Goal: Task Accomplishment & Management: Manage account settings

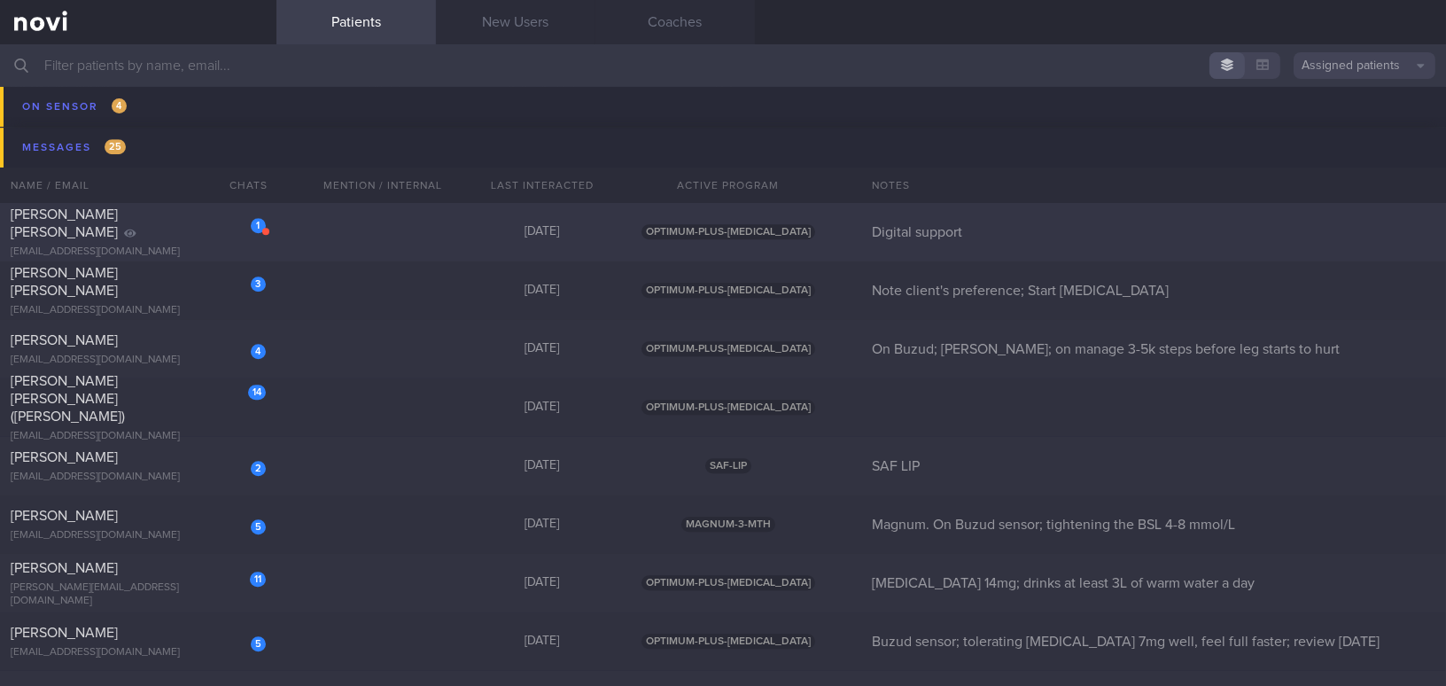
scroll to position [9907, 0]
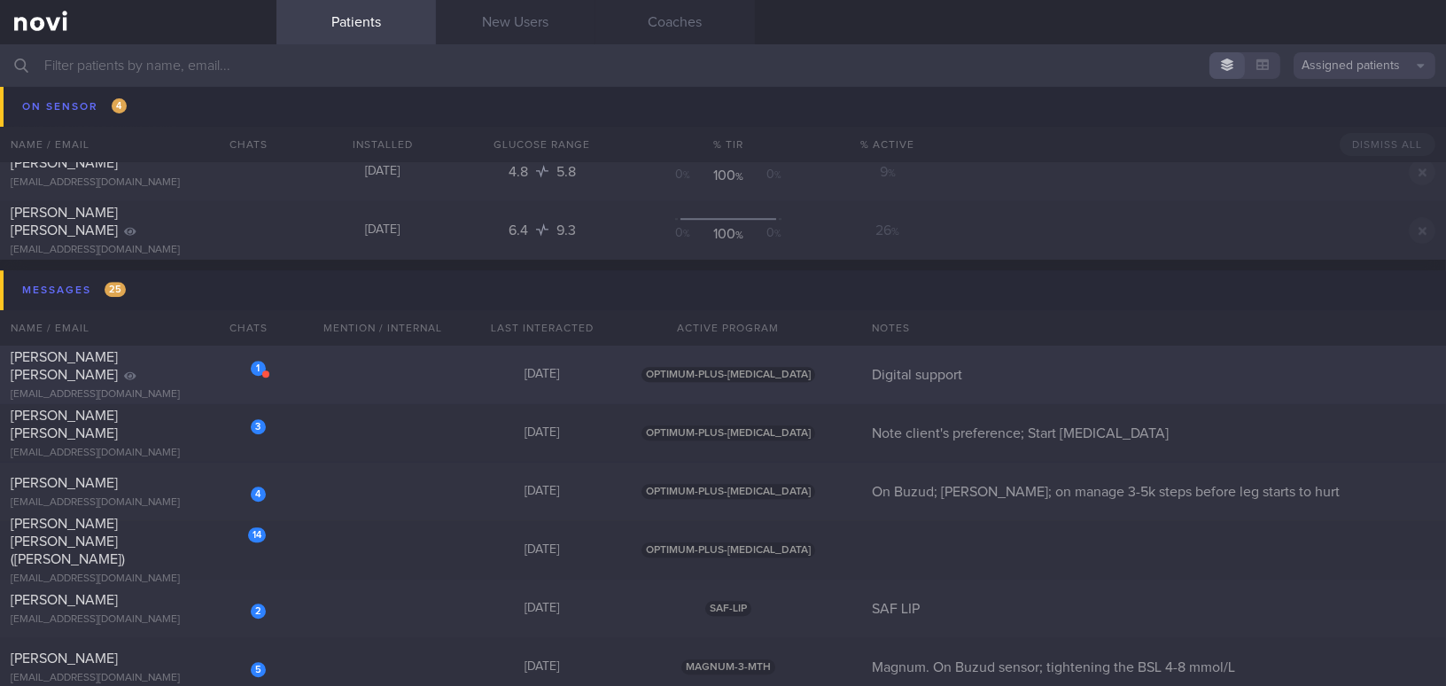
click at [154, 369] on div "[PERSON_NAME] [PERSON_NAME]" at bounding box center [136, 365] width 251 height 35
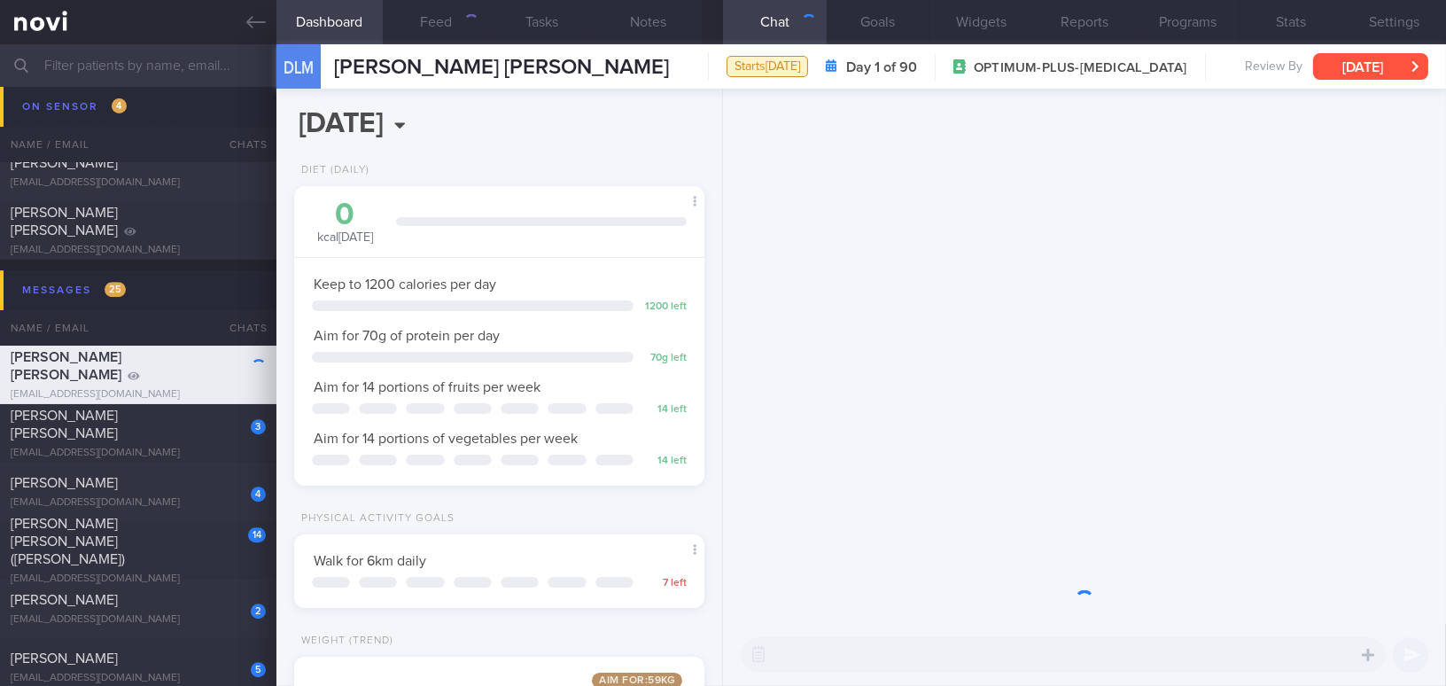
scroll to position [207, 366]
click at [1131, 65] on button "[DATE]" at bounding box center [1370, 66] width 115 height 27
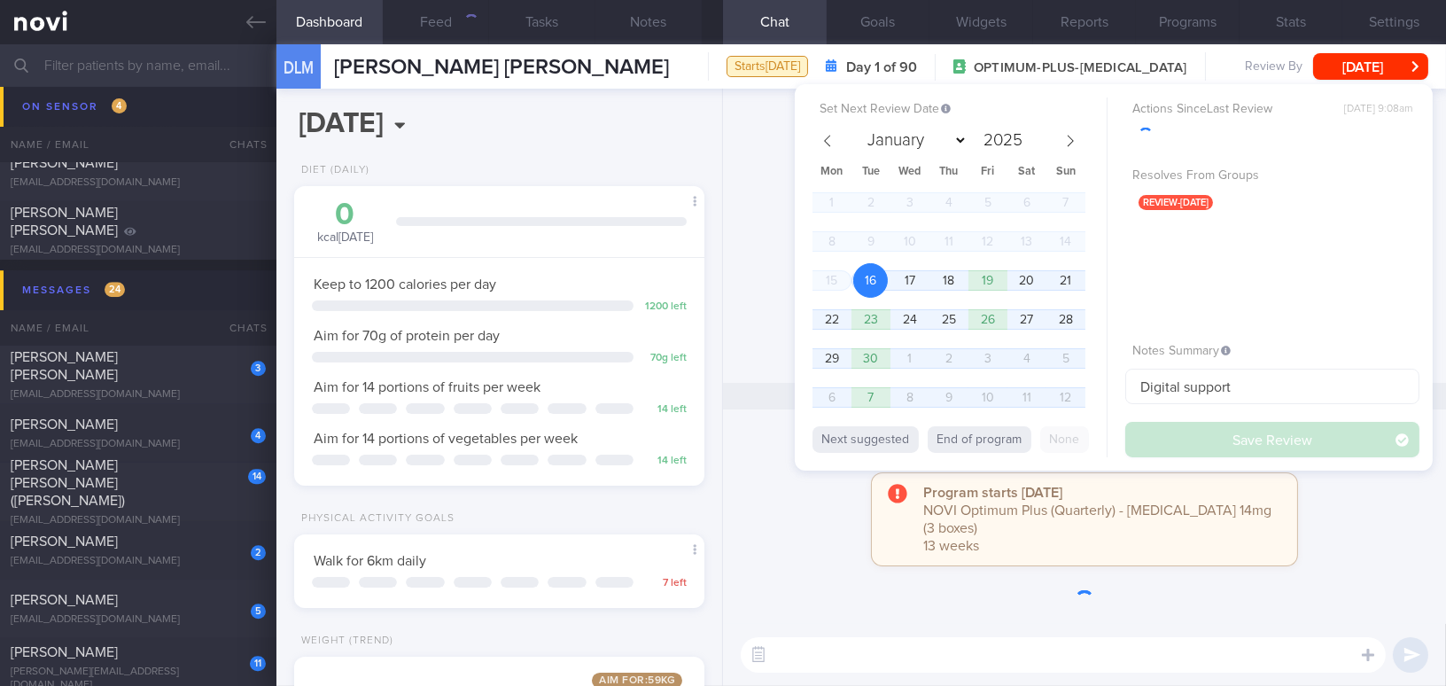
scroll to position [0, 0]
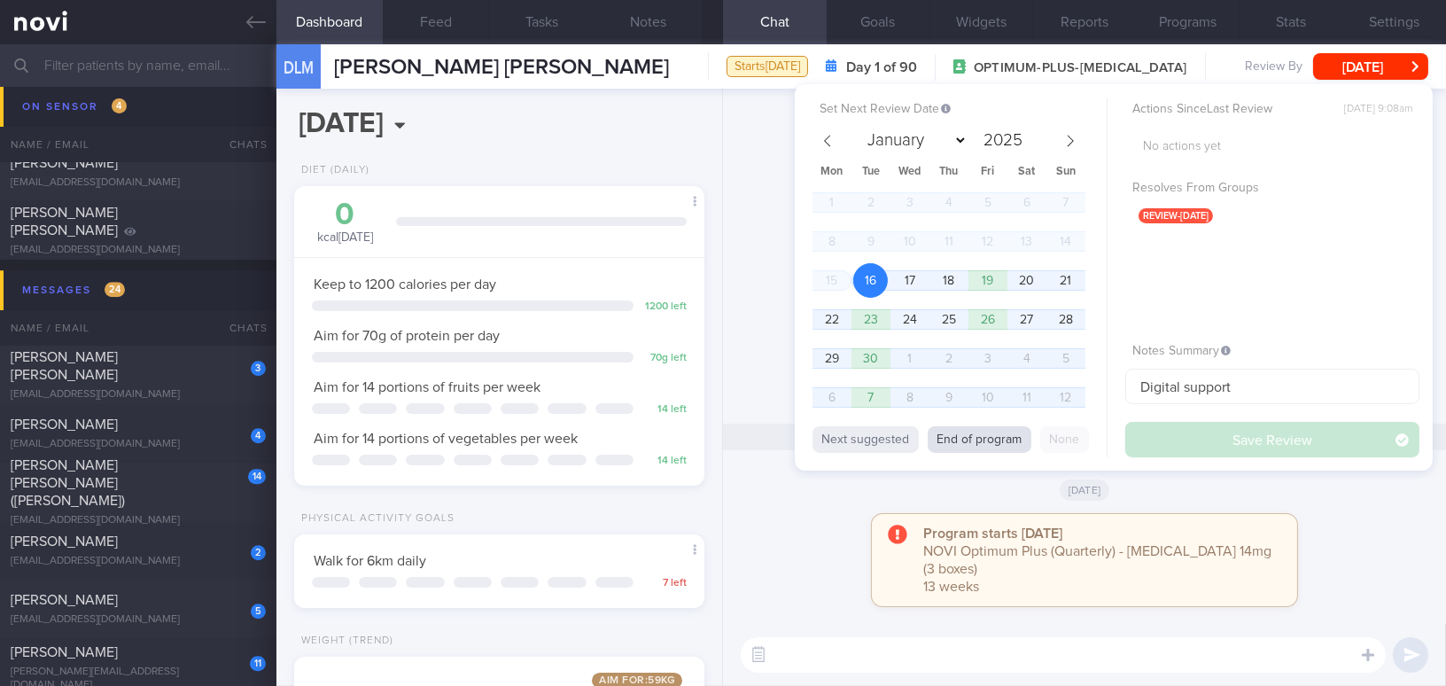
click at [1006, 438] on button "End of program" at bounding box center [979, 439] width 104 height 27
select select "11"
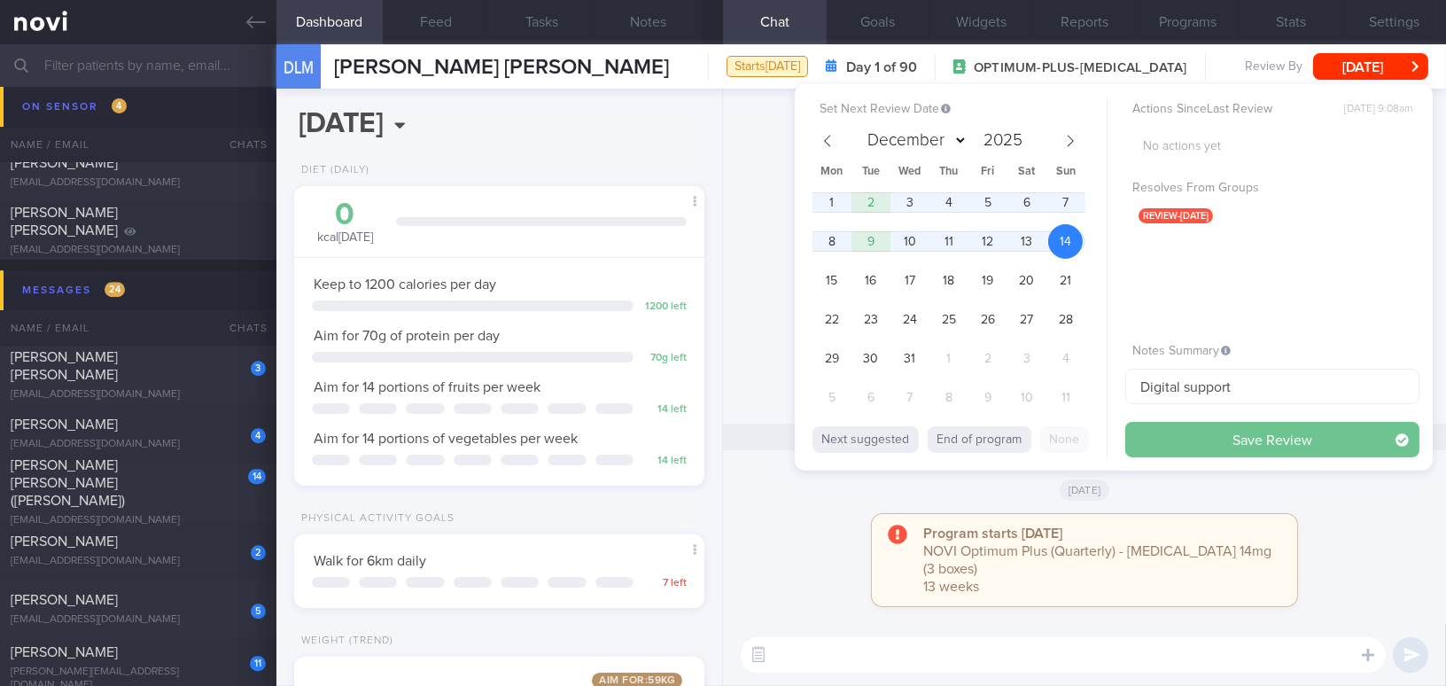
click at [1131, 439] on button "Save Review" at bounding box center [1272, 439] width 294 height 35
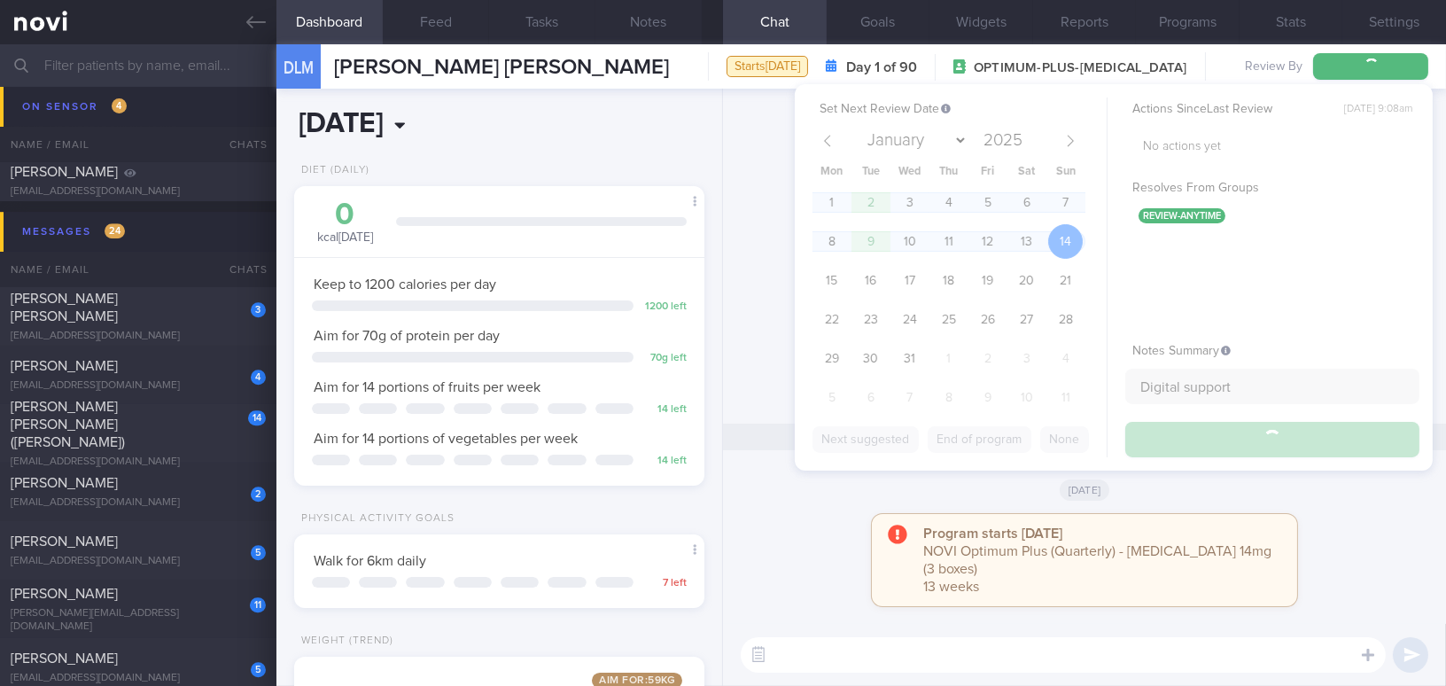
scroll to position [9849, 0]
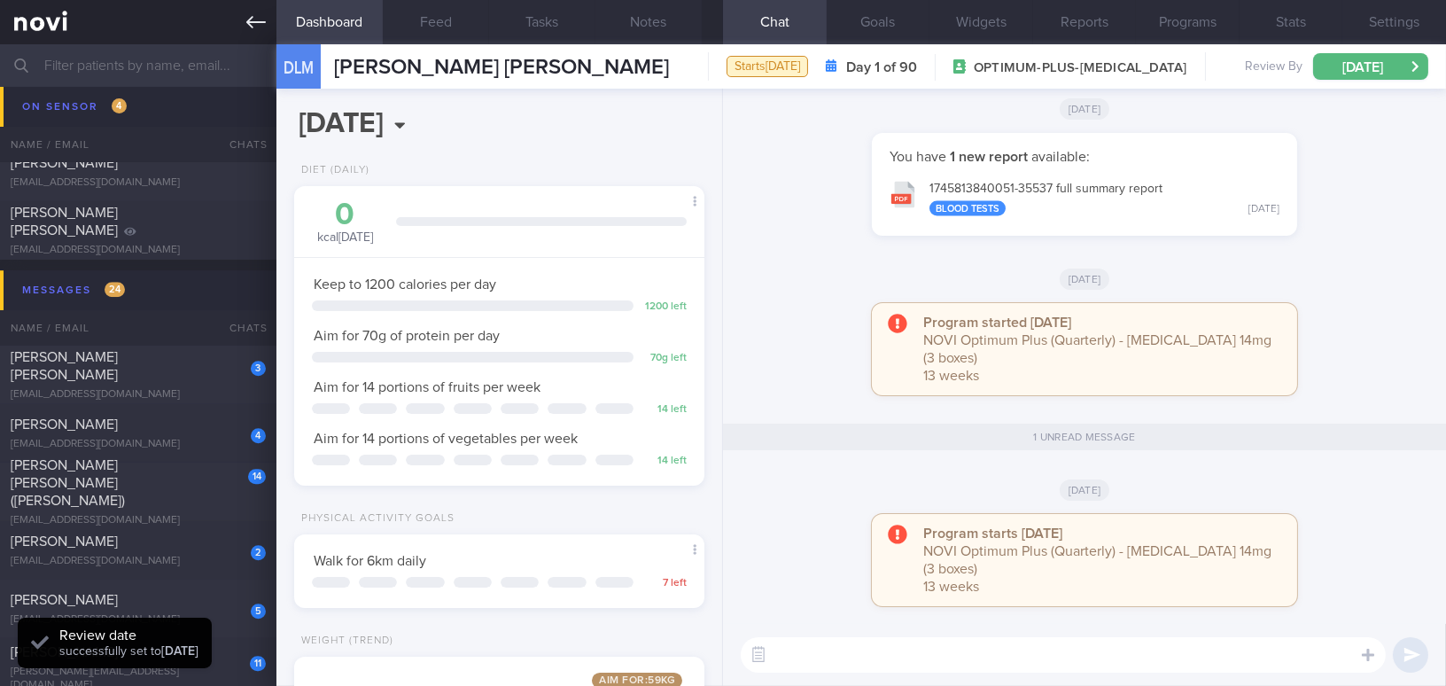
click at [247, 21] on icon at bounding box center [255, 22] width 19 height 12
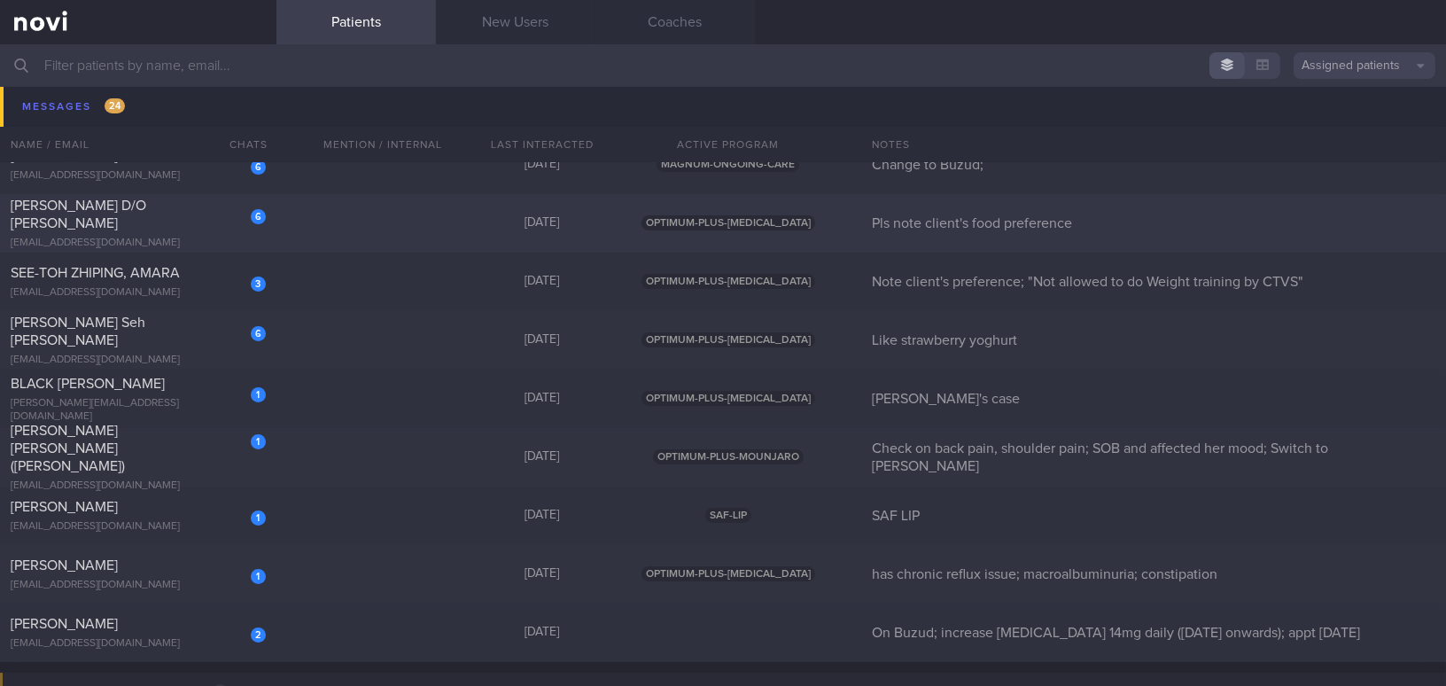
scroll to position [10975, 0]
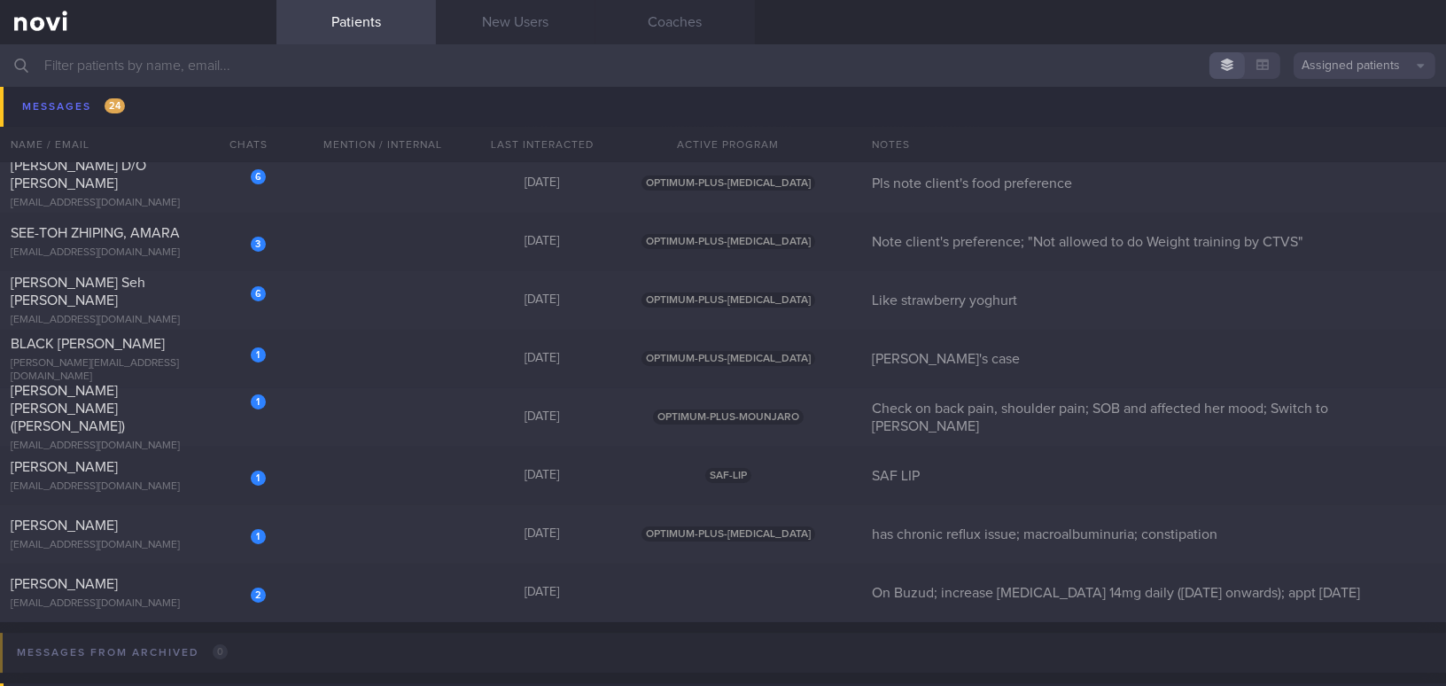
click at [1131, 63] on button "Assigned patients" at bounding box center [1364, 65] width 142 height 27
click at [229, 69] on input "text" at bounding box center [723, 65] width 1446 height 43
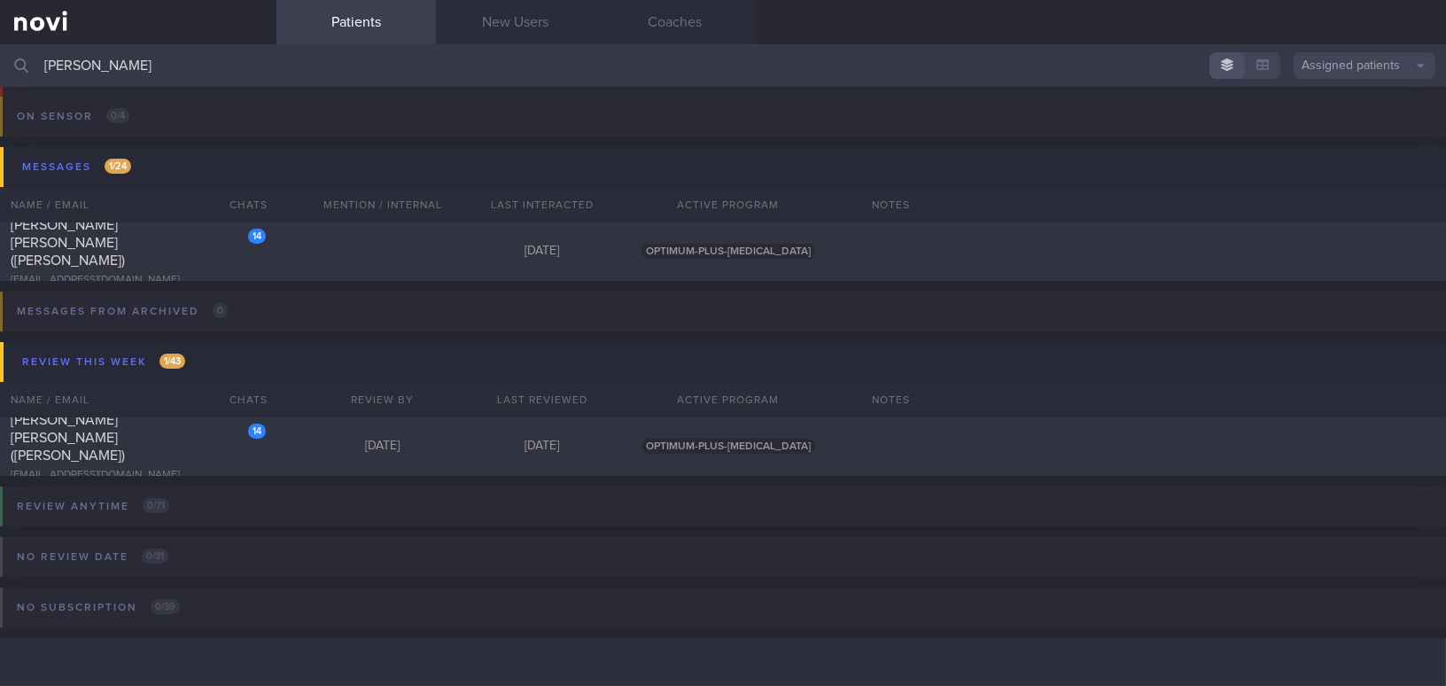
scroll to position [101, 0]
type input "[PERSON_NAME]"
click at [161, 248] on div "[PERSON_NAME] [PERSON_NAME] ([PERSON_NAME])" at bounding box center [136, 243] width 251 height 53
select select "8"
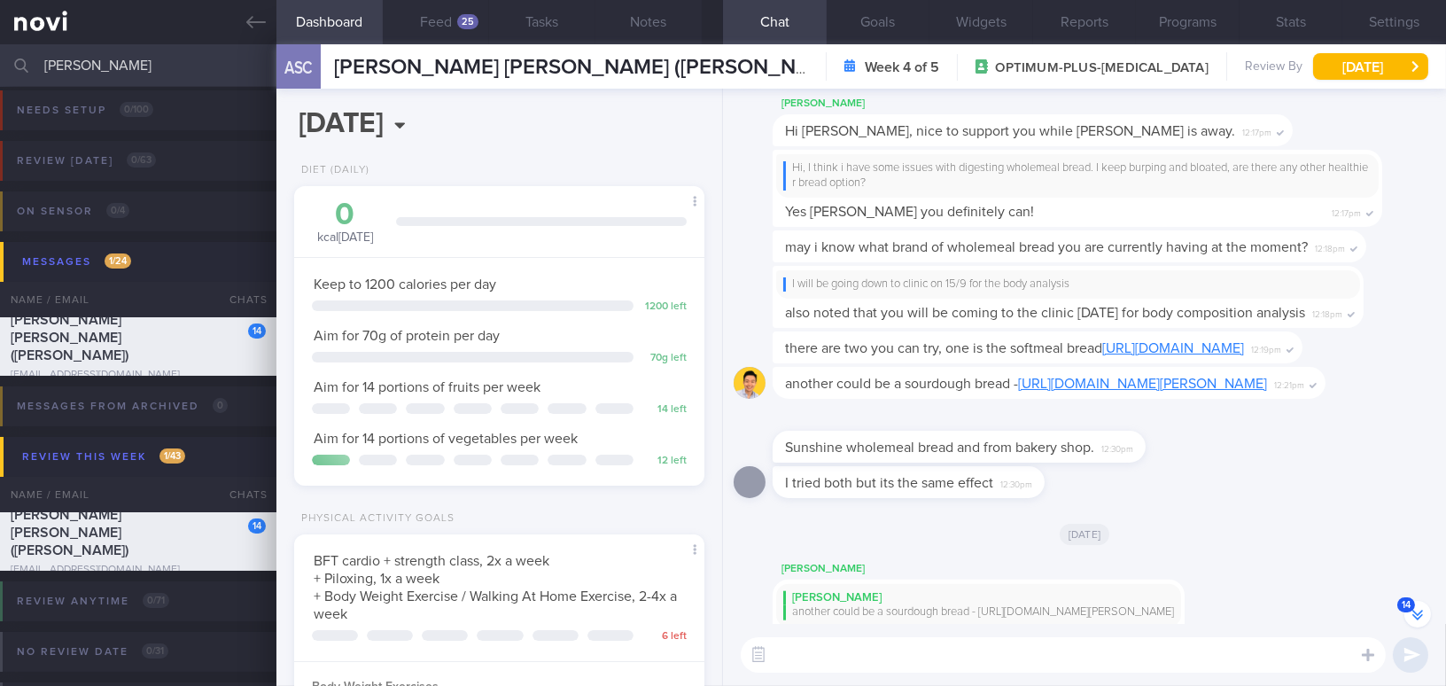
scroll to position [-2002, 0]
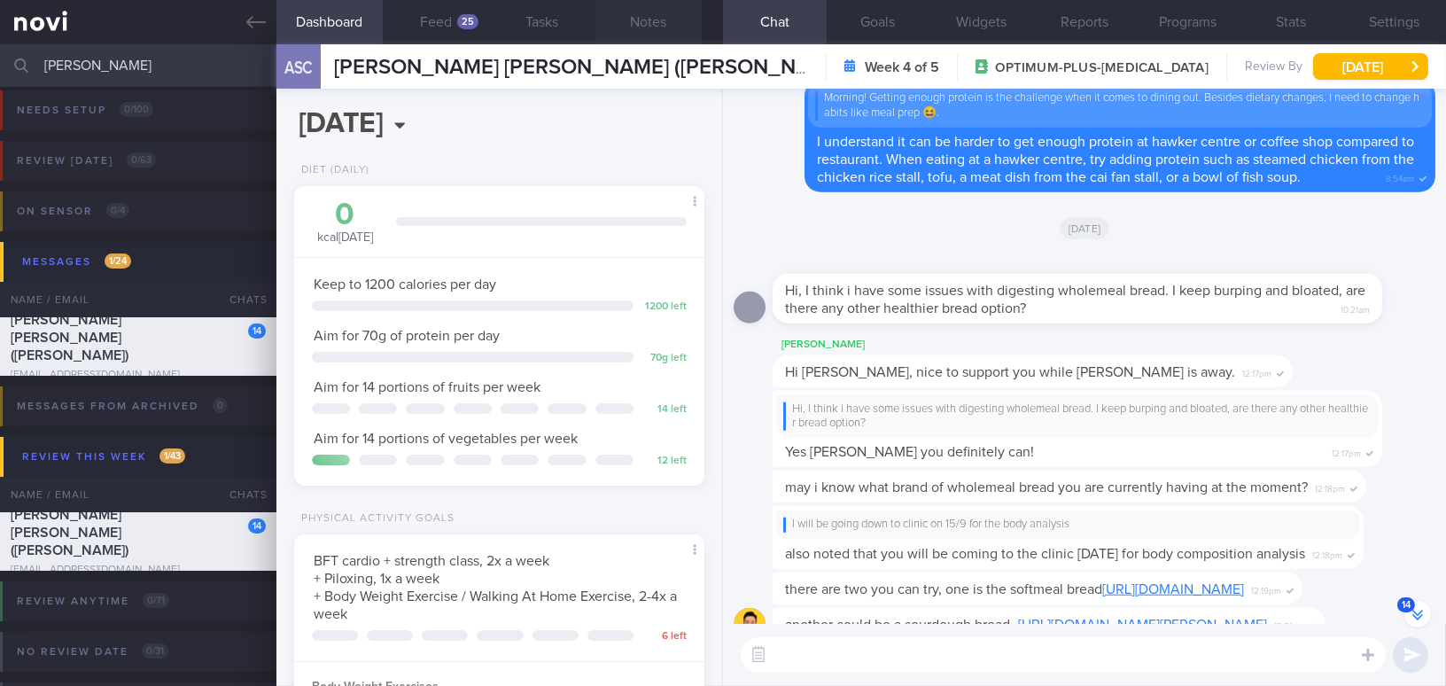
click at [645, 13] on button "Notes" at bounding box center [648, 22] width 106 height 44
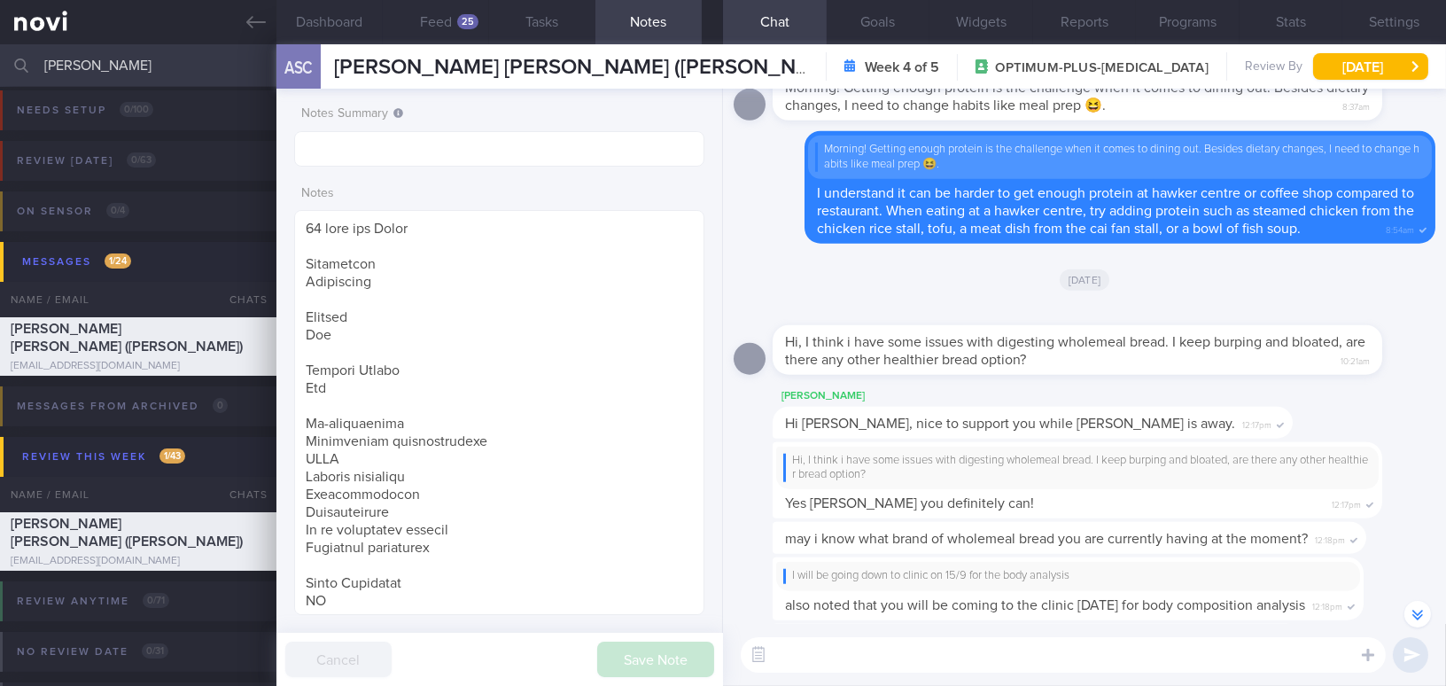
scroll to position [-1951, 0]
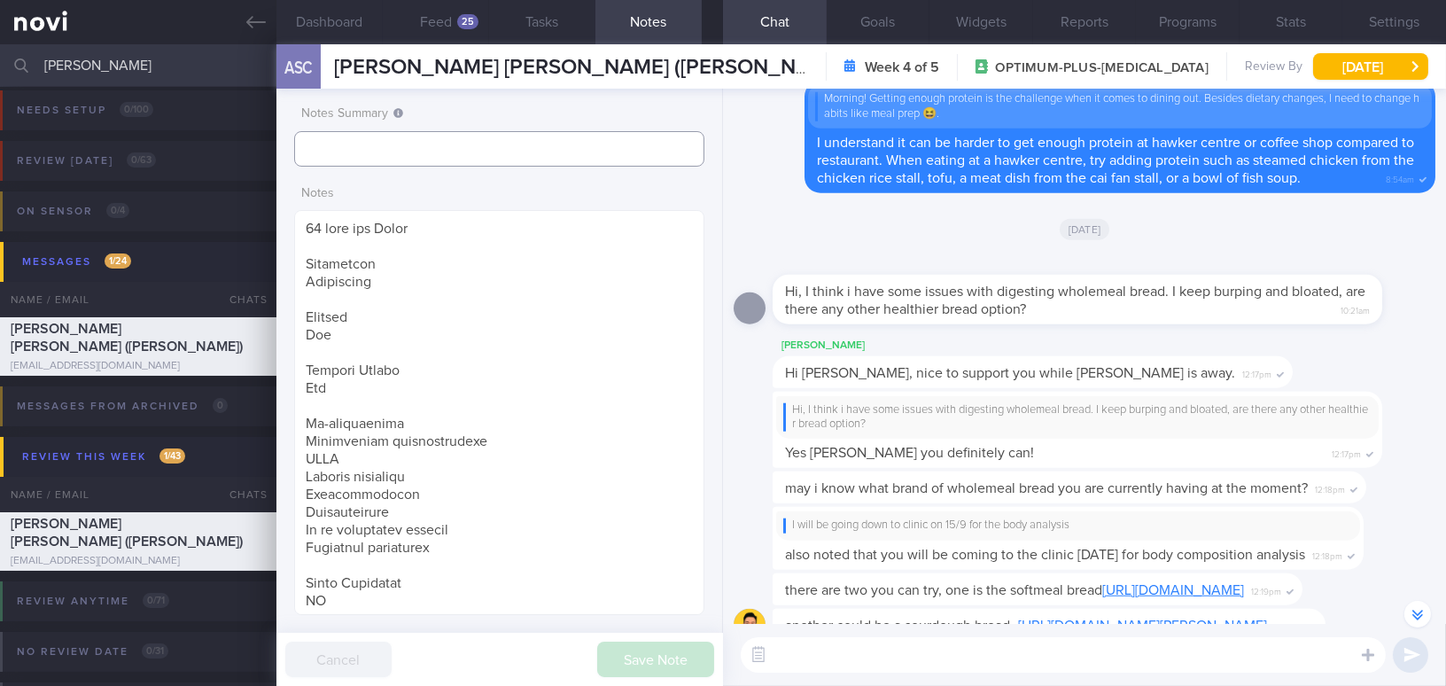
click at [437, 151] on input "text" at bounding box center [499, 148] width 410 height 35
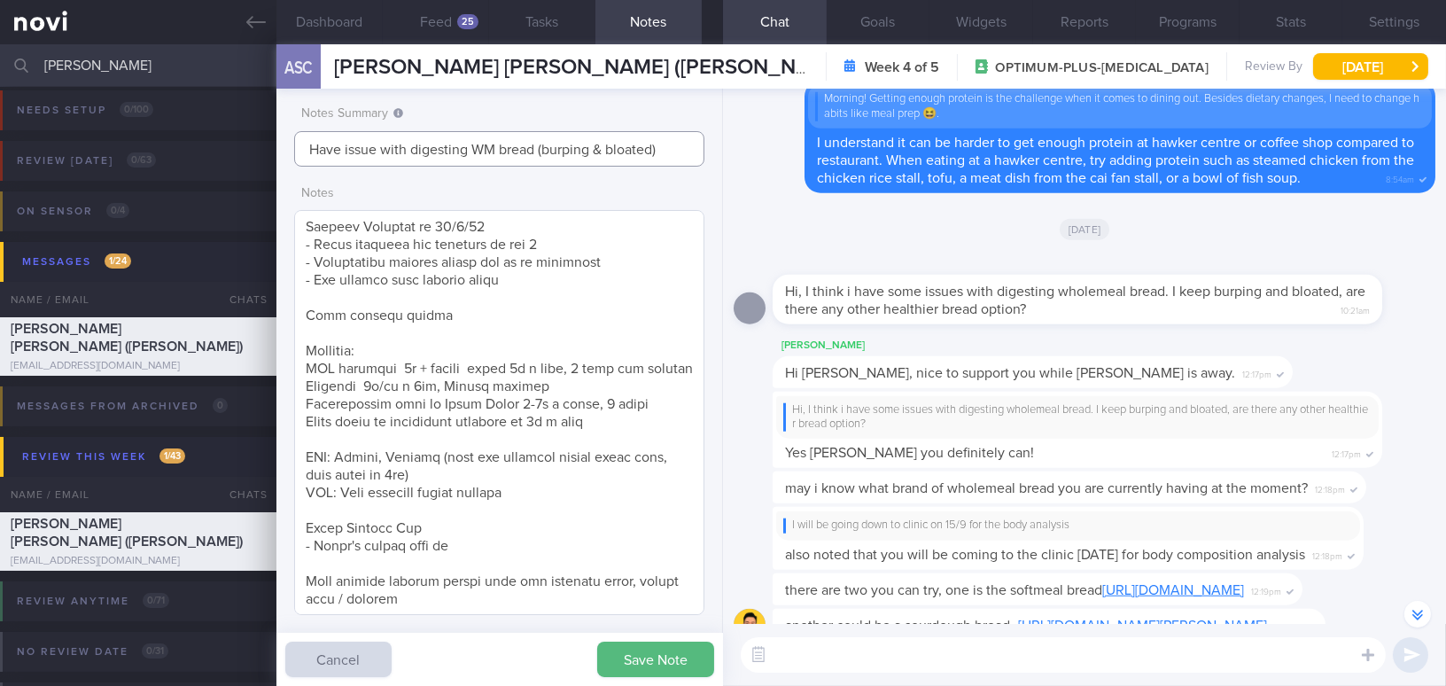
scroll to position [782, 0]
type input "Have issue with digesting WM bread (burping & bloated)"
drag, startPoint x: 451, startPoint y: 319, endPoint x: 304, endPoint y: 318, distance: 147.0
click at [304, 318] on textarea at bounding box center [499, 412] width 410 height 405
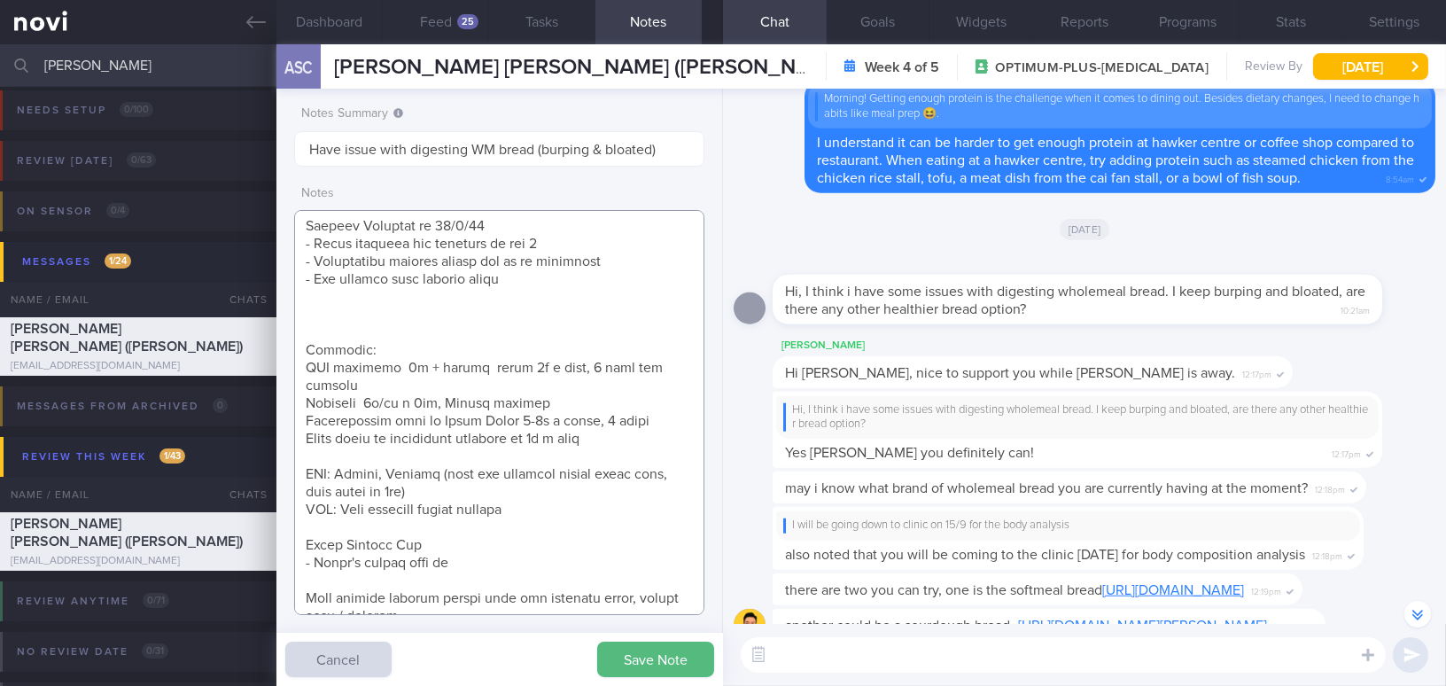
click at [327, 330] on textarea at bounding box center [499, 412] width 410 height 405
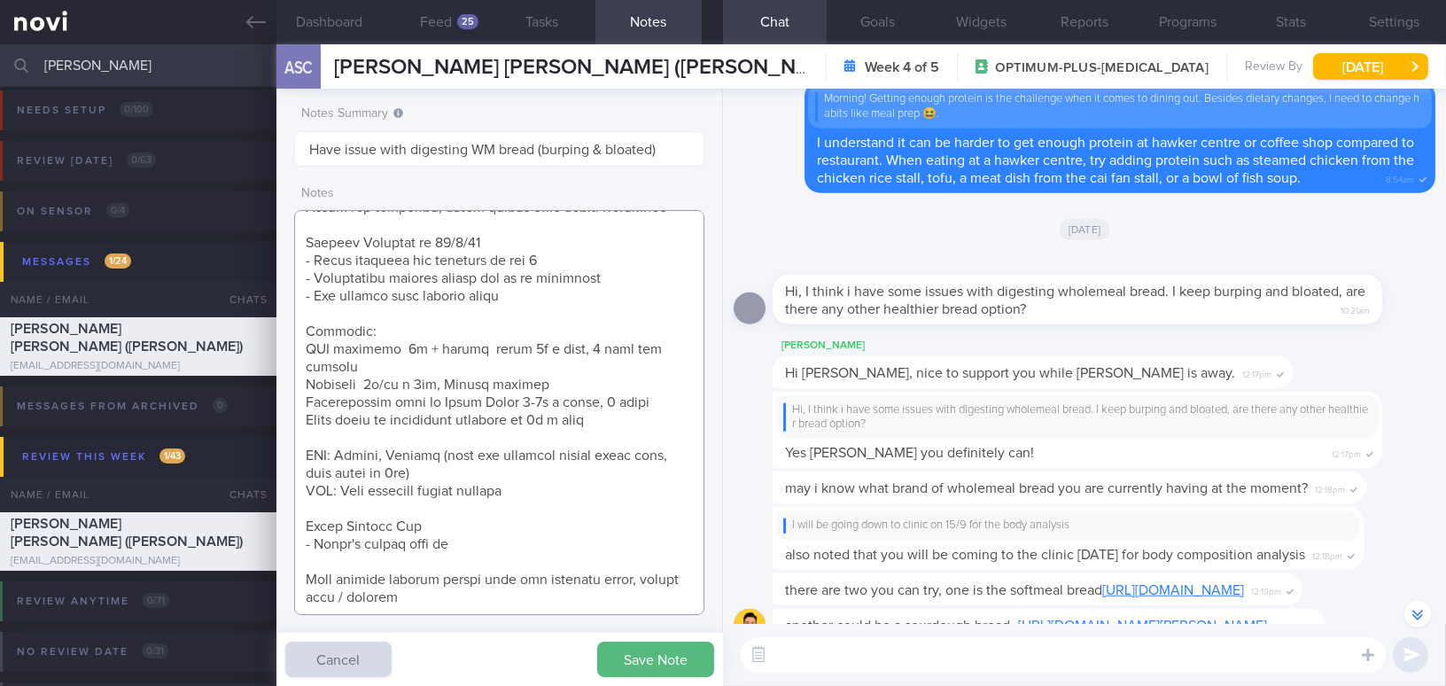
scroll to position [748, 0]
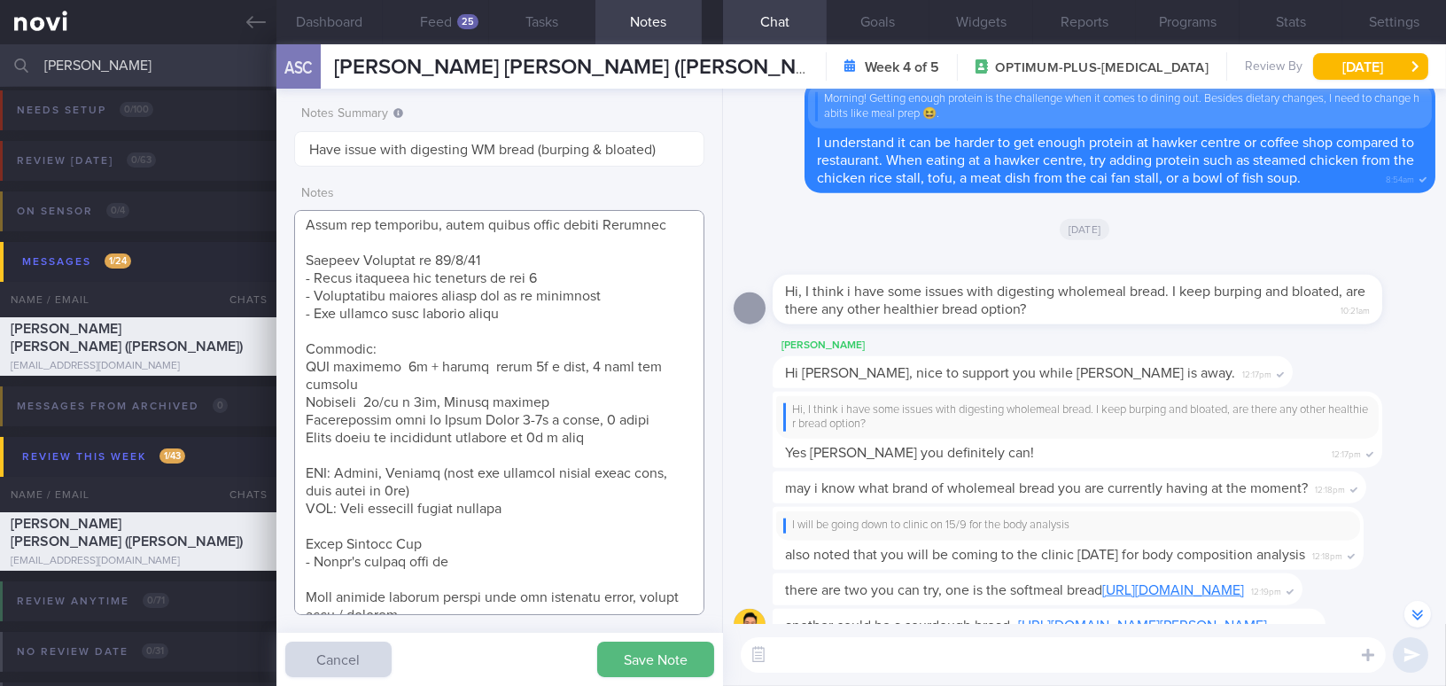
click at [460, 537] on textarea at bounding box center [499, 412] width 410 height 405
click at [417, 602] on textarea at bounding box center [499, 412] width 410 height 405
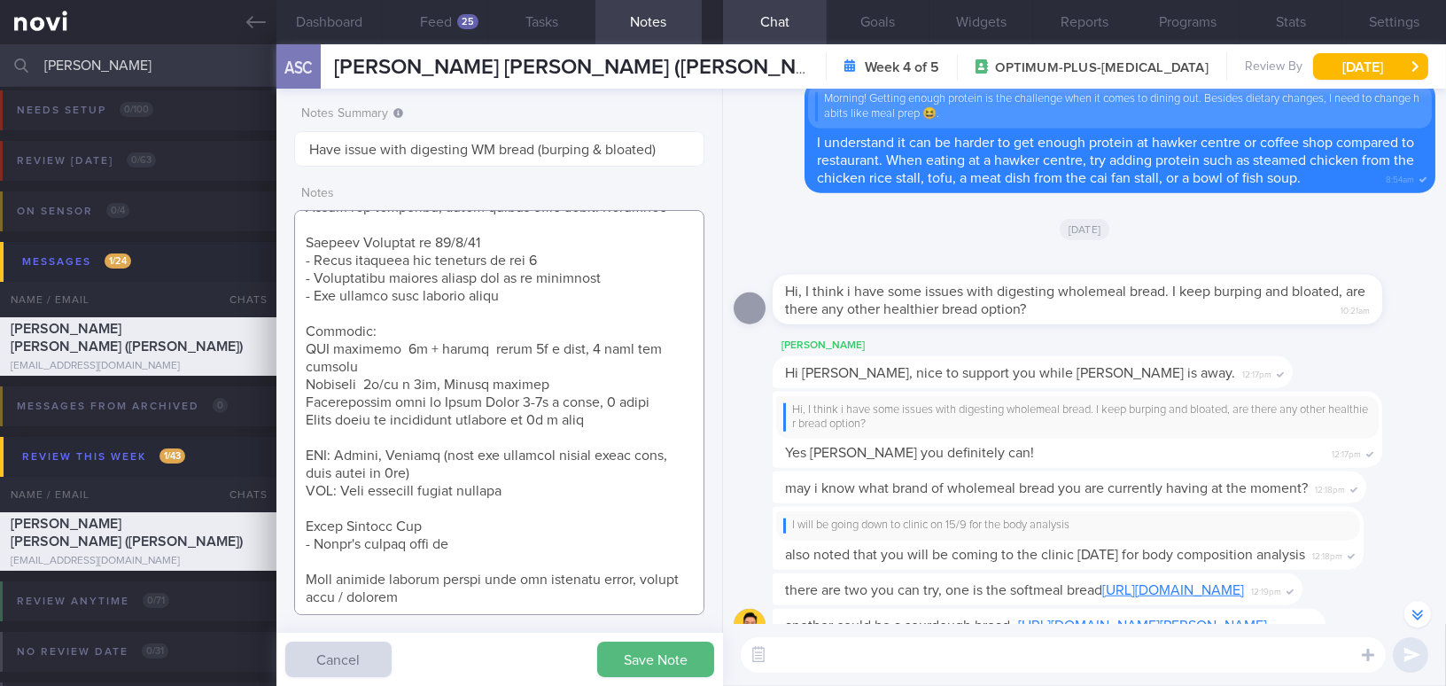
paste textarea "Sent protein powder"
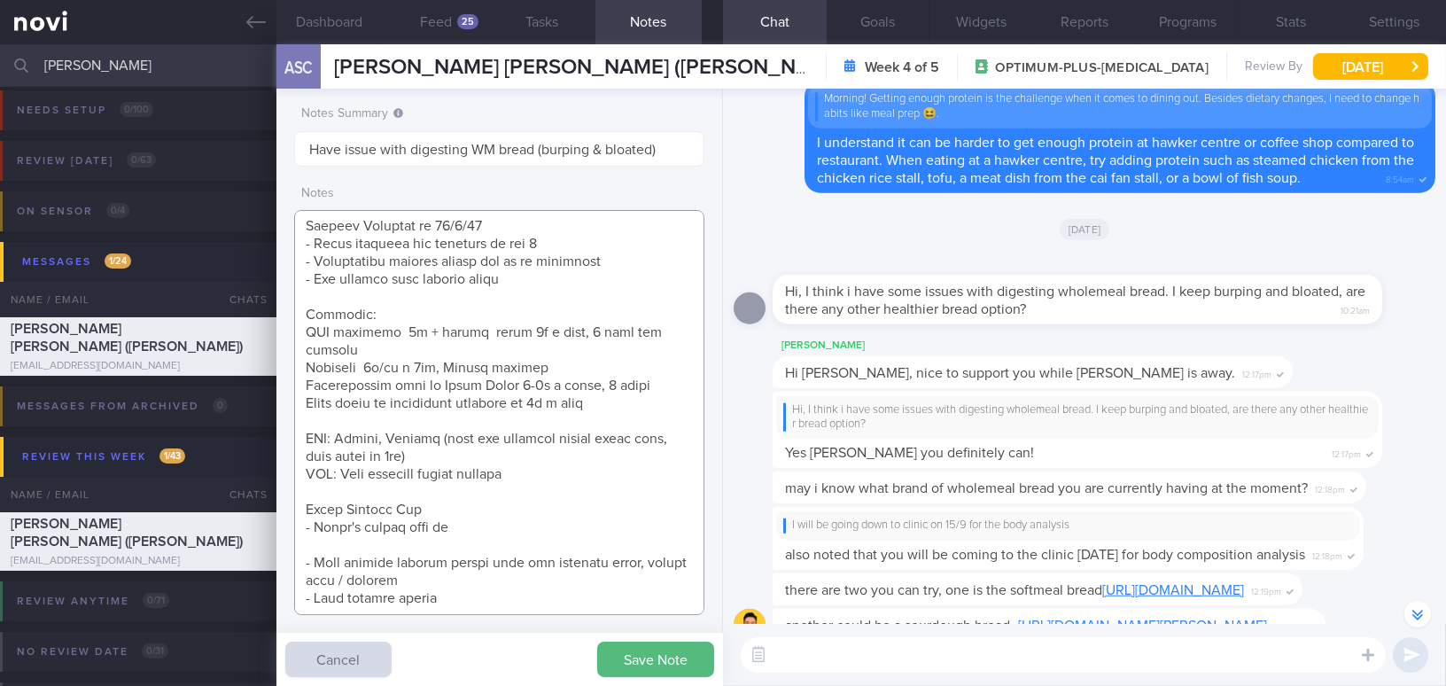
scroll to position [790, 0]
drag, startPoint x: 630, startPoint y: 152, endPoint x: 279, endPoint y: 134, distance: 351.3
click at [279, 134] on div "Notes Summary Have issue with digesting WM bread (burping & bloated) Notes Save…" at bounding box center [499, 387] width 446 height 597
click at [358, 602] on textarea at bounding box center [499, 412] width 410 height 405
paste textarea "Have issue with digesting WM bread (burping & bloated)"
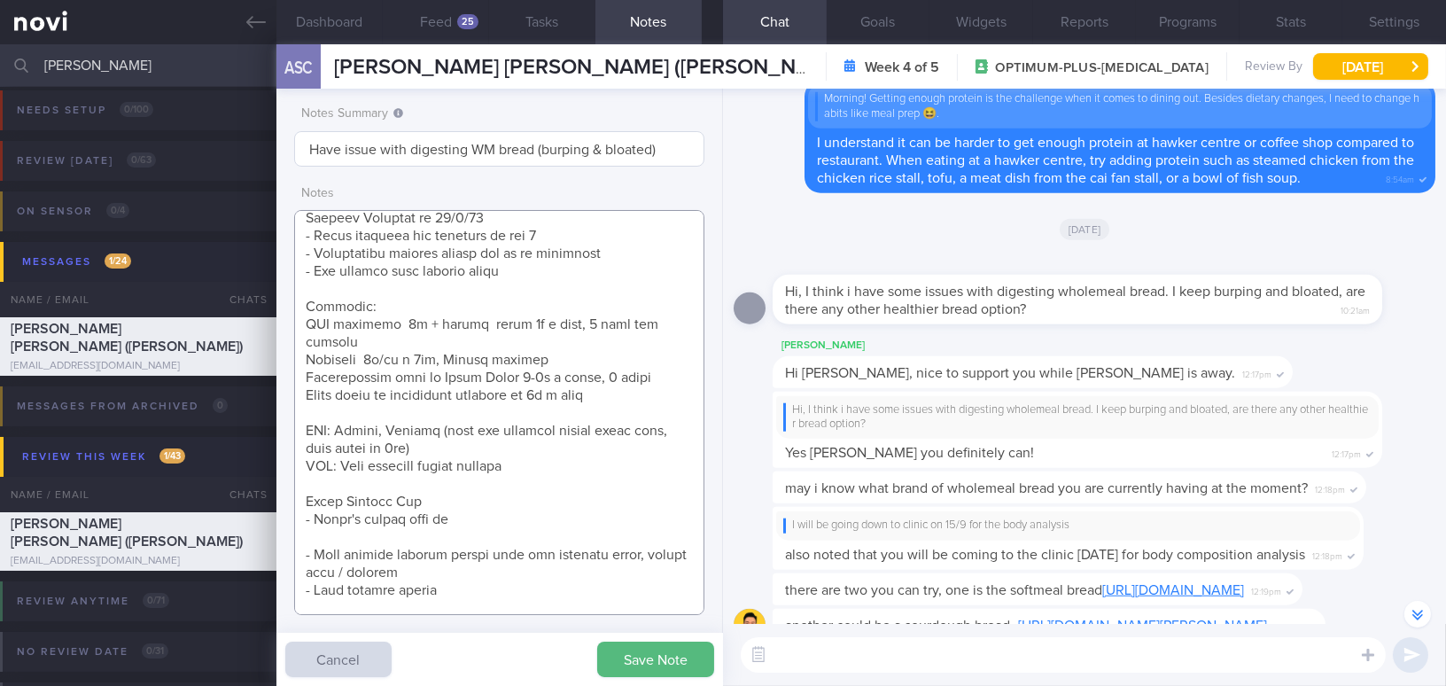
type textarea "48 year old Woman Occupation Accountant Smoking Nil Alcohol Intake Nil Co-morbi…"
drag, startPoint x: 666, startPoint y: 151, endPoint x: 214, endPoint y: 124, distance: 452.6
click at [214, 124] on div "Patients New Users Coaches [PERSON_NAME] Assigned patients Assigned patients Al…" at bounding box center [723, 364] width 1446 height 641
type input "Friend of [PERSON_NAME]"
click at [657, 625] on button "Save Note" at bounding box center [655, 658] width 117 height 35
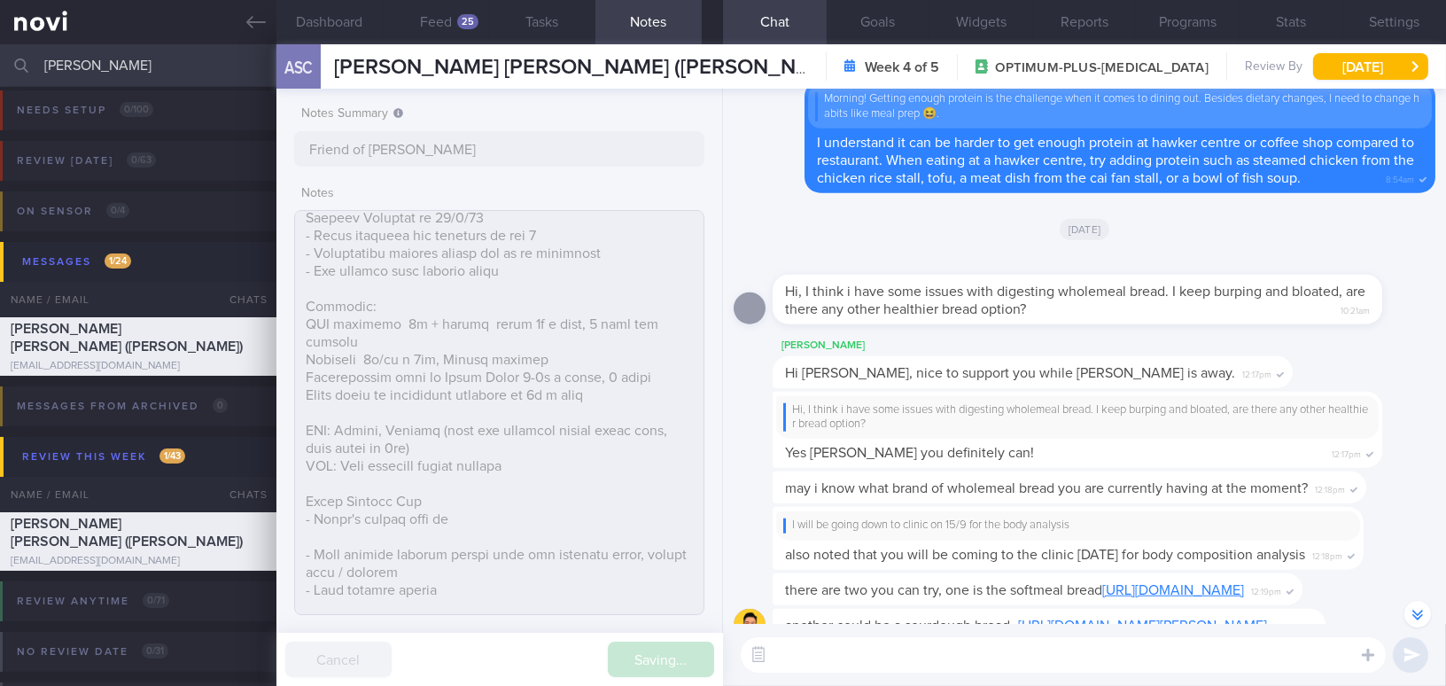
type input "Friend of [PERSON_NAME]"
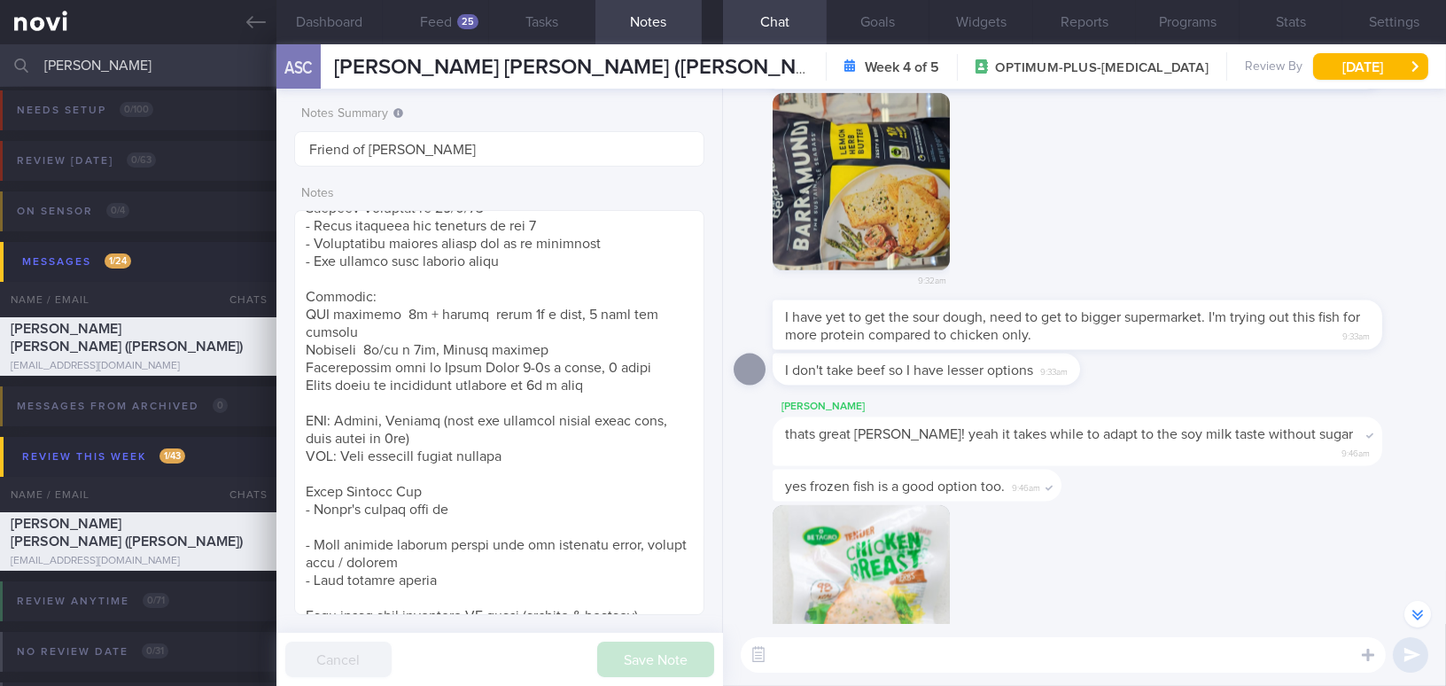
scroll to position [-644, 0]
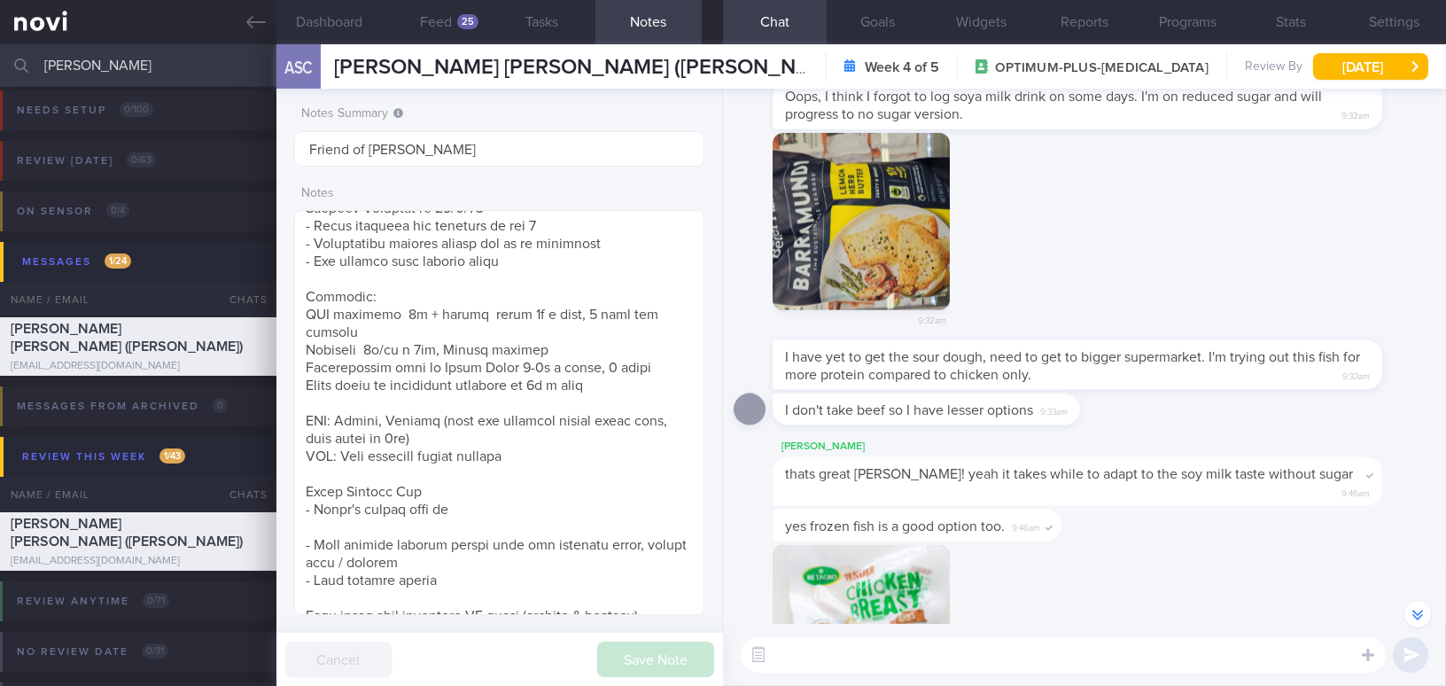
click at [794, 268] on button "button" at bounding box center [860, 221] width 177 height 177
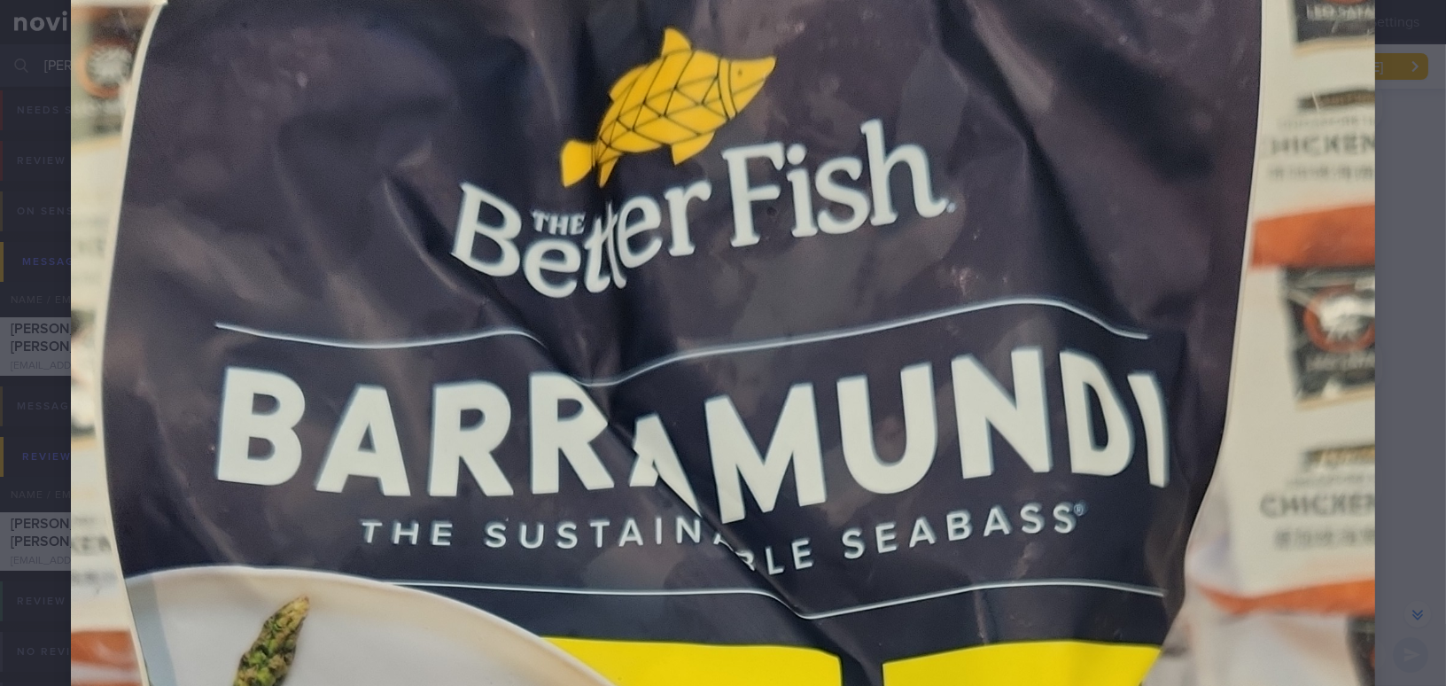
scroll to position [322, 0]
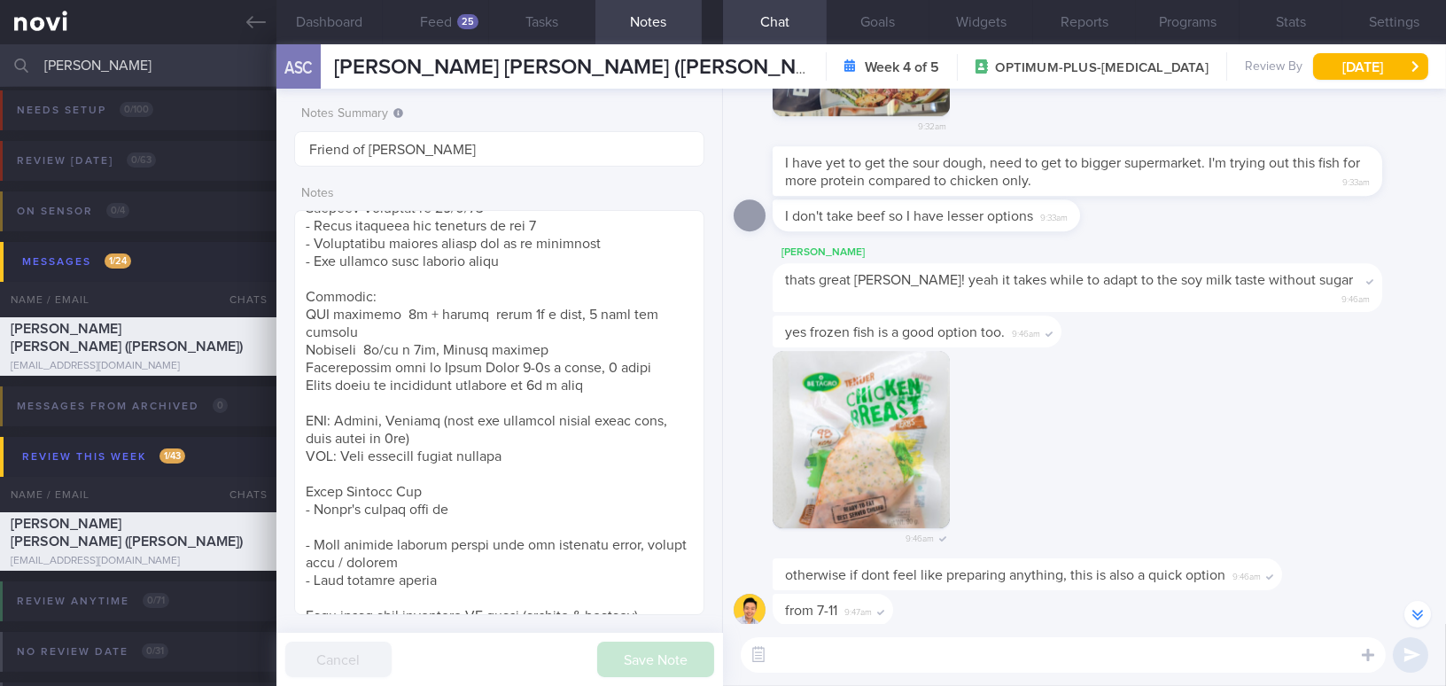
scroll to position [0, 0]
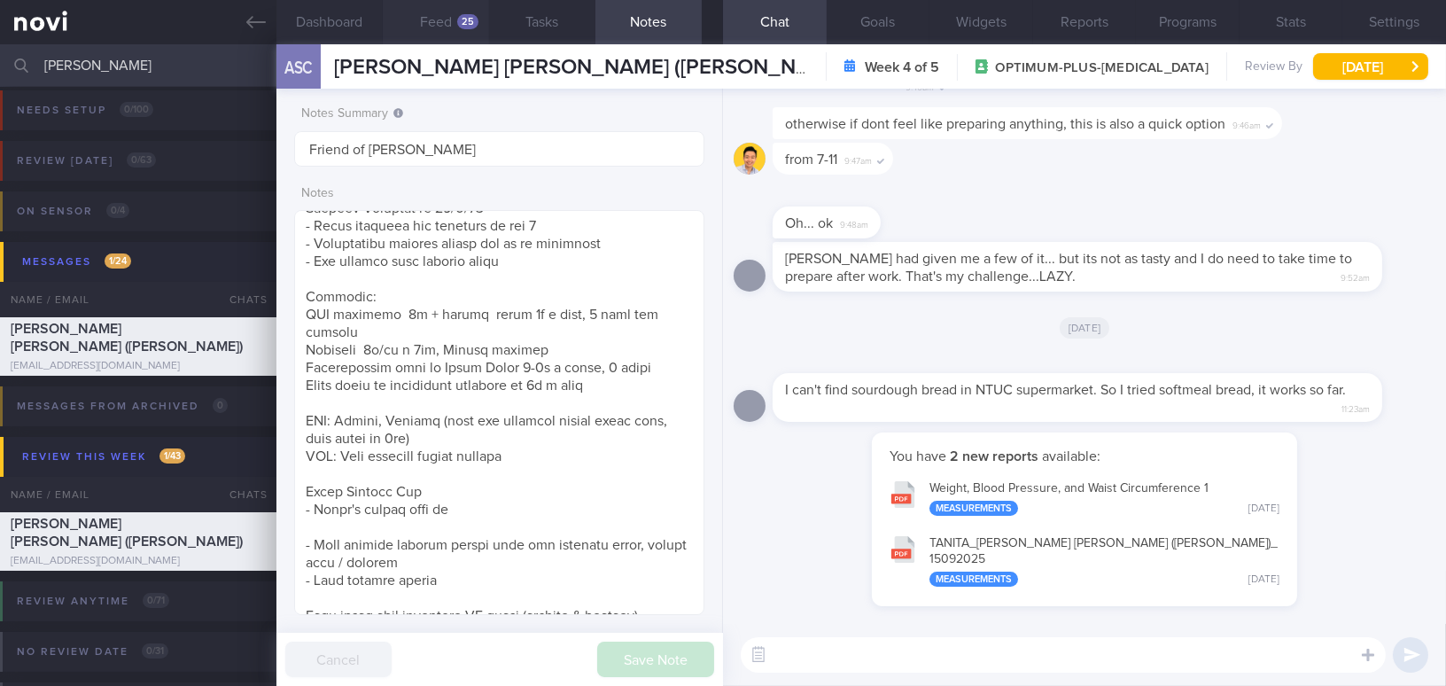
click at [466, 11] on button "Feed 25" at bounding box center [436, 22] width 106 height 44
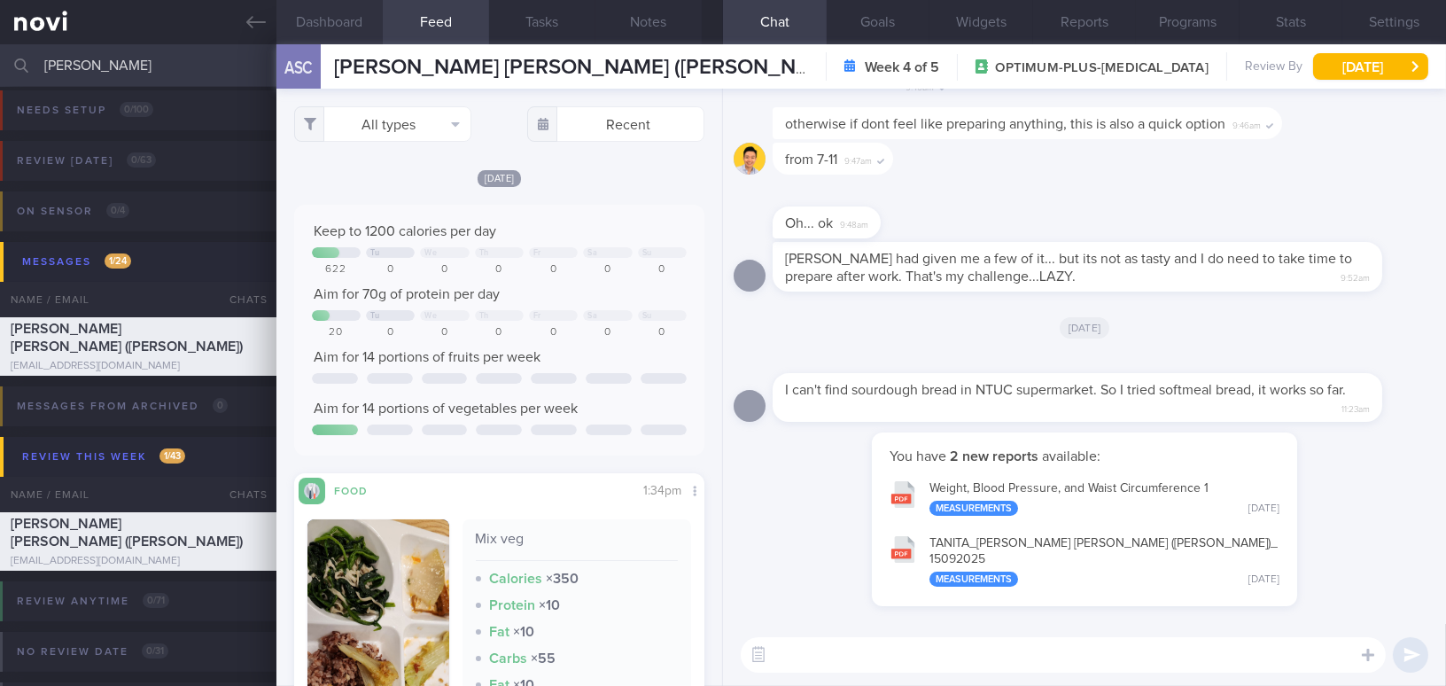
click at [329, 15] on button "Dashboard" at bounding box center [329, 22] width 106 height 44
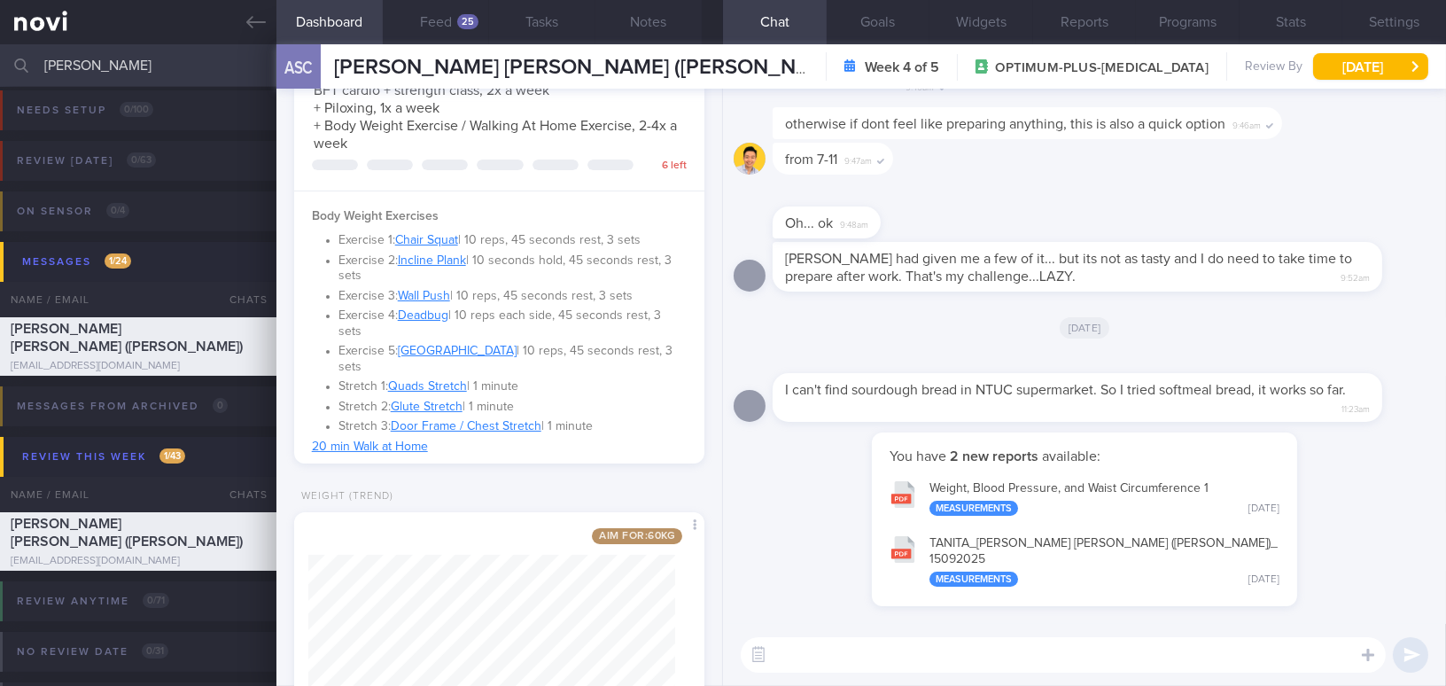
scroll to position [562, 0]
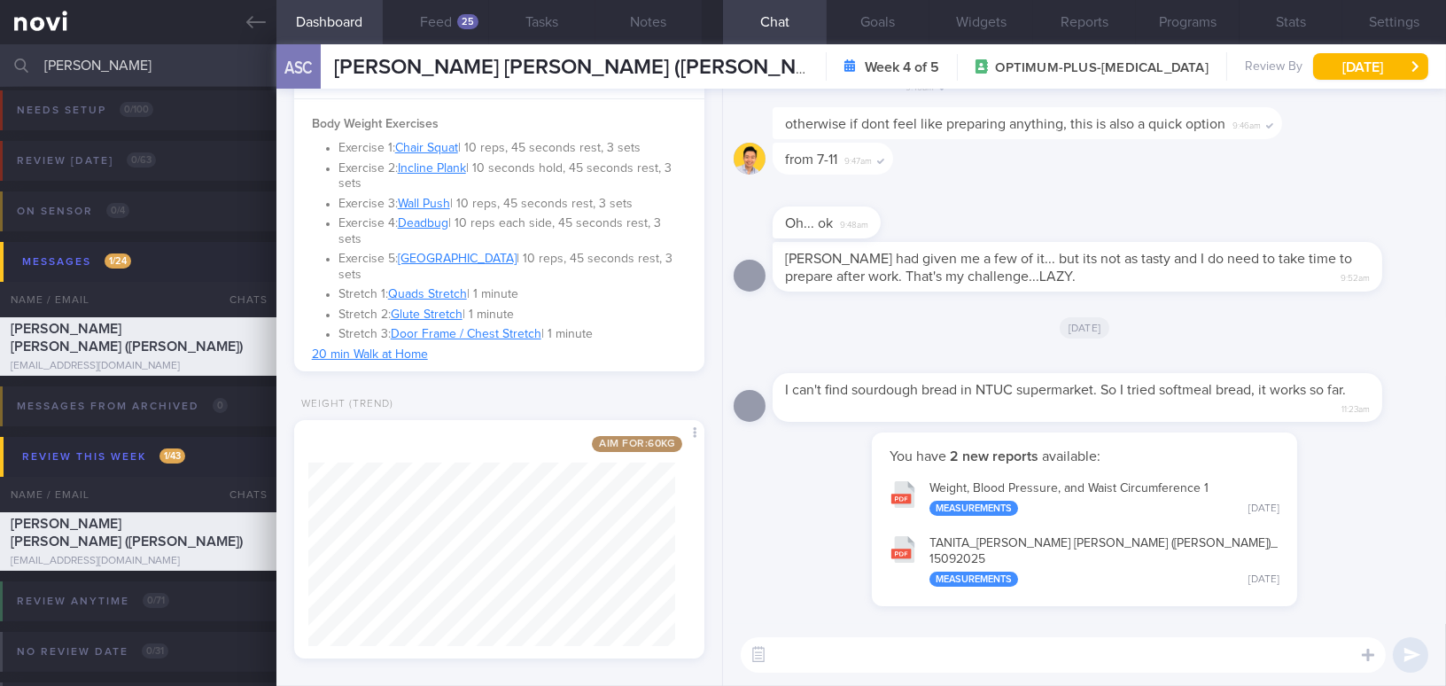
click at [783, 625] on textarea at bounding box center [1063, 654] width 645 height 35
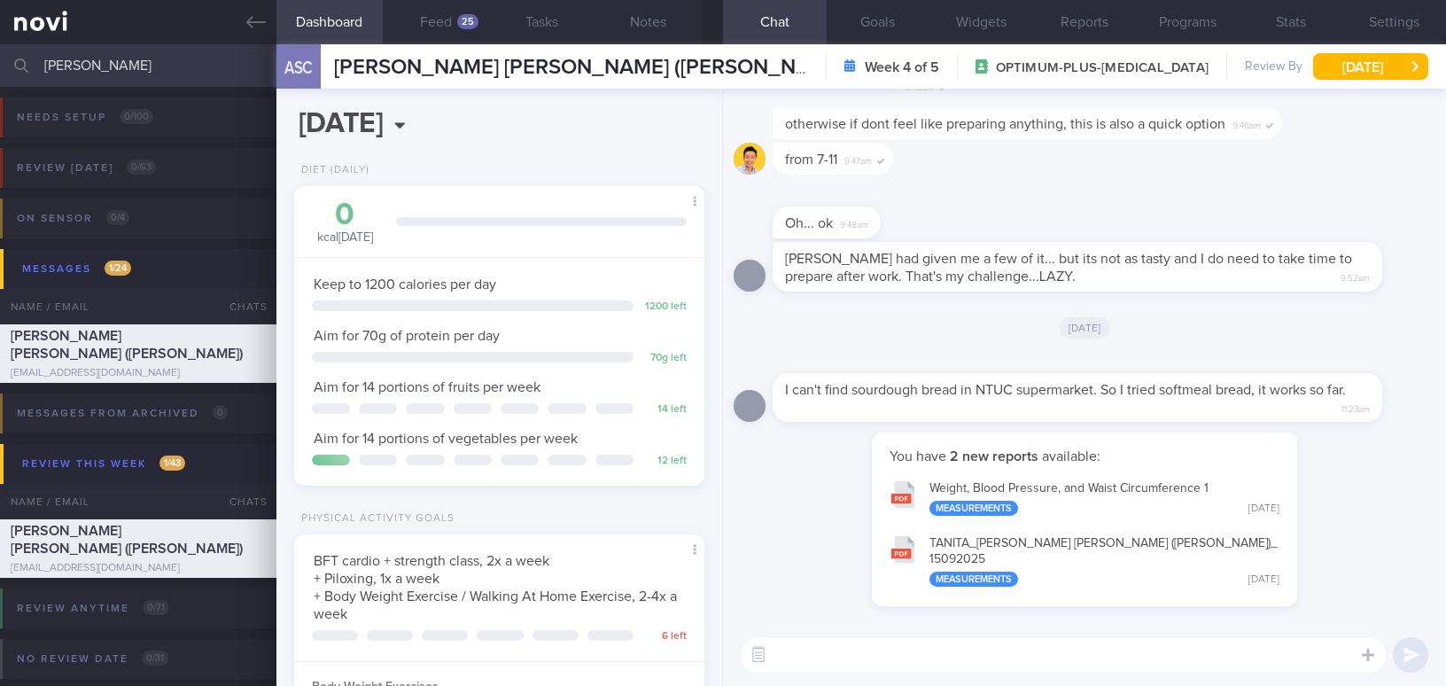
select select "8"
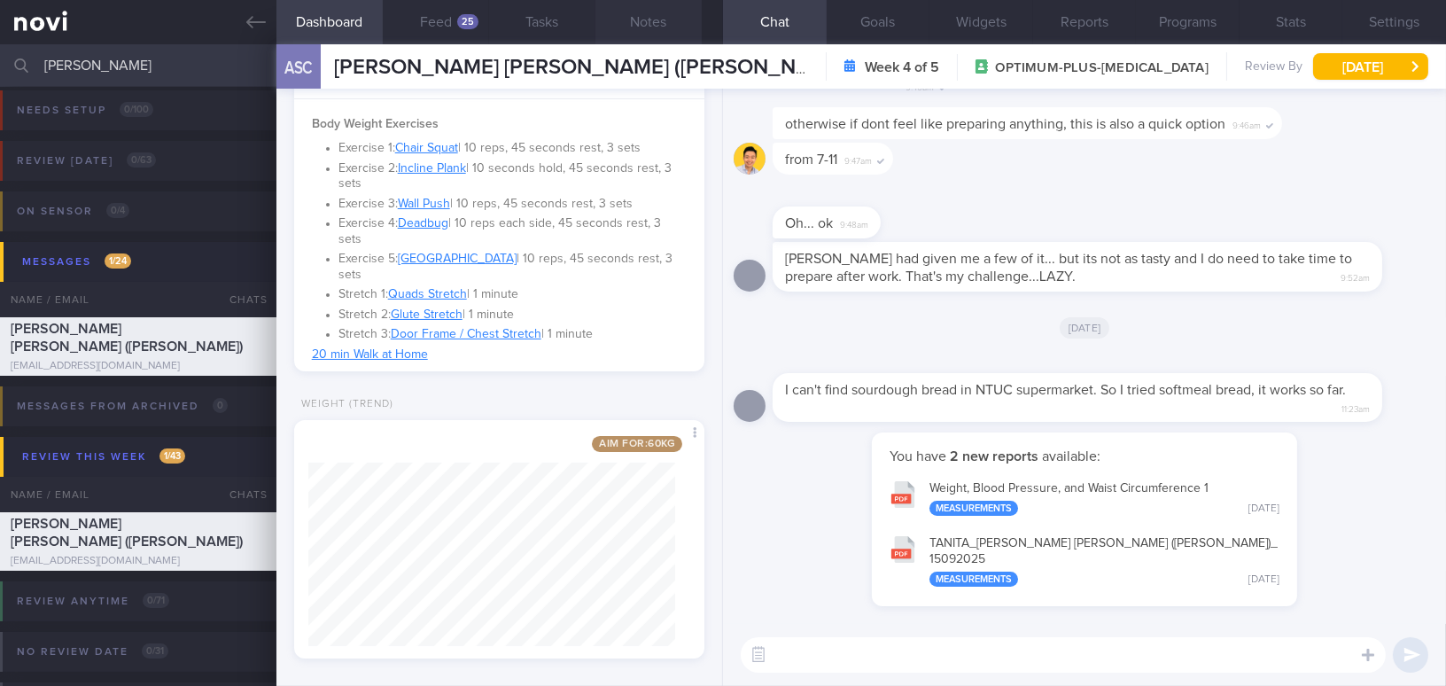
click at [627, 22] on button "Notes" at bounding box center [648, 22] width 106 height 44
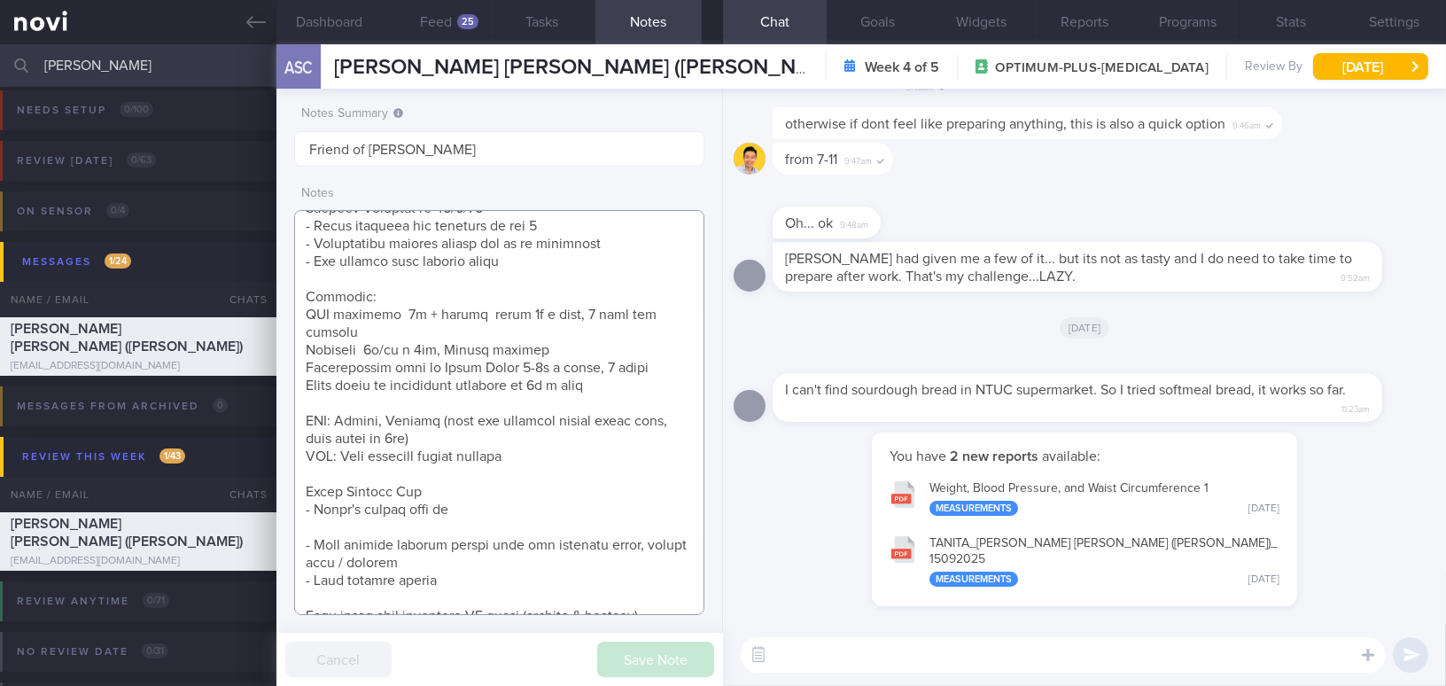
click at [656, 593] on textarea at bounding box center [499, 412] width 410 height 405
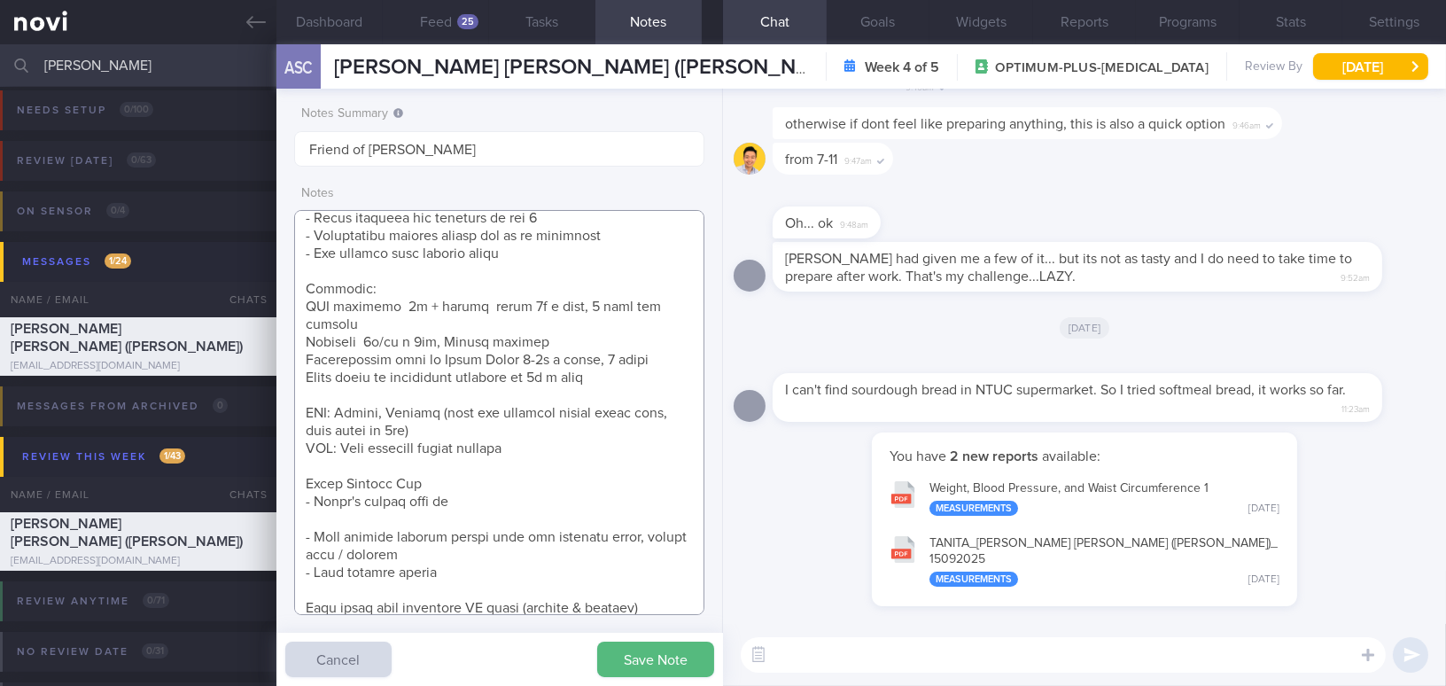
scroll to position [826, 0]
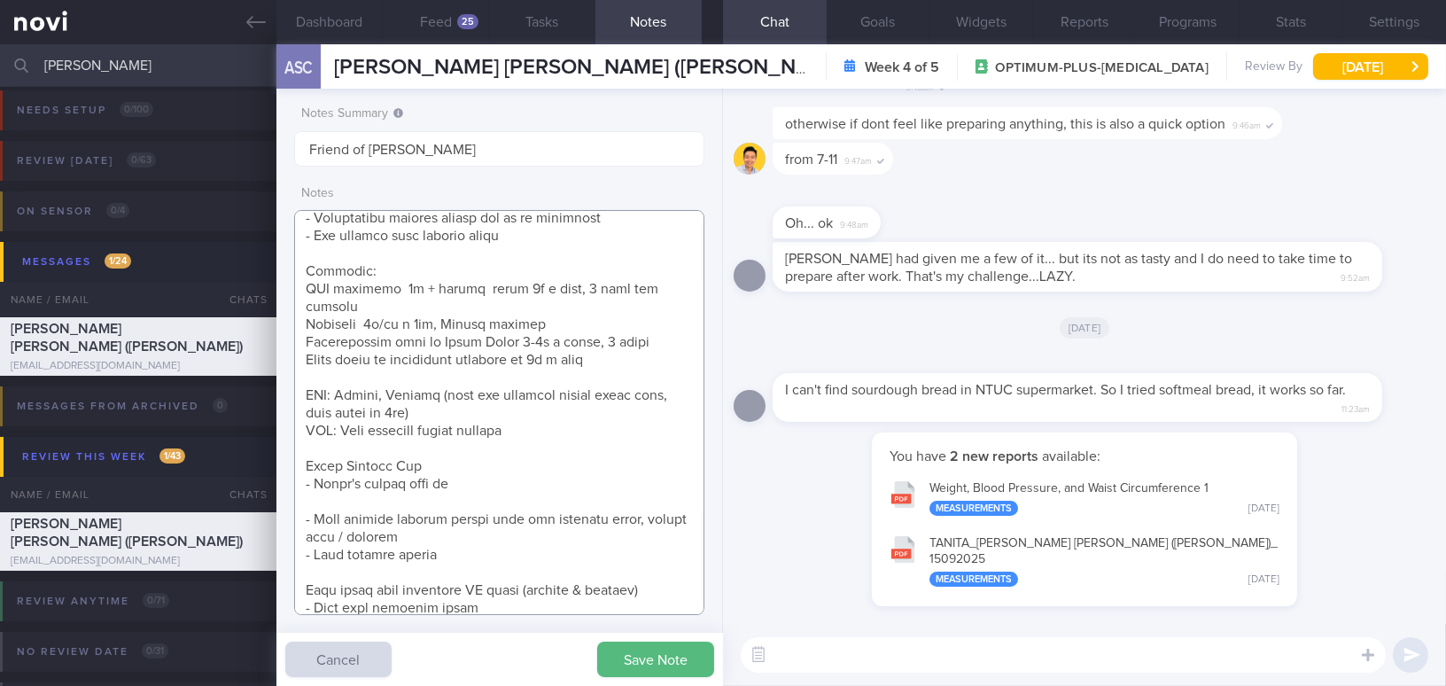
click at [610, 524] on textarea at bounding box center [499, 412] width 410 height 405
click at [489, 610] on textarea at bounding box center [499, 412] width 410 height 405
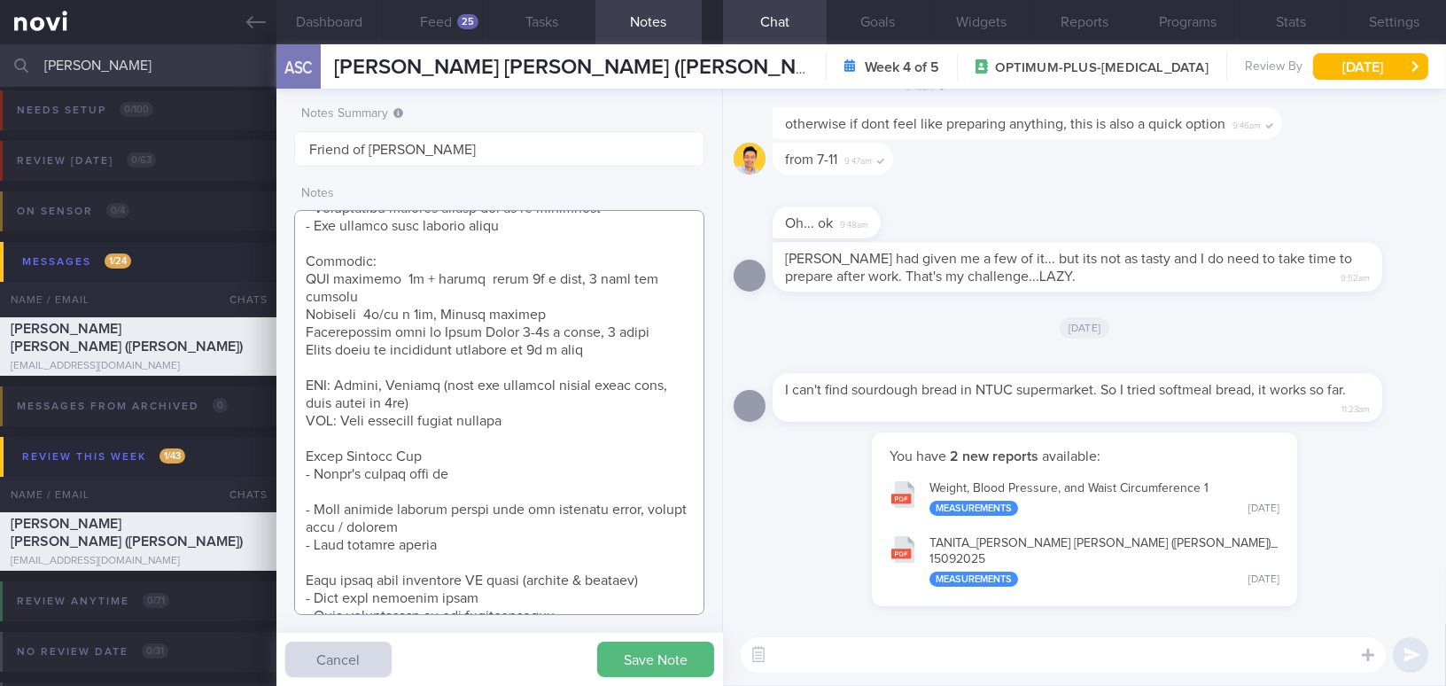
drag, startPoint x: 483, startPoint y: 608, endPoint x: 576, endPoint y: 605, distance: 93.0
click at [576, 605] on textarea at bounding box center [499, 412] width 410 height 405
click at [545, 604] on textarea at bounding box center [499, 412] width 410 height 405
click at [534, 598] on textarea at bounding box center [499, 412] width 410 height 405
type textarea "48 year old Woman Occupation Accountant Smoking Nil Alcohol Intake Nil Co-morbi…"
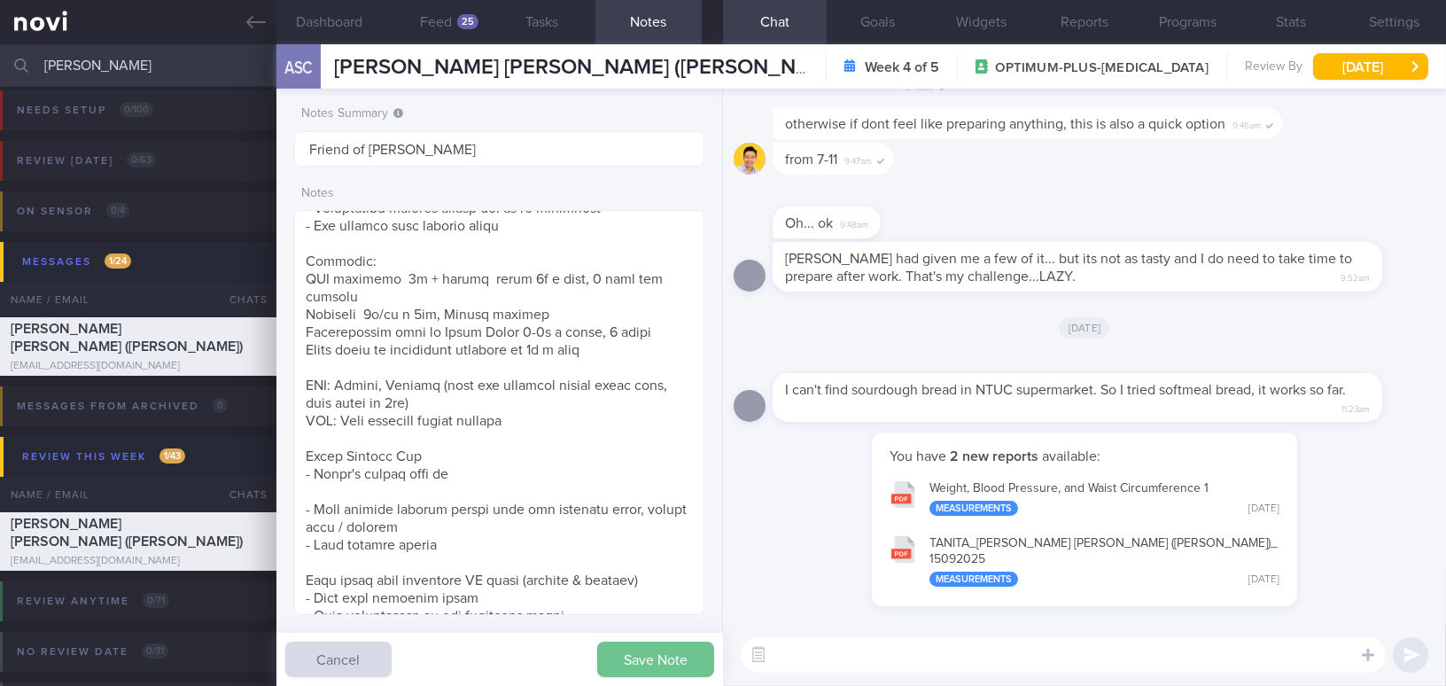
click at [652, 657] on button "Save Note" at bounding box center [655, 658] width 117 height 35
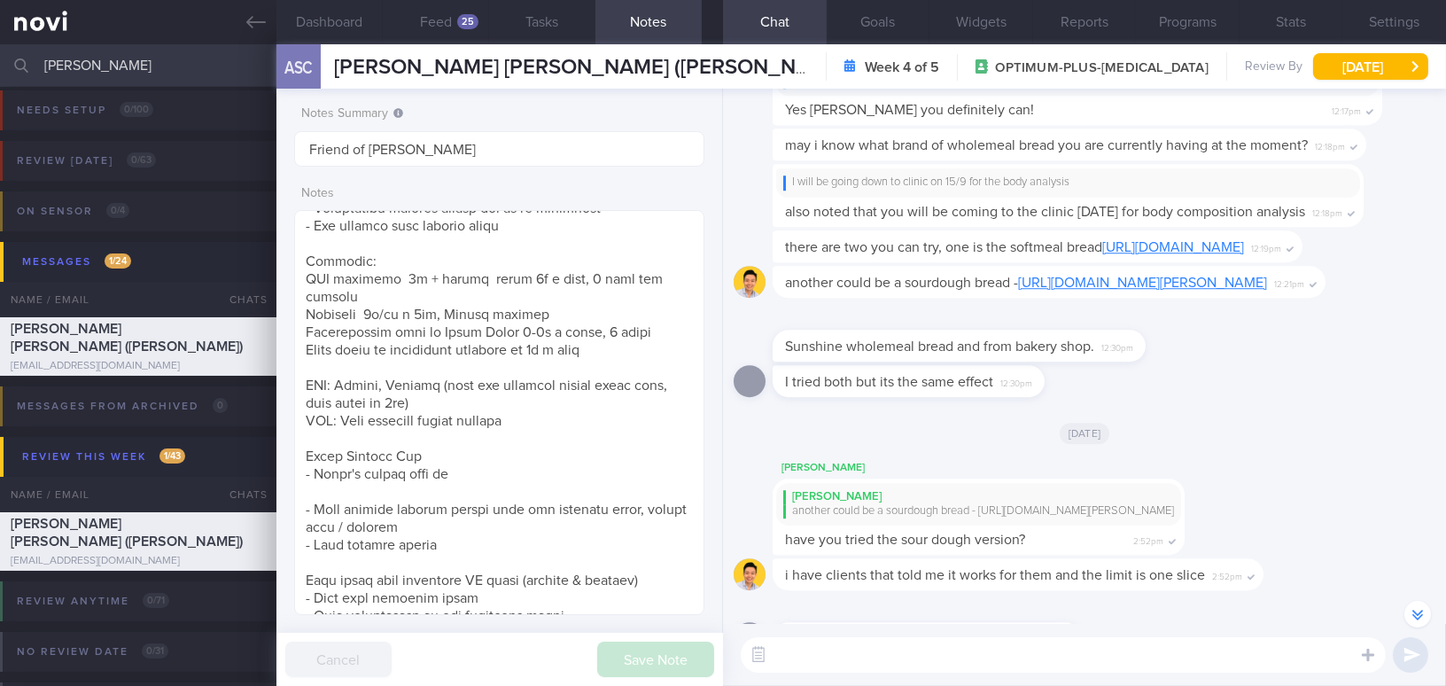
scroll to position [-1688, 0]
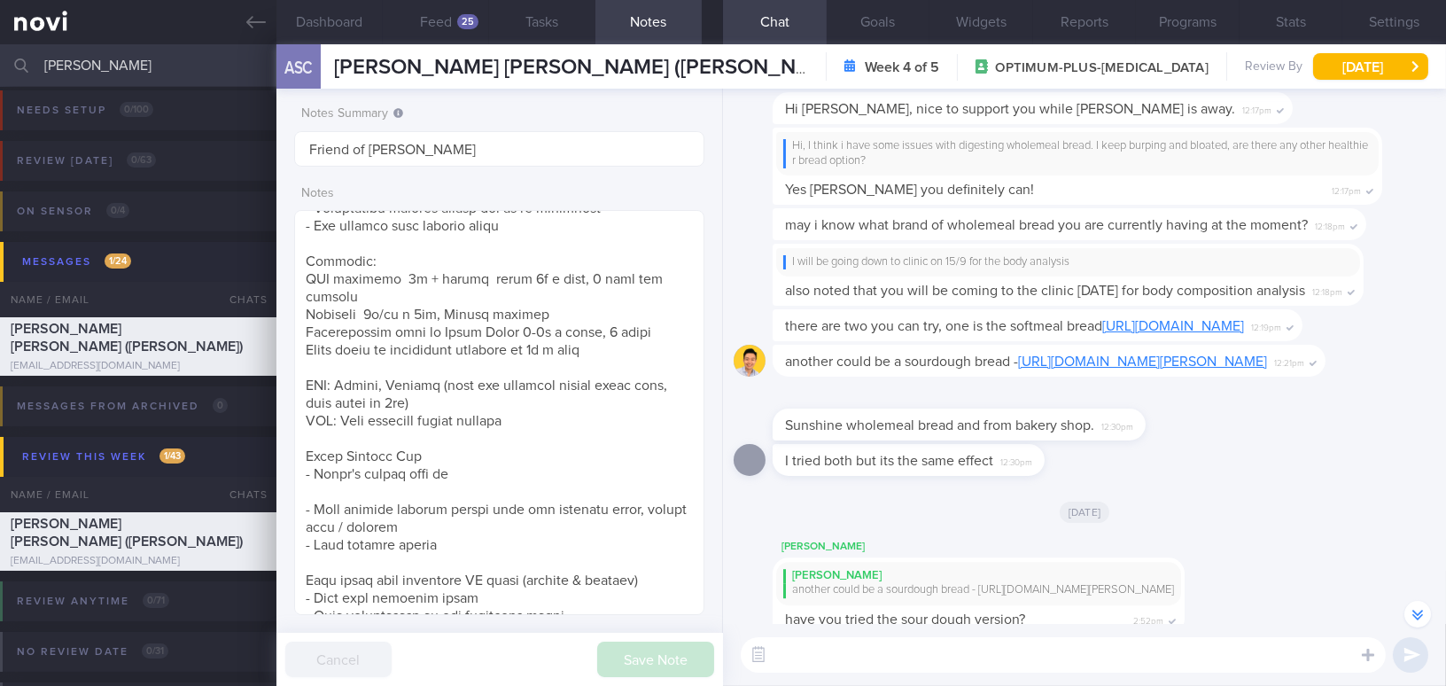
click at [1106, 354] on link "https://www.fairprice.com.sg/product/schar-schar-pan-rustico-sourdough-sliced-b…" at bounding box center [1142, 361] width 249 height 14
click at [1169, 309] on div "there are two you can try, one is the softmeal bread https://www.sunshine.com.s…" at bounding box center [1037, 325] width 530 height 32
click at [1125, 319] on link "https://www.sunshine.com.sg/softmeal-400/" at bounding box center [1173, 326] width 142 height 14
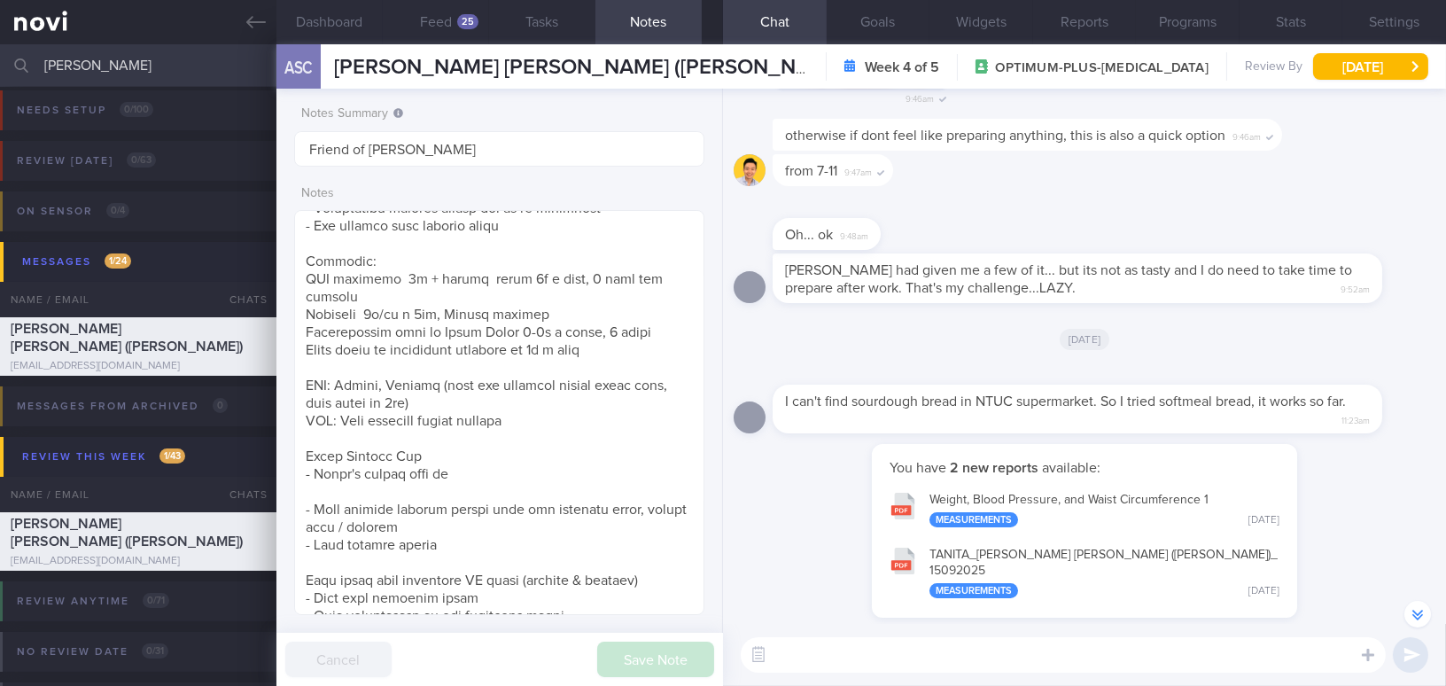
scroll to position [0, 0]
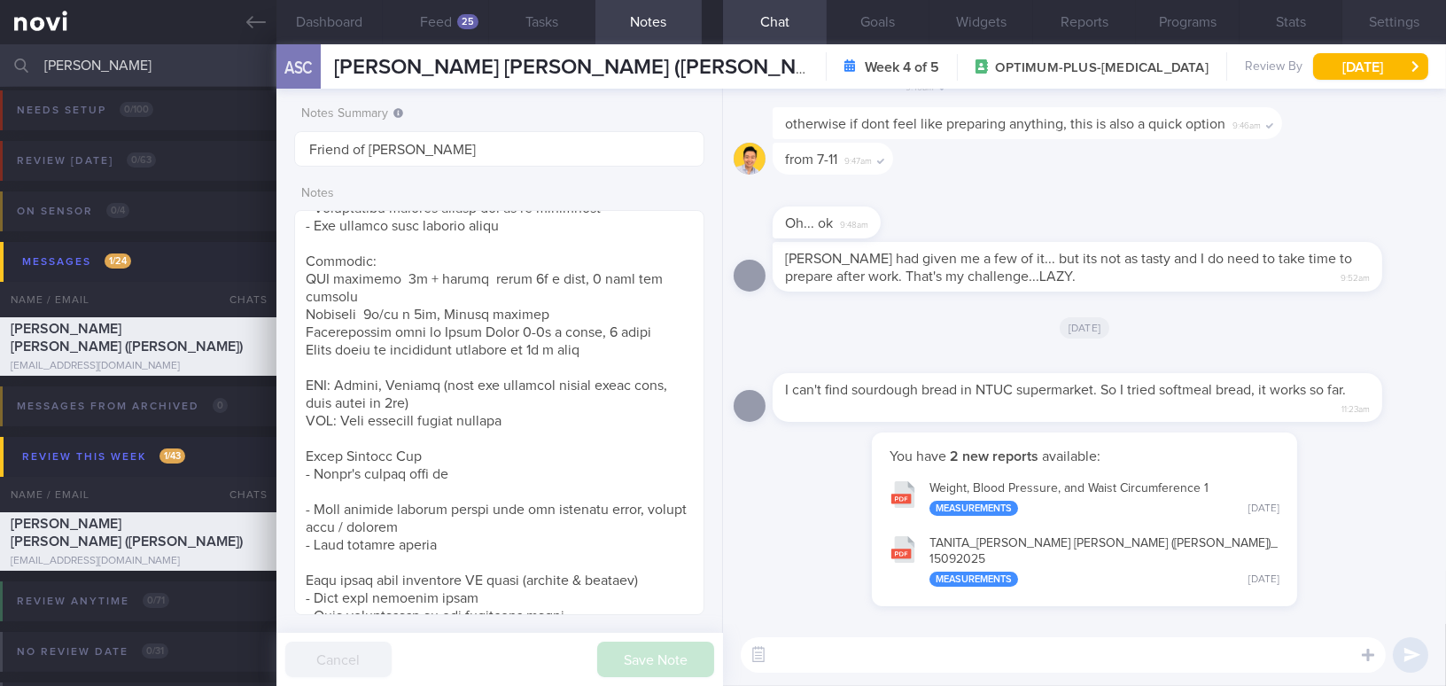
click at [1394, 19] on button "Settings" at bounding box center [1394, 22] width 104 height 44
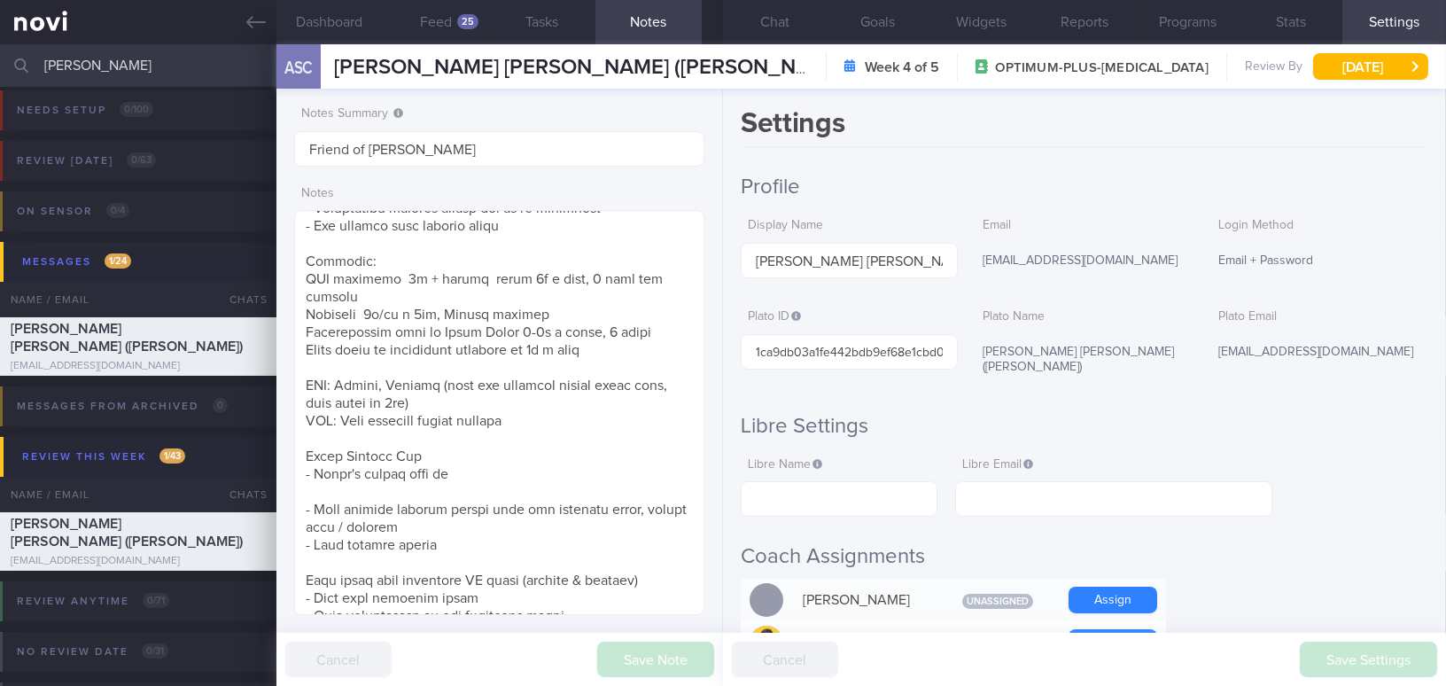
scroll to position [241, 0]
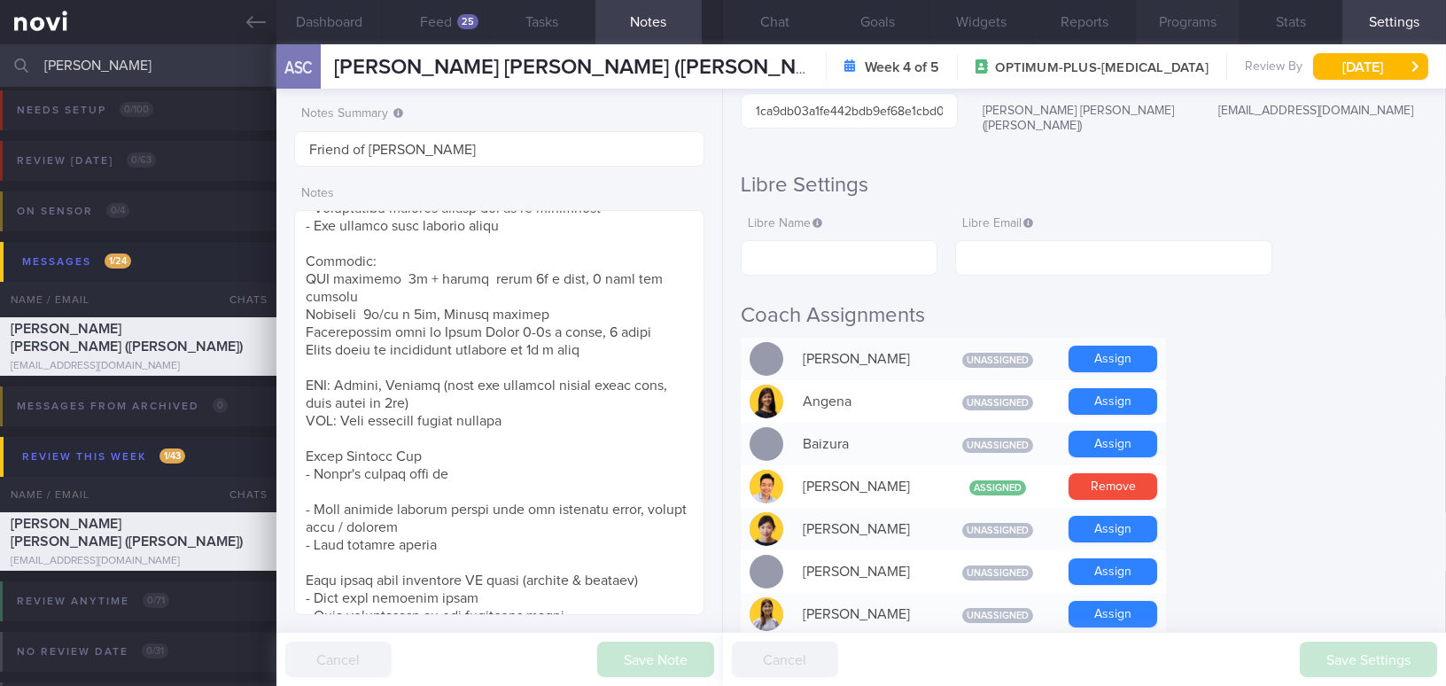
click at [1207, 18] on button "Programs" at bounding box center [1188, 22] width 104 height 44
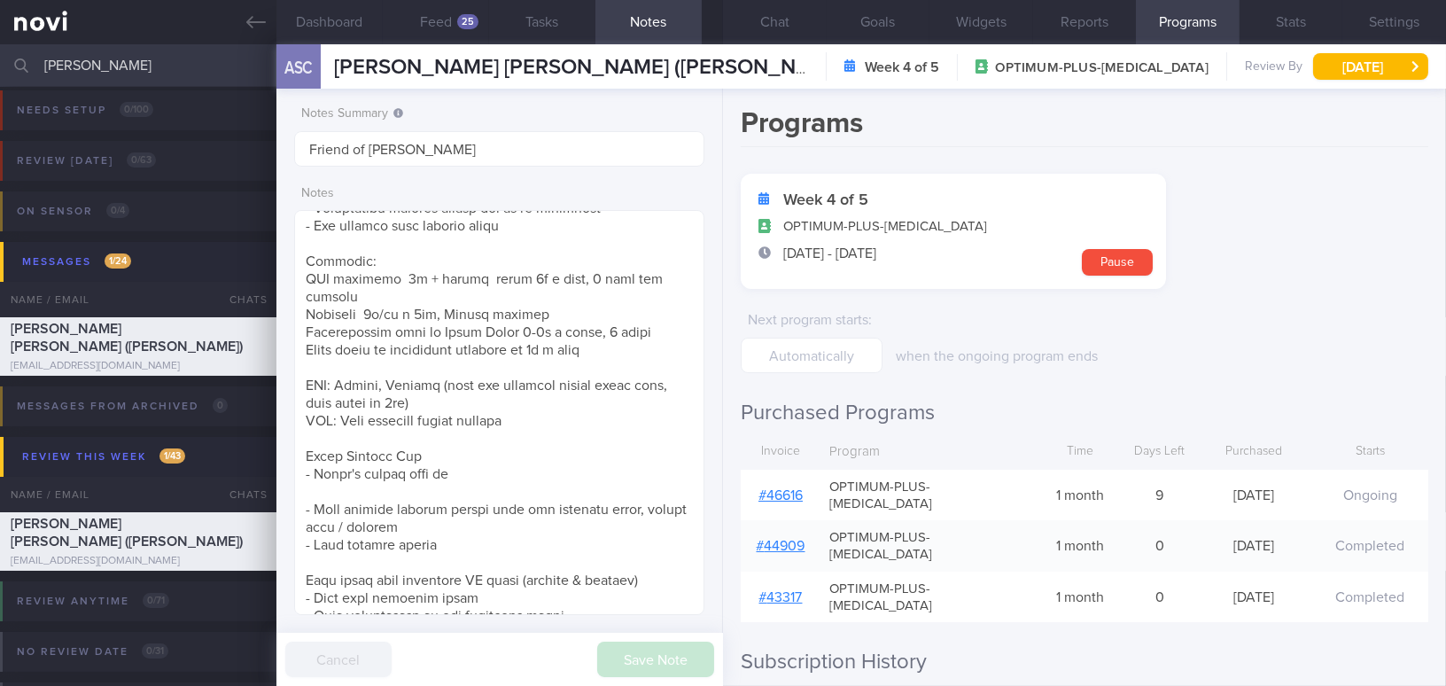
click at [794, 490] on link "# 46616" at bounding box center [780, 495] width 44 height 14
click at [790, 14] on button "Chat" at bounding box center [775, 22] width 104 height 44
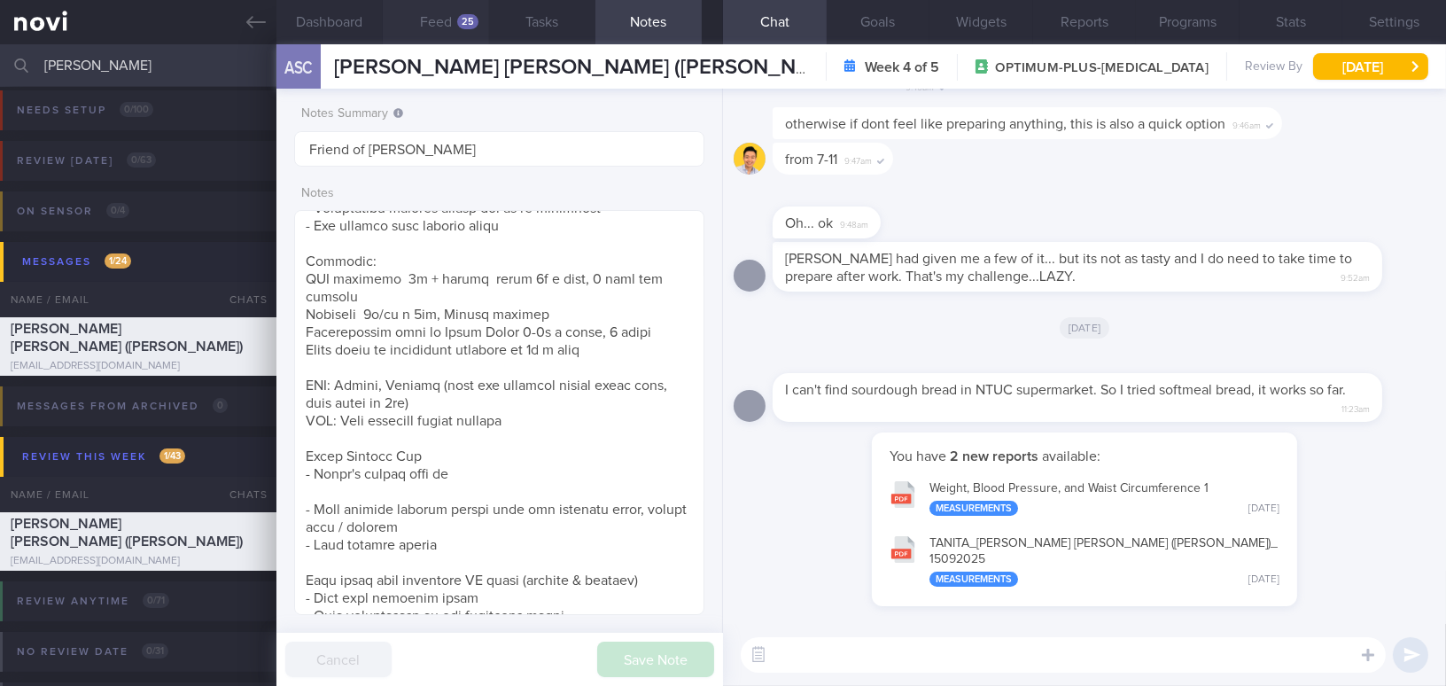
click at [455, 22] on button "Feed 25" at bounding box center [436, 22] width 106 height 44
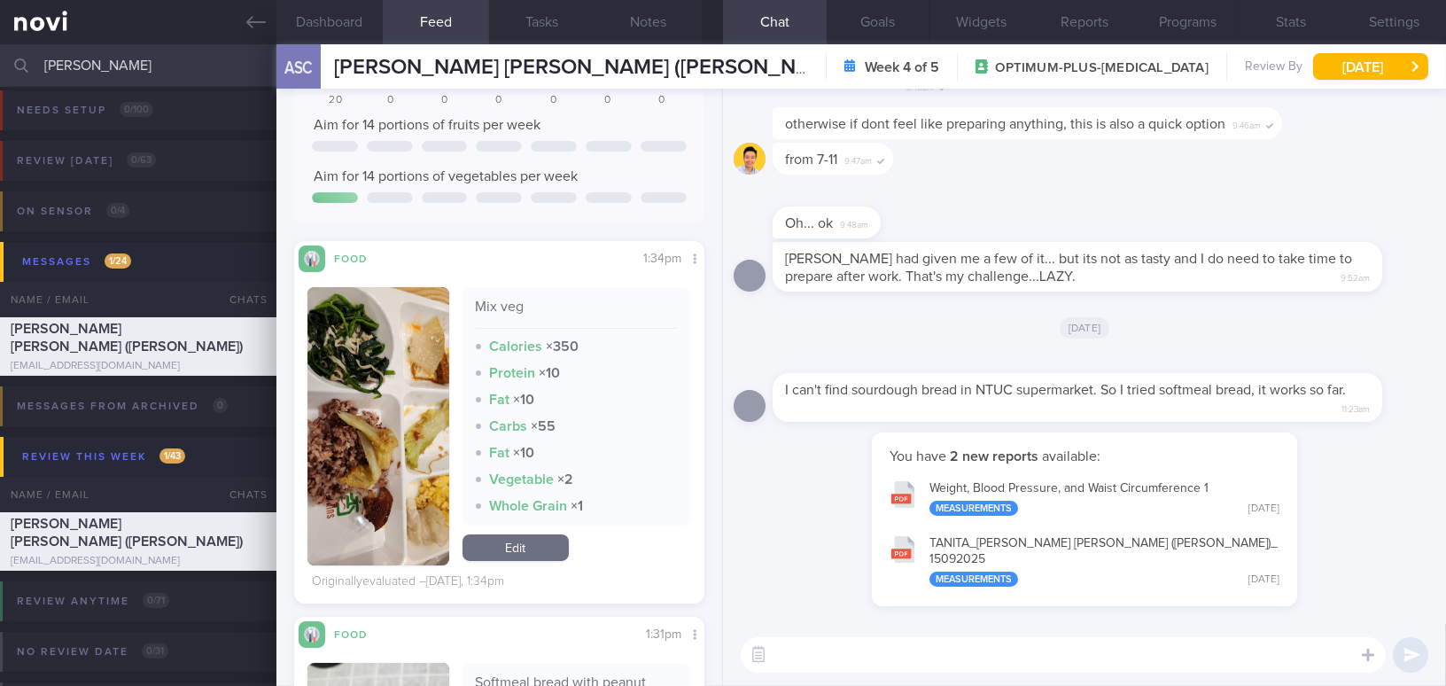
scroll to position [241, 0]
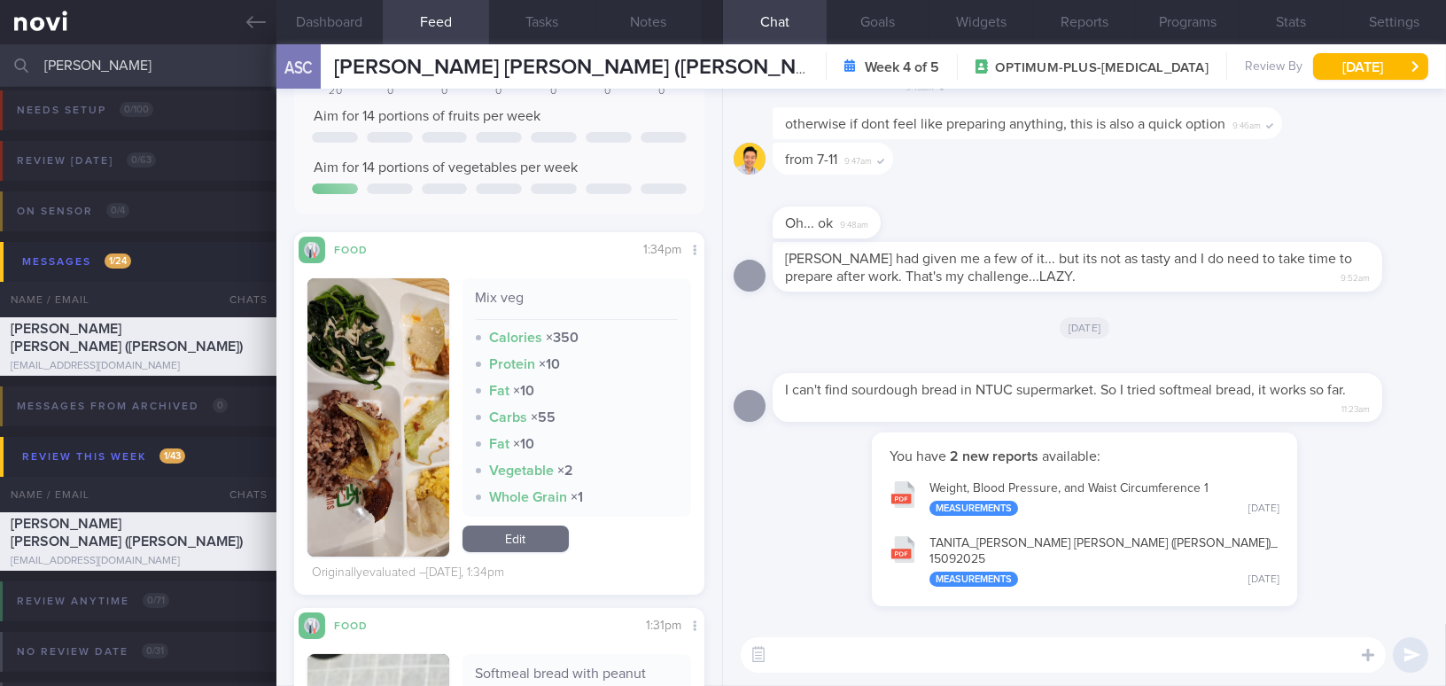
click at [404, 398] on button "button" at bounding box center [378, 417] width 142 height 278
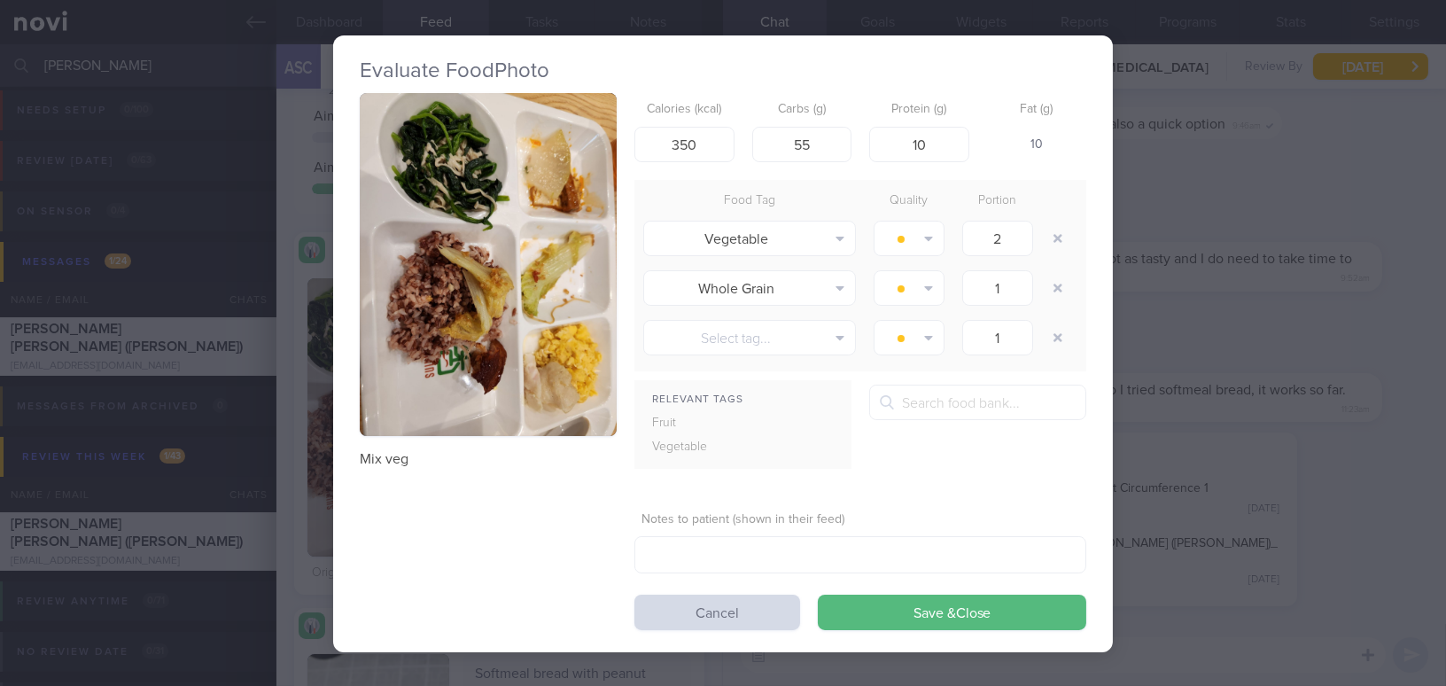
click at [1222, 200] on div "Evaluate Food Photo Mix veg Calories (kcal) 350 Carbs (g) 55 Protein (g) 10 Fat…" at bounding box center [723, 343] width 1446 height 686
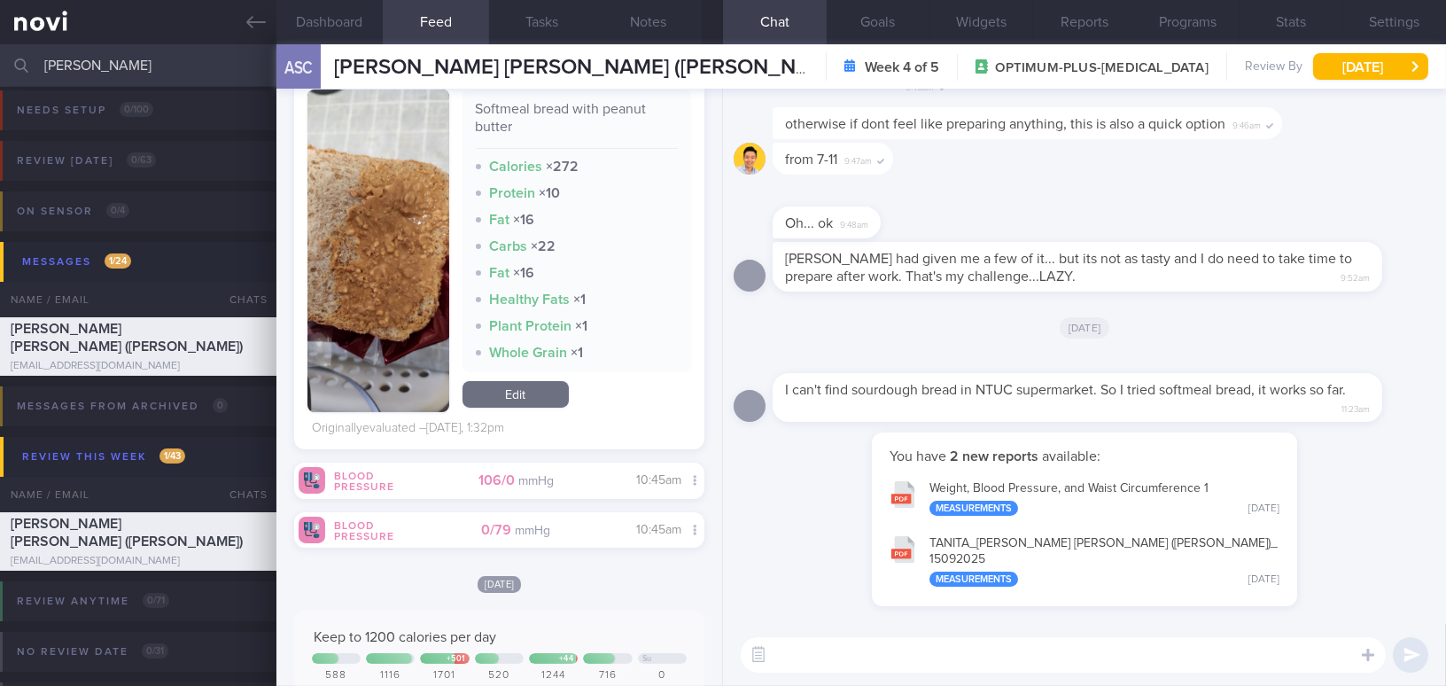
scroll to position [563, 0]
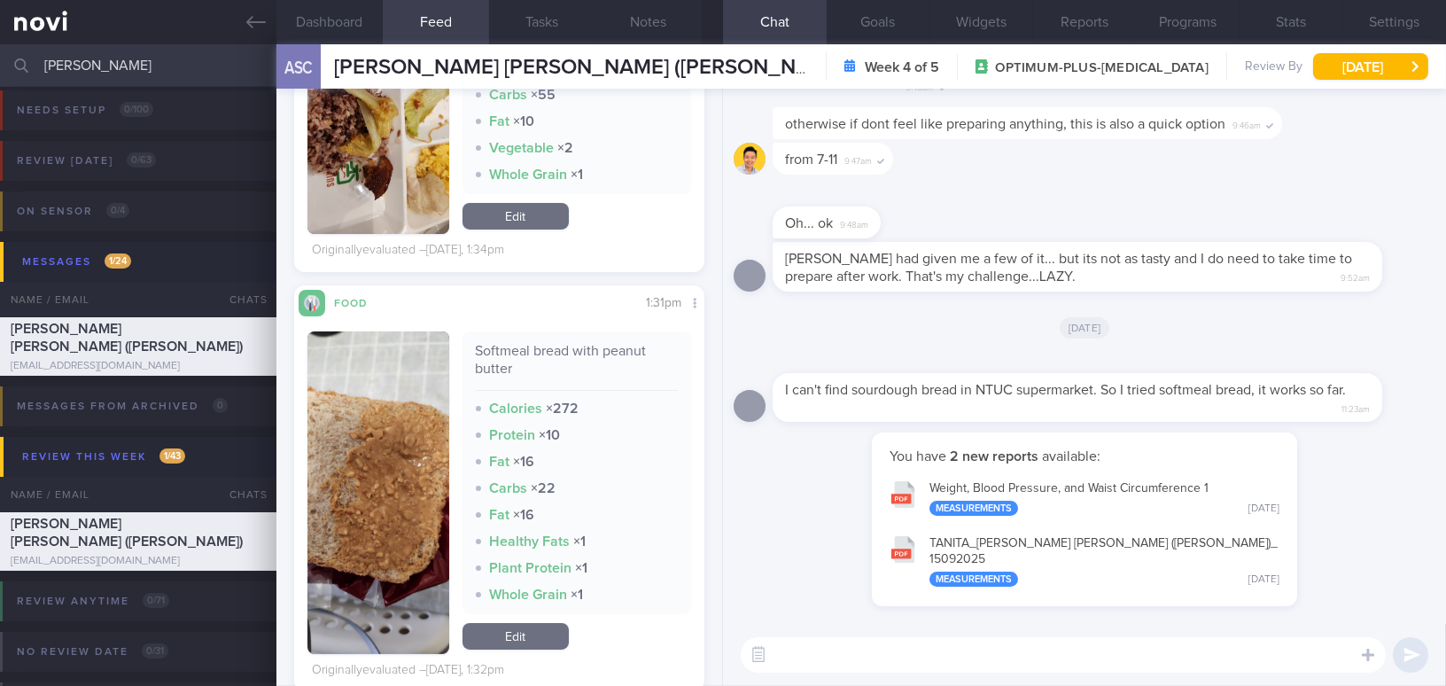
click at [401, 482] on button "button" at bounding box center [378, 492] width 142 height 322
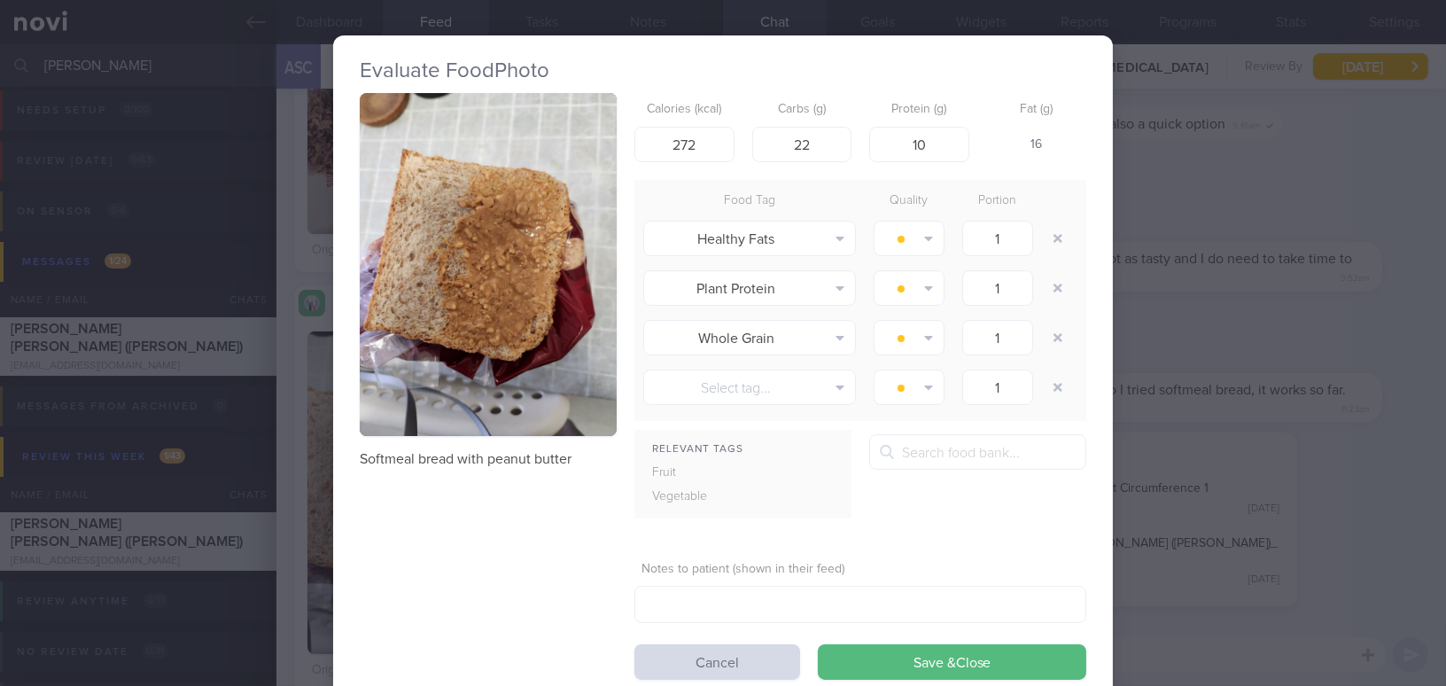
click at [1178, 324] on div "Evaluate Food Photo Softmeal bread with peanut butter Calories (kcal) 272 Carbs…" at bounding box center [723, 343] width 1446 height 686
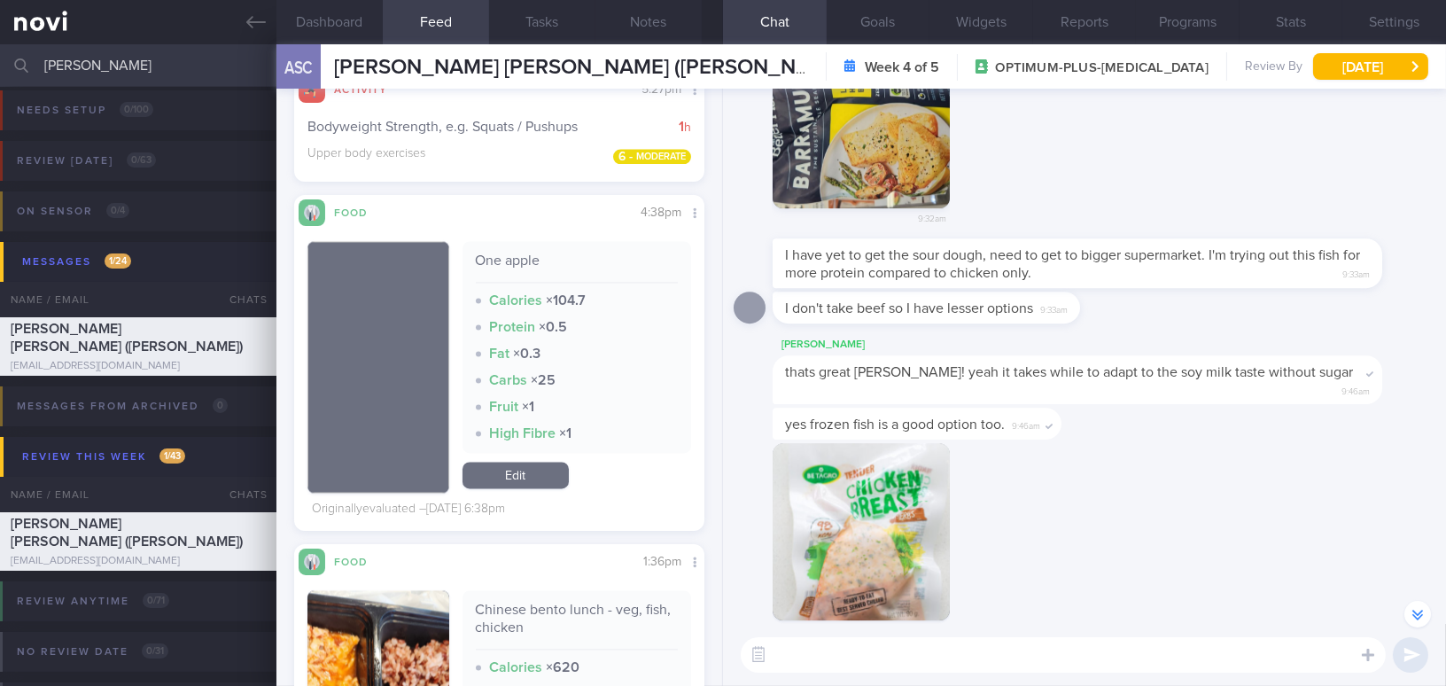
scroll to position [-644, 0]
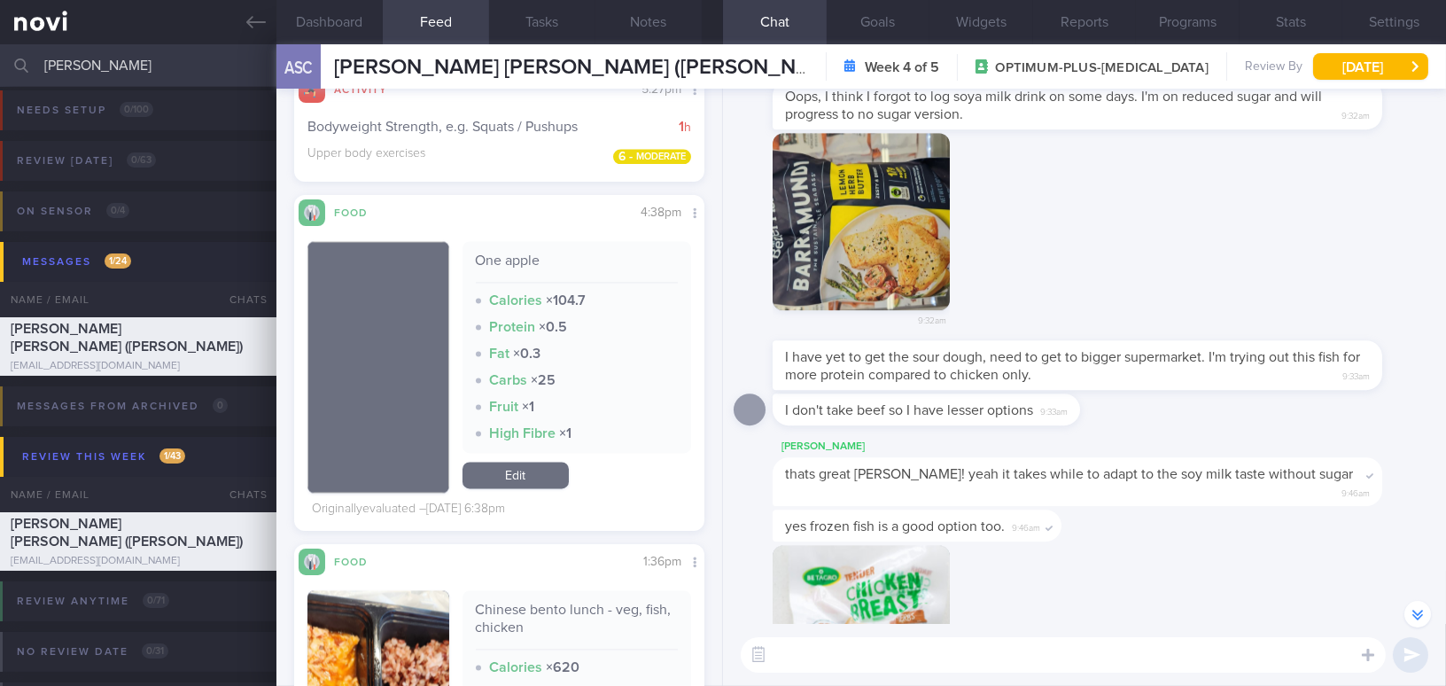
click at [894, 297] on button "button" at bounding box center [860, 221] width 177 height 177
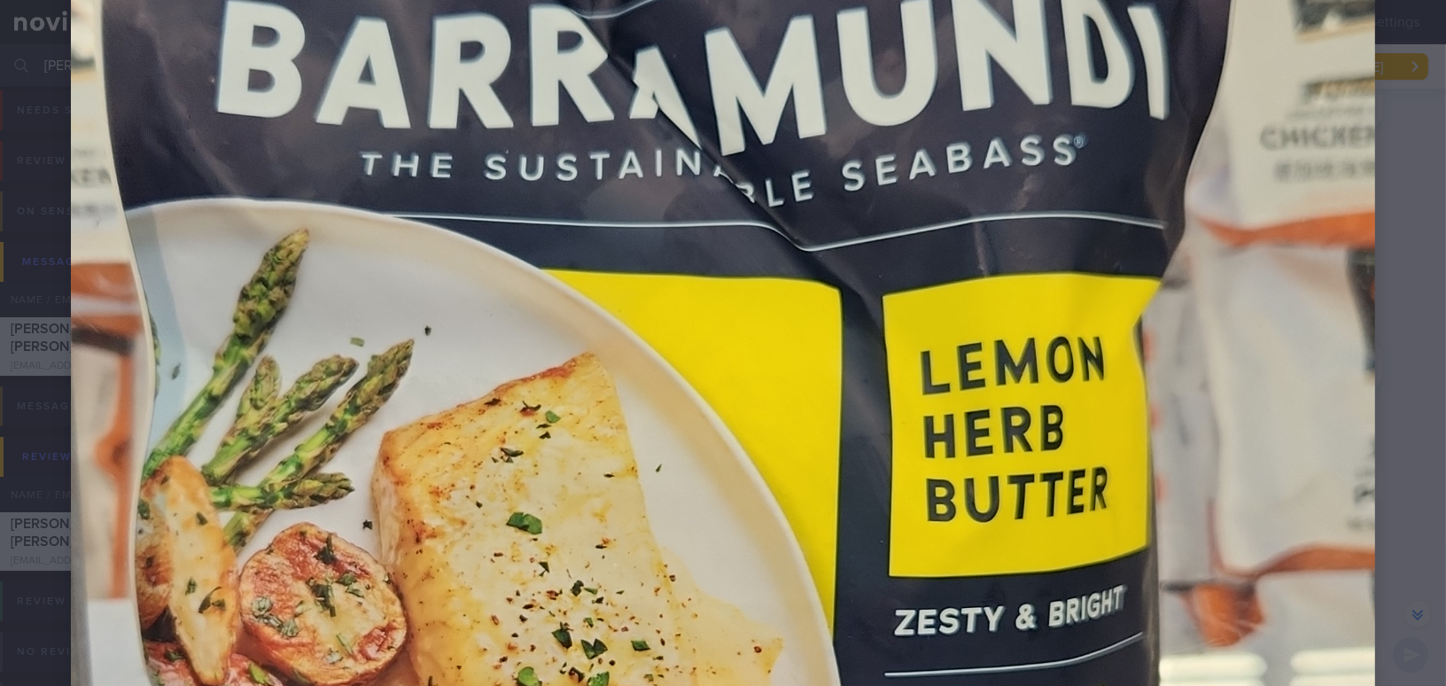
scroll to position [885, 0]
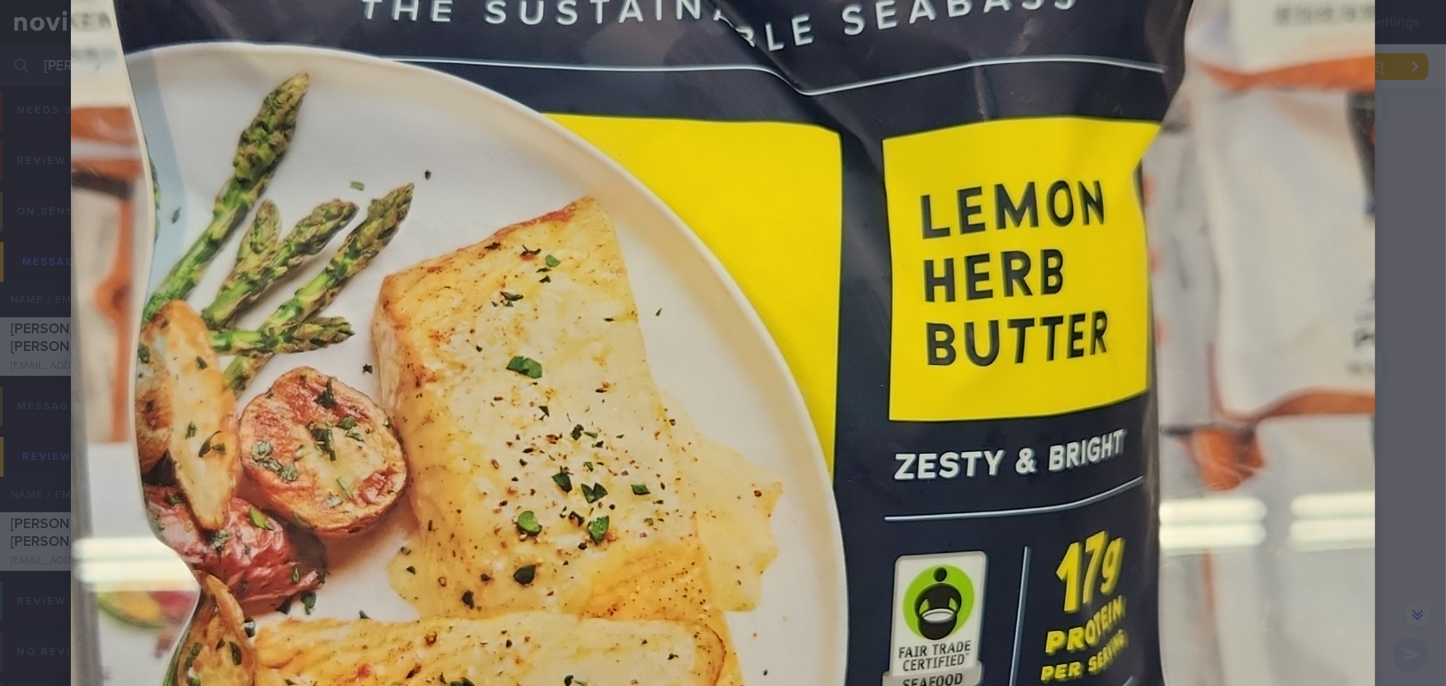
click at [1114, 272] on img at bounding box center [723, 345] width 1304 height 2318
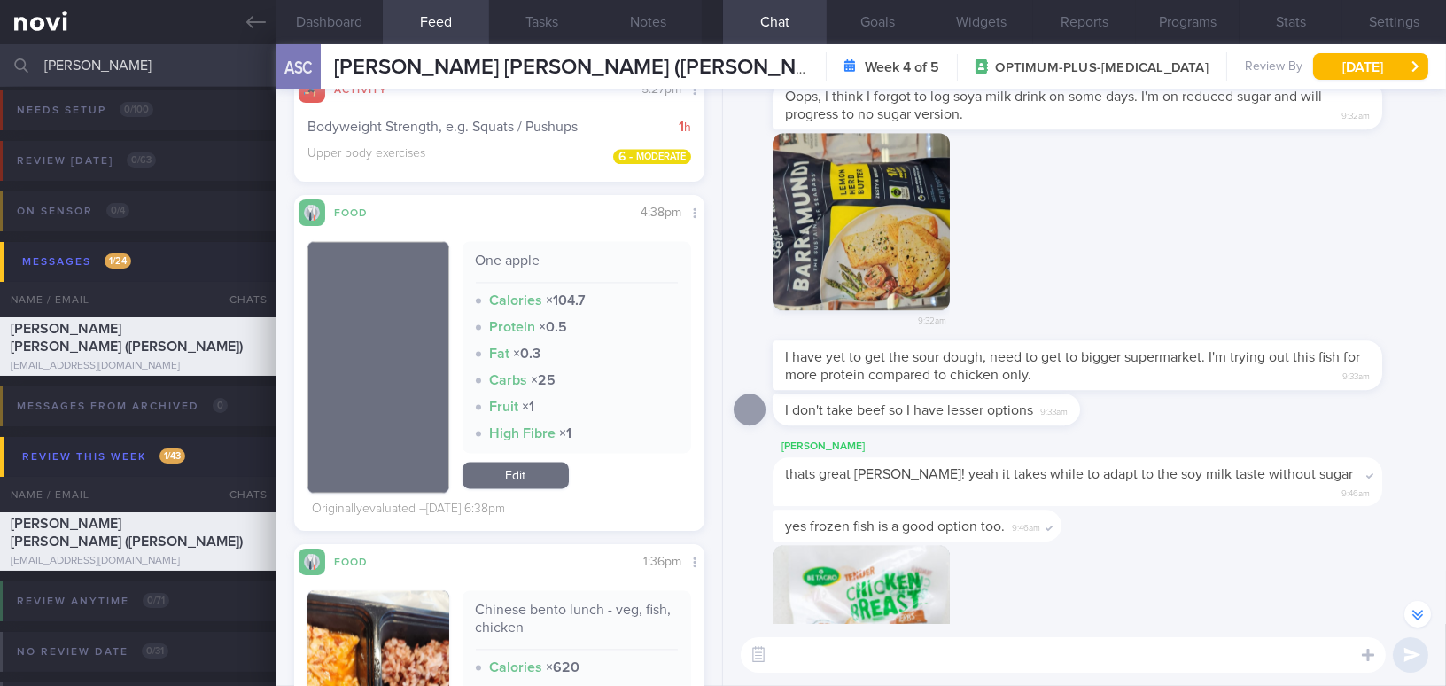
click at [1244, 273] on div "9:32am" at bounding box center [1084, 237] width 702 height 208
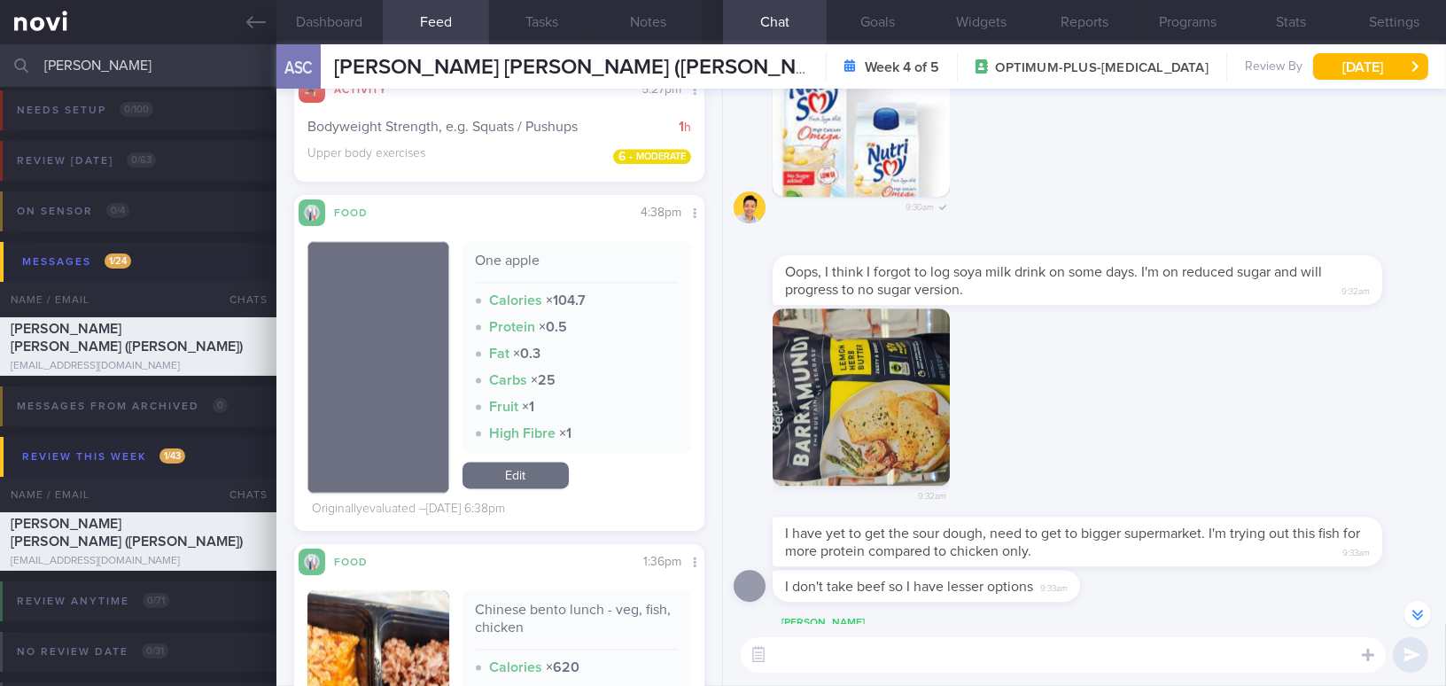
scroll to position [-643, 0]
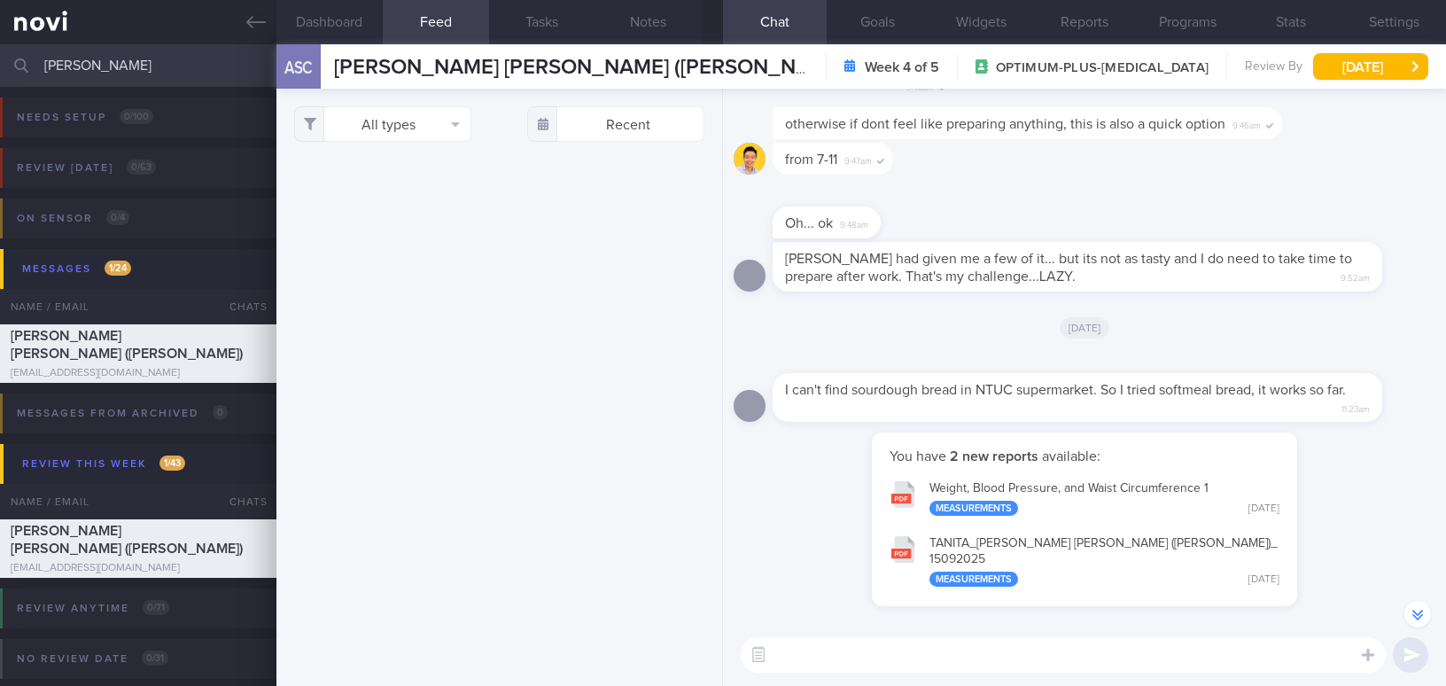
select select "8"
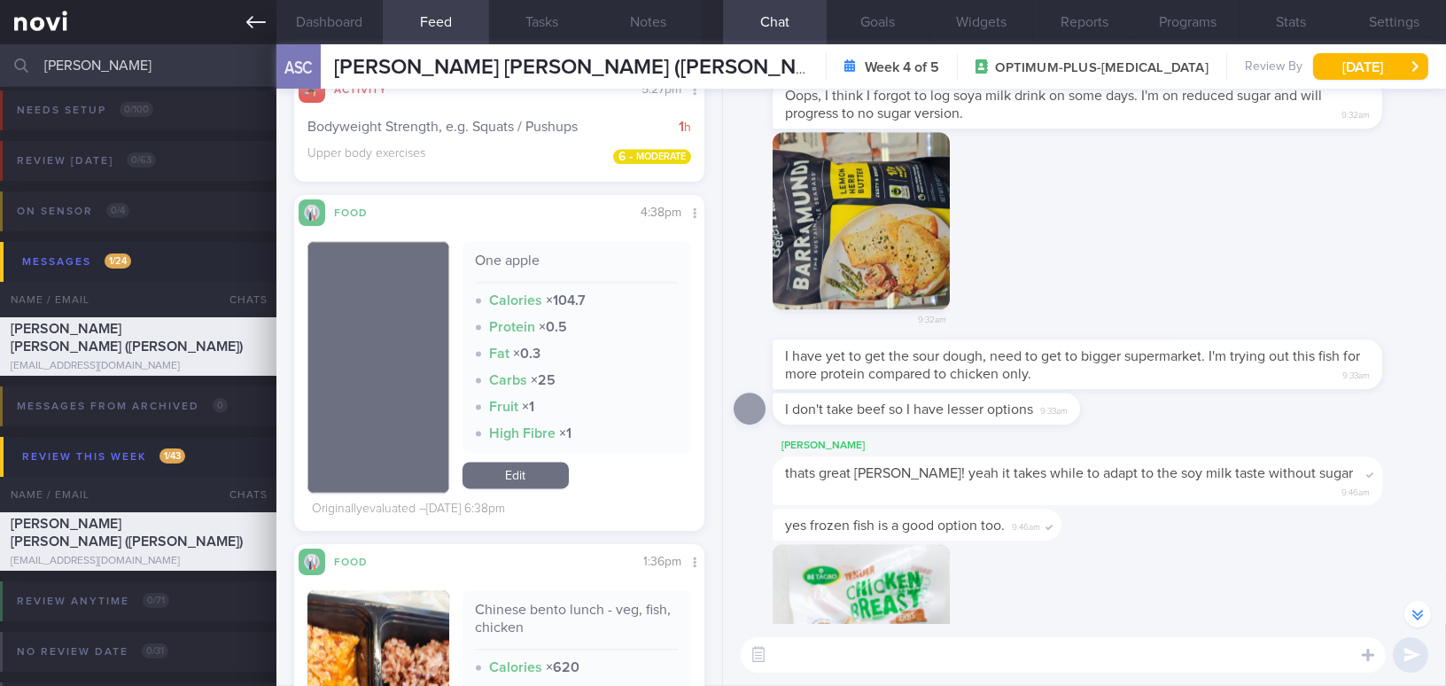
click at [247, 25] on icon at bounding box center [255, 21] width 19 height 19
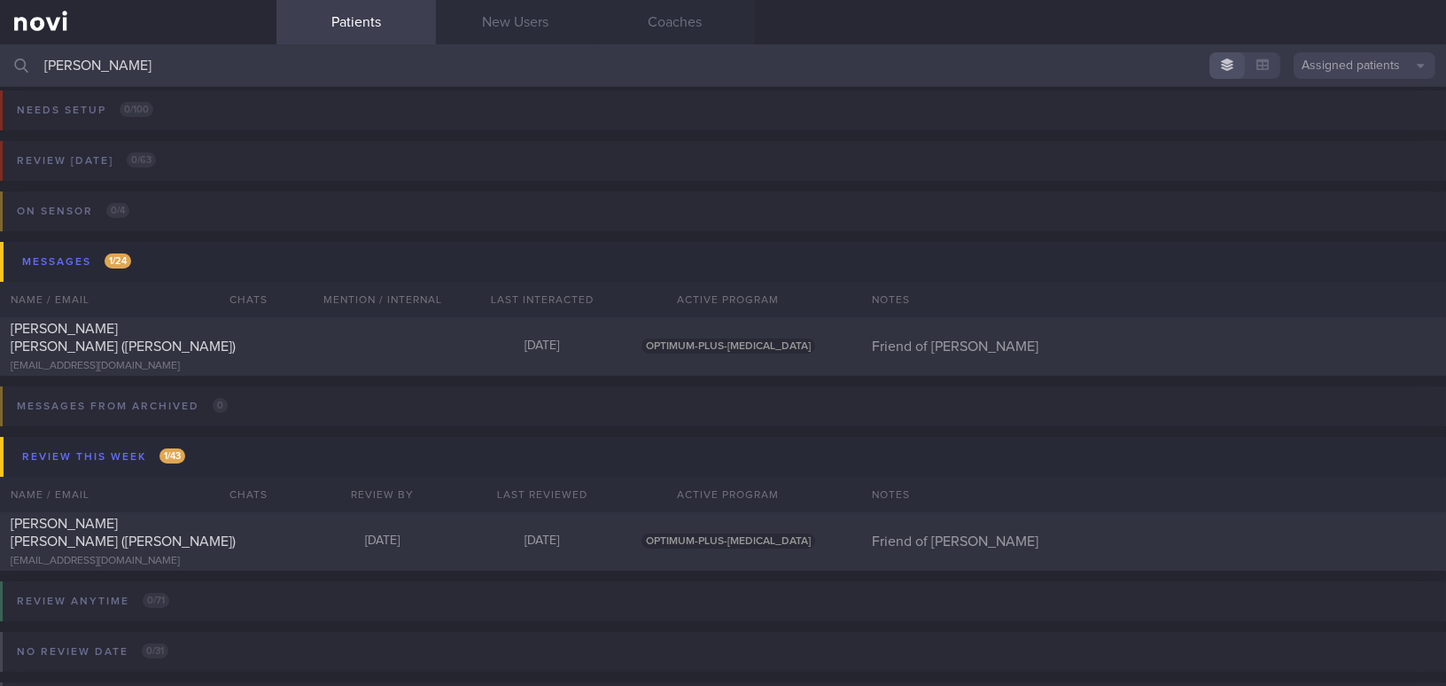
drag, startPoint x: 101, startPoint y: 69, endPoint x: 0, endPoint y: 40, distance: 105.1
click at [0, 40] on div "Patients New Users Coaches [PERSON_NAME] Assigned patients Assigned patients Al…" at bounding box center [723, 343] width 1446 height 686
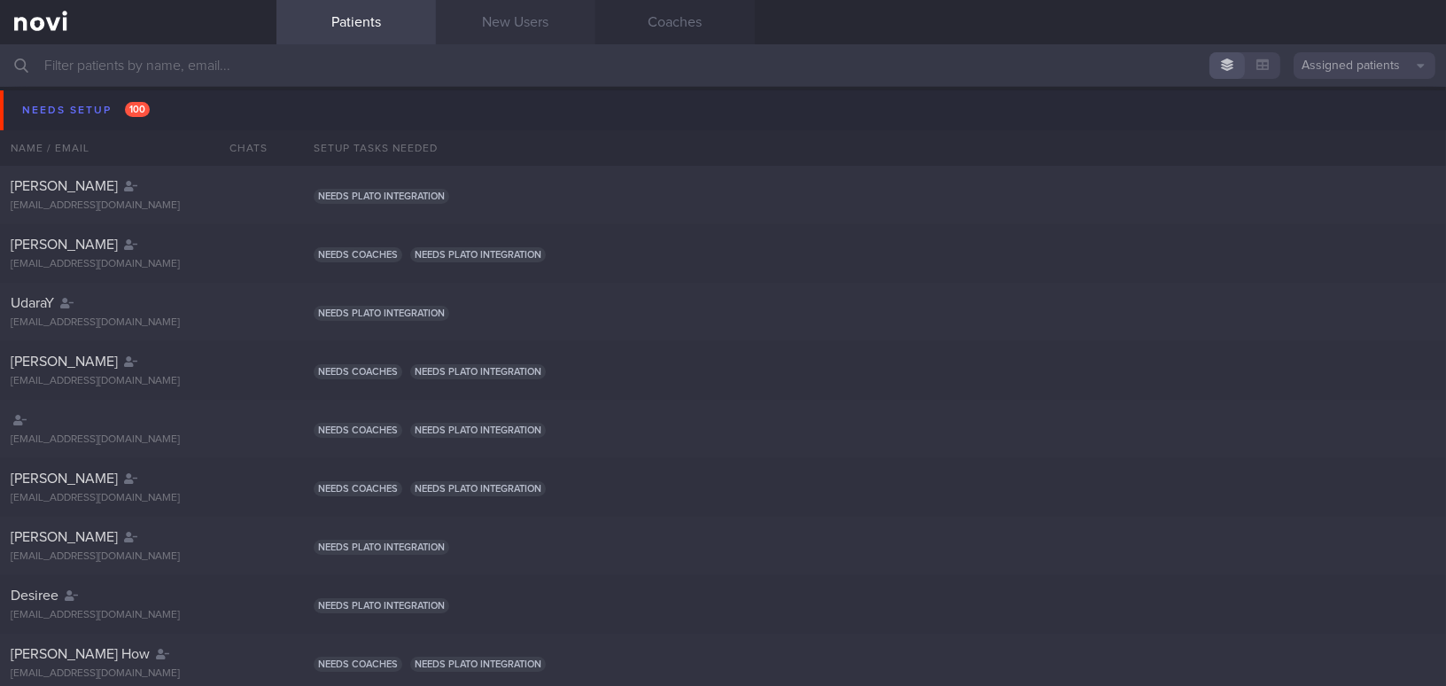
click at [524, 27] on link "New Users" at bounding box center [515, 22] width 159 height 44
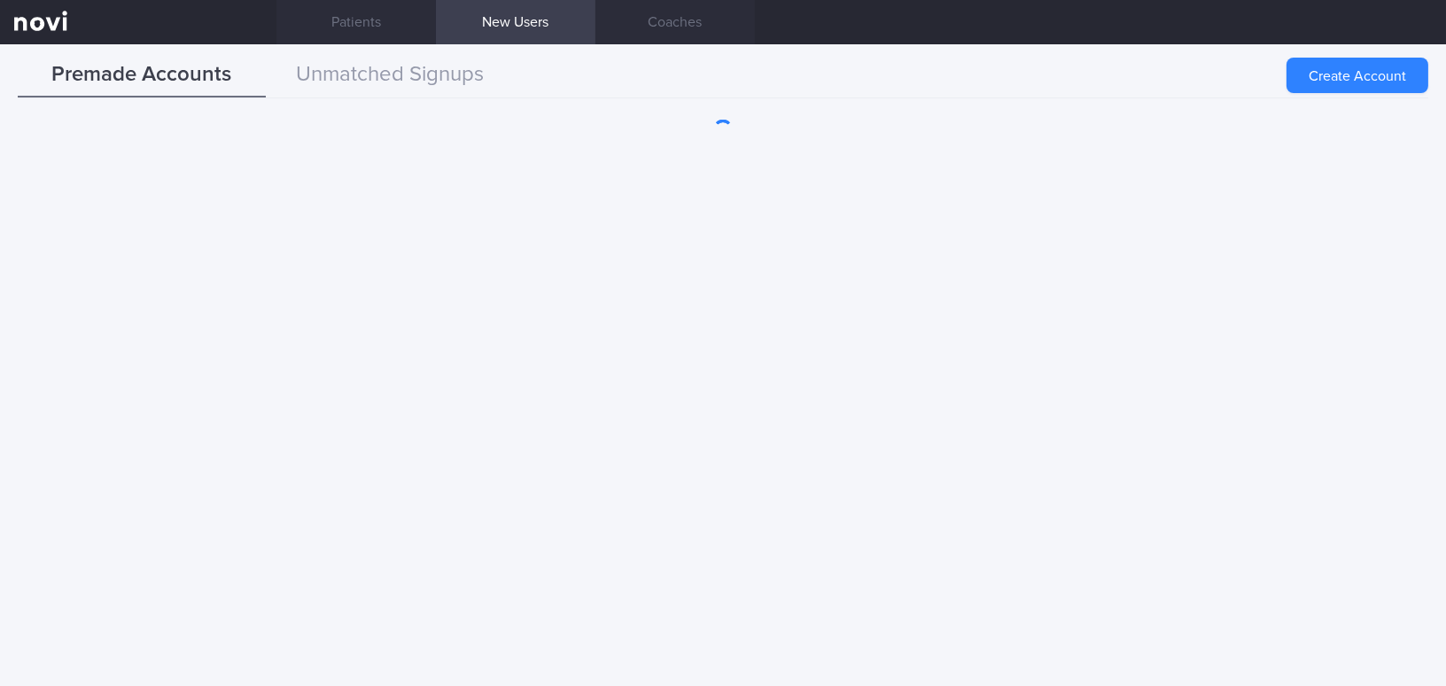
click at [804, 70] on div "Premade Accounts Unmatched Signups" at bounding box center [723, 75] width 1410 height 45
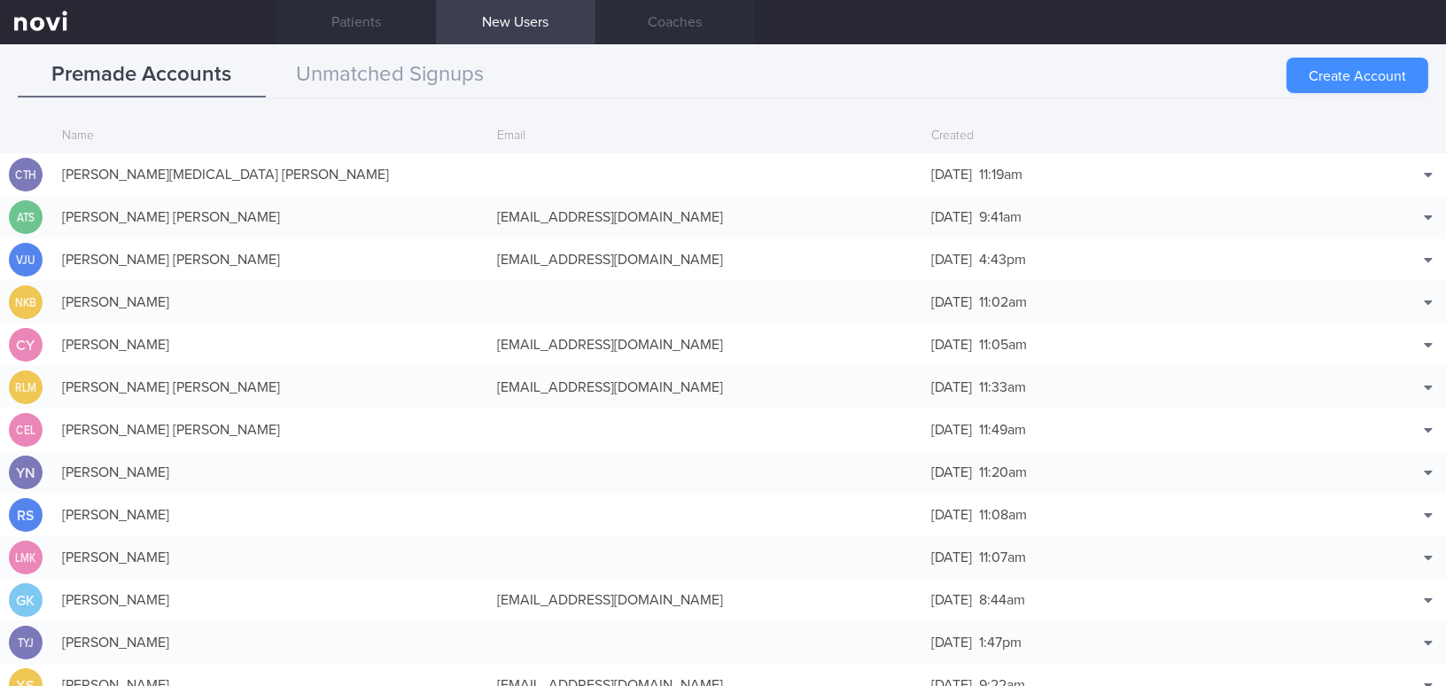
click at [1337, 78] on button "Create Account" at bounding box center [1357, 75] width 142 height 35
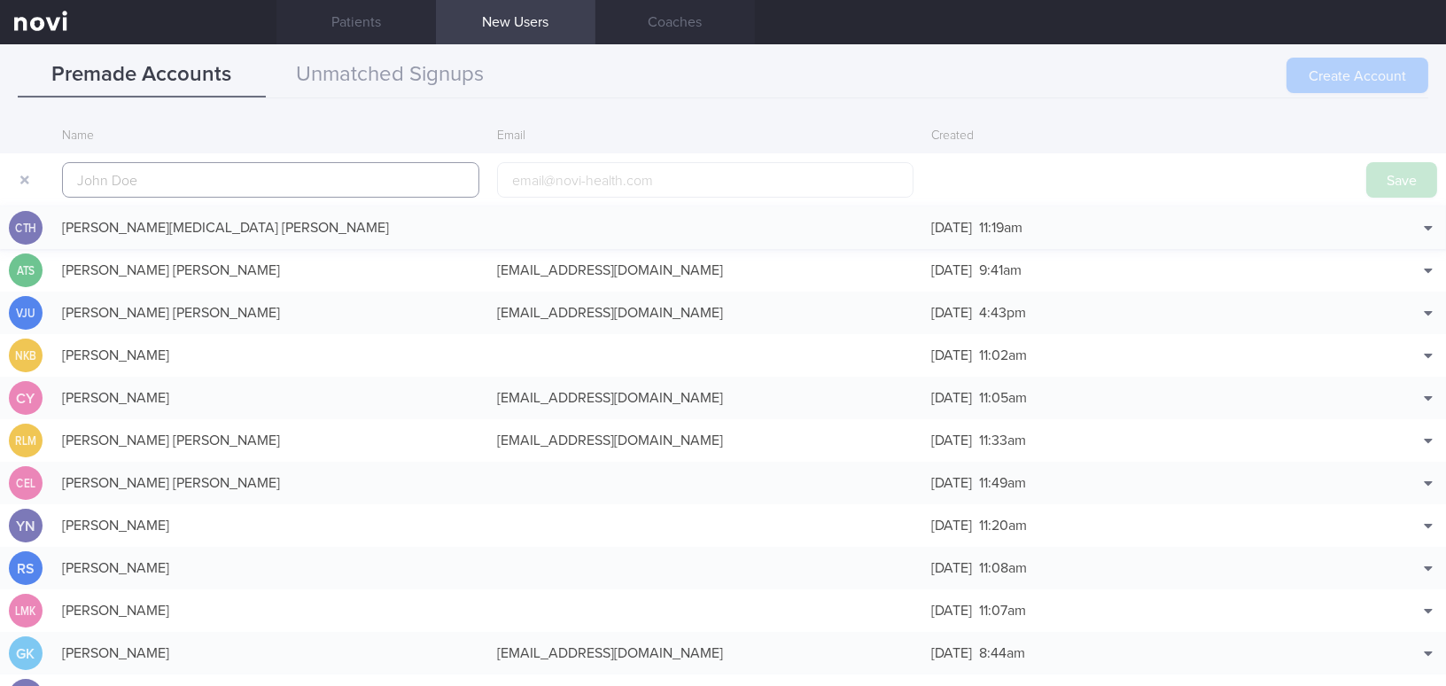
scroll to position [42, 0]
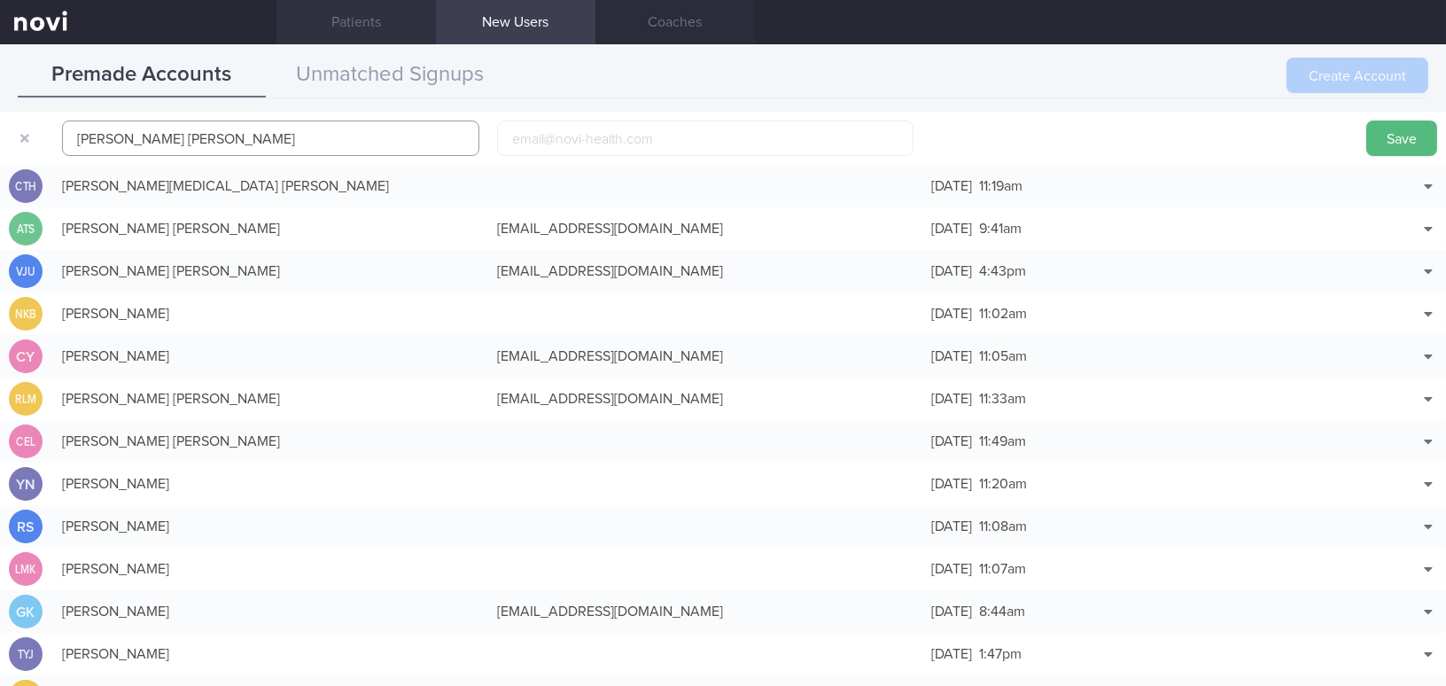
type input "[PERSON_NAME] [PERSON_NAME]"
click at [539, 137] on input "email" at bounding box center [705, 137] width 417 height 35
paste input "[EMAIL_ADDRESS][DOMAIN_NAME]"
type input "[EMAIL_ADDRESS][DOMAIN_NAME]"
click at [1391, 136] on button "Save" at bounding box center [1401, 137] width 71 height 35
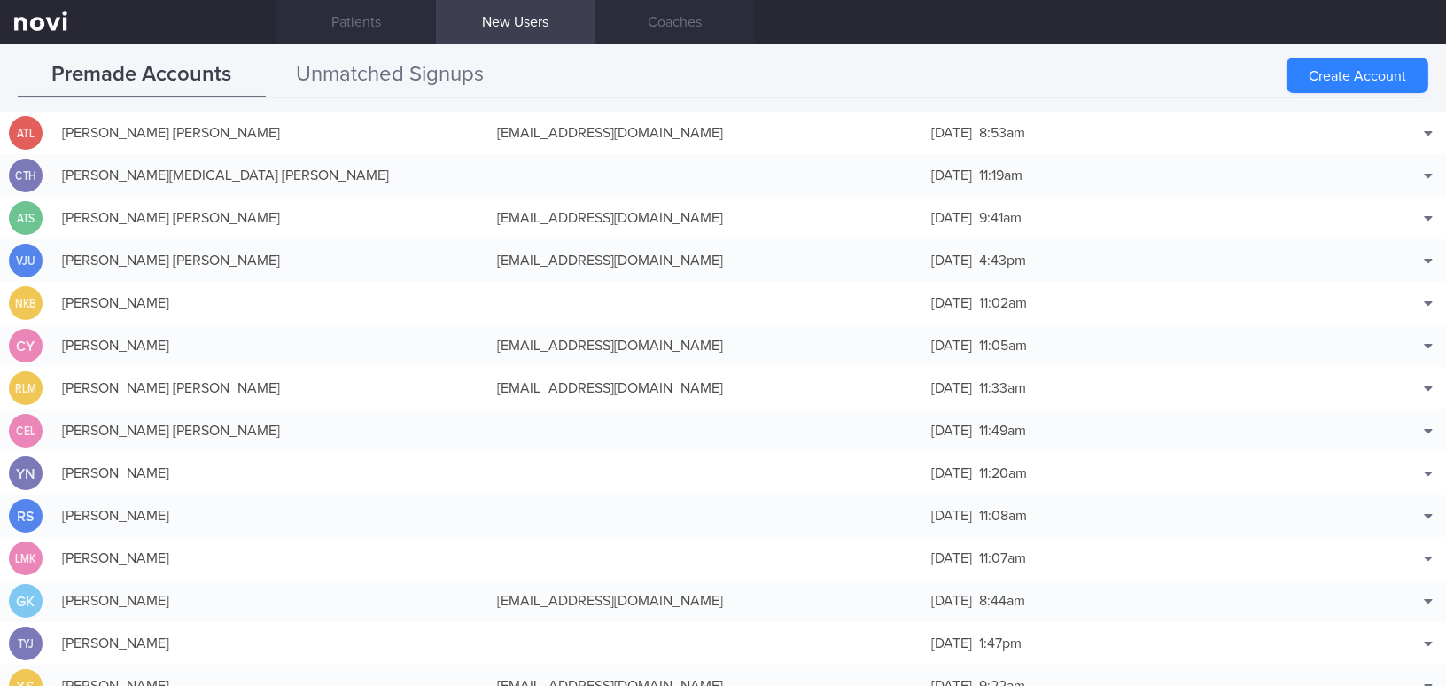
click at [412, 74] on button "Unmatched Signups" at bounding box center [390, 75] width 248 height 44
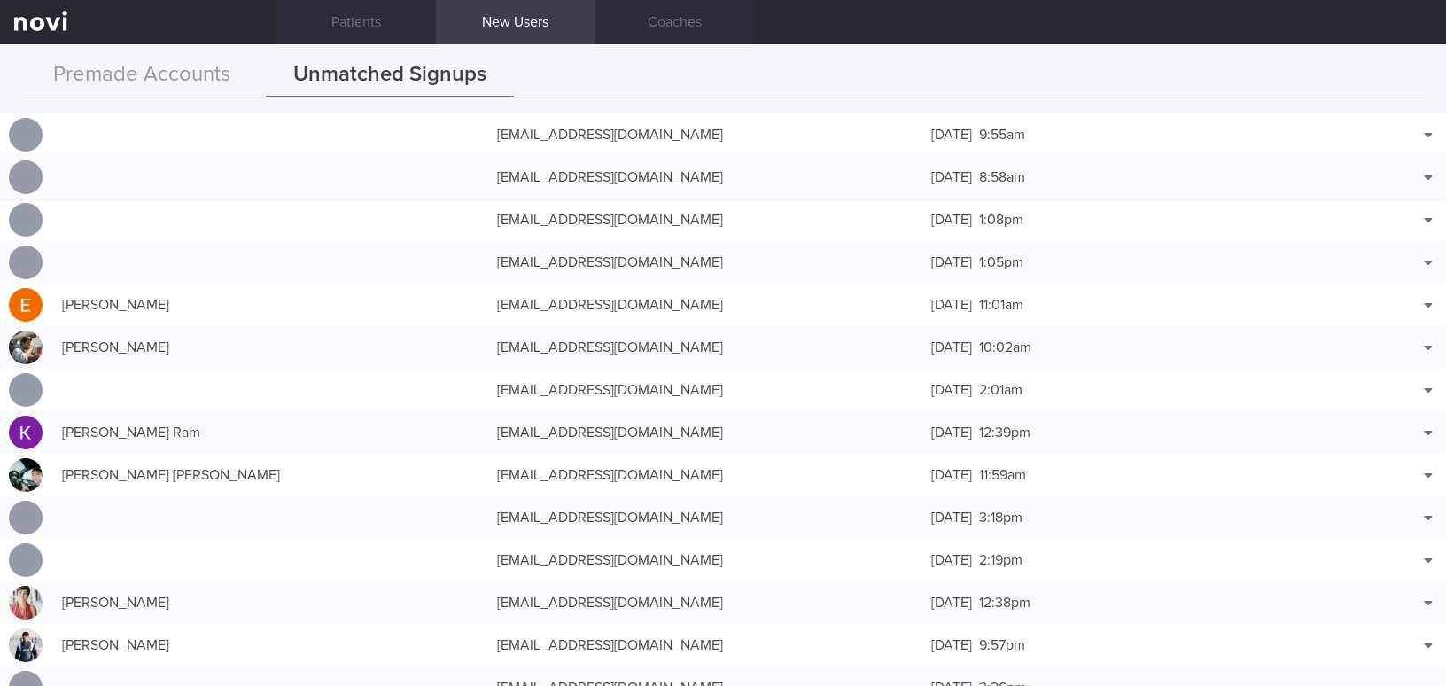
scroll to position [966, 0]
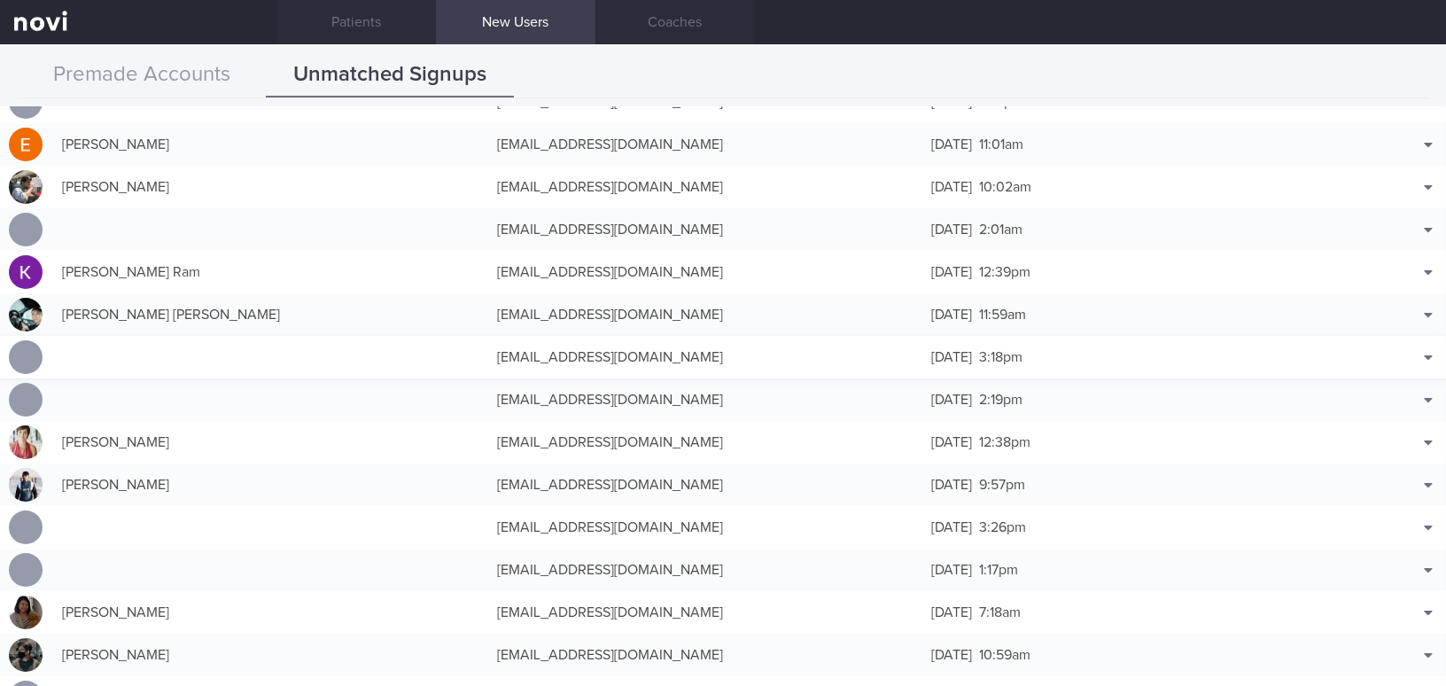
click at [640, 354] on div "[EMAIL_ADDRESS][DOMAIN_NAME]" at bounding box center [705, 356] width 435 height 35
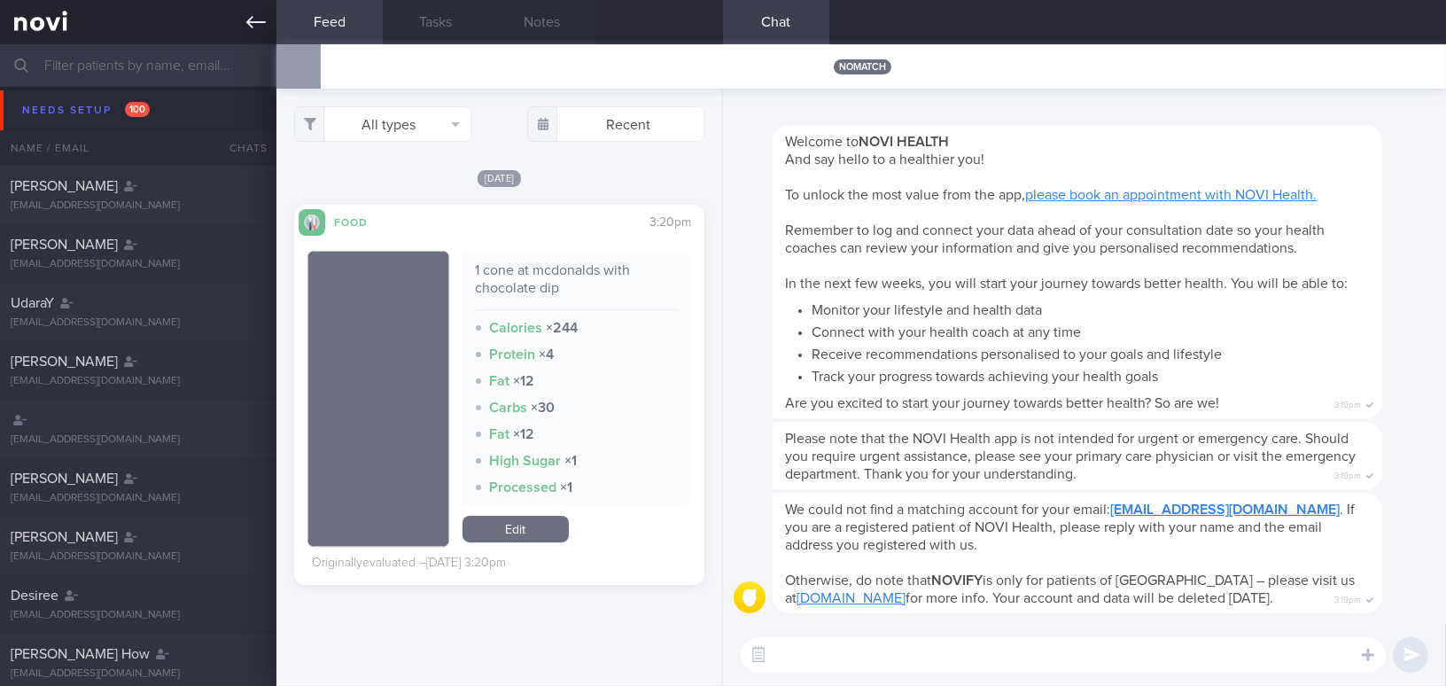
click at [244, 13] on link at bounding box center [138, 22] width 276 height 44
click at [252, 27] on icon at bounding box center [255, 21] width 19 height 19
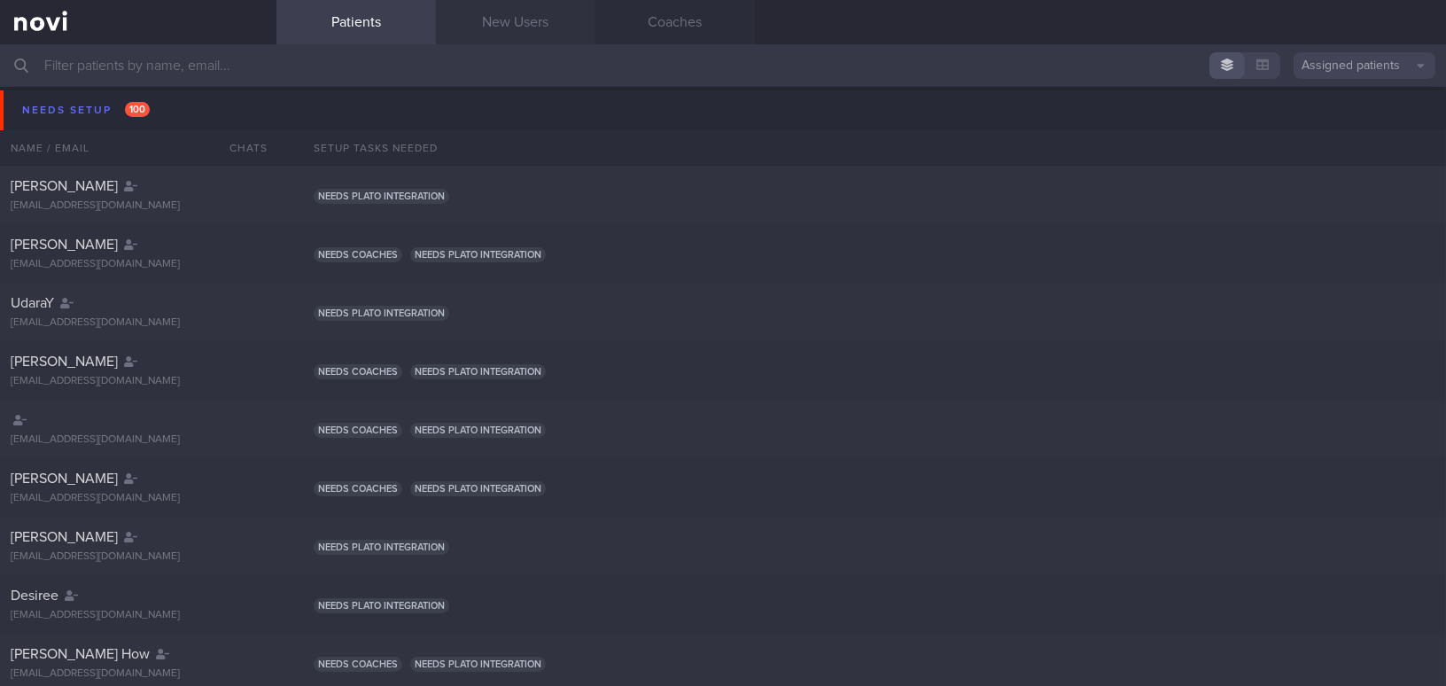
click at [510, 16] on link "New Users" at bounding box center [515, 22] width 159 height 44
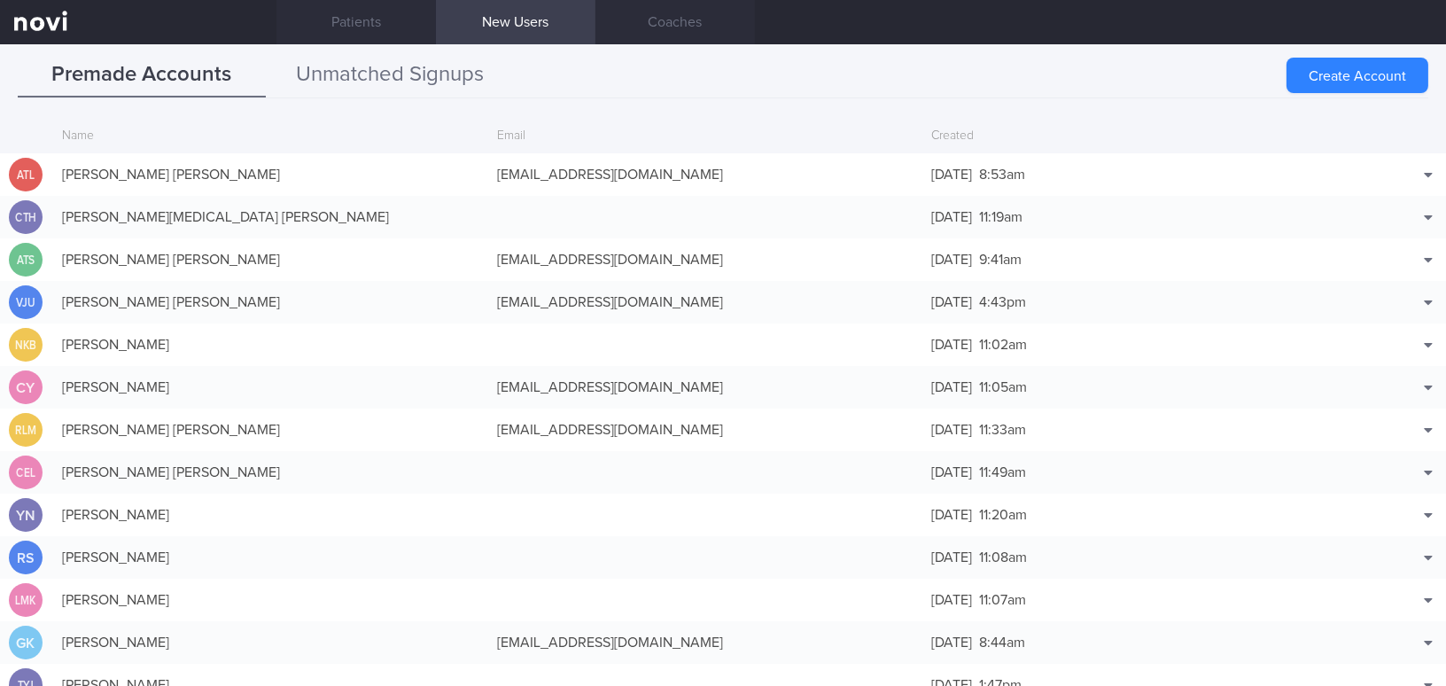
click at [445, 74] on button "Unmatched Signups" at bounding box center [390, 75] width 248 height 44
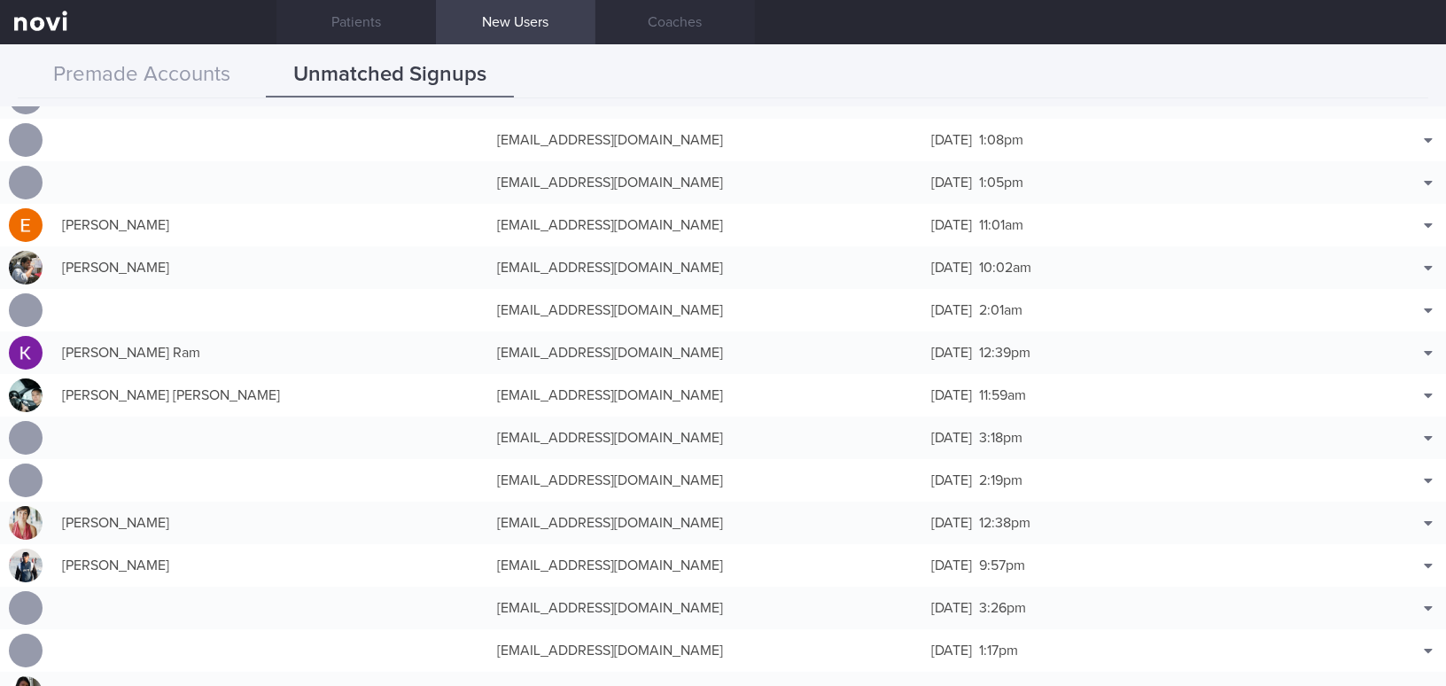
scroll to position [966, 0]
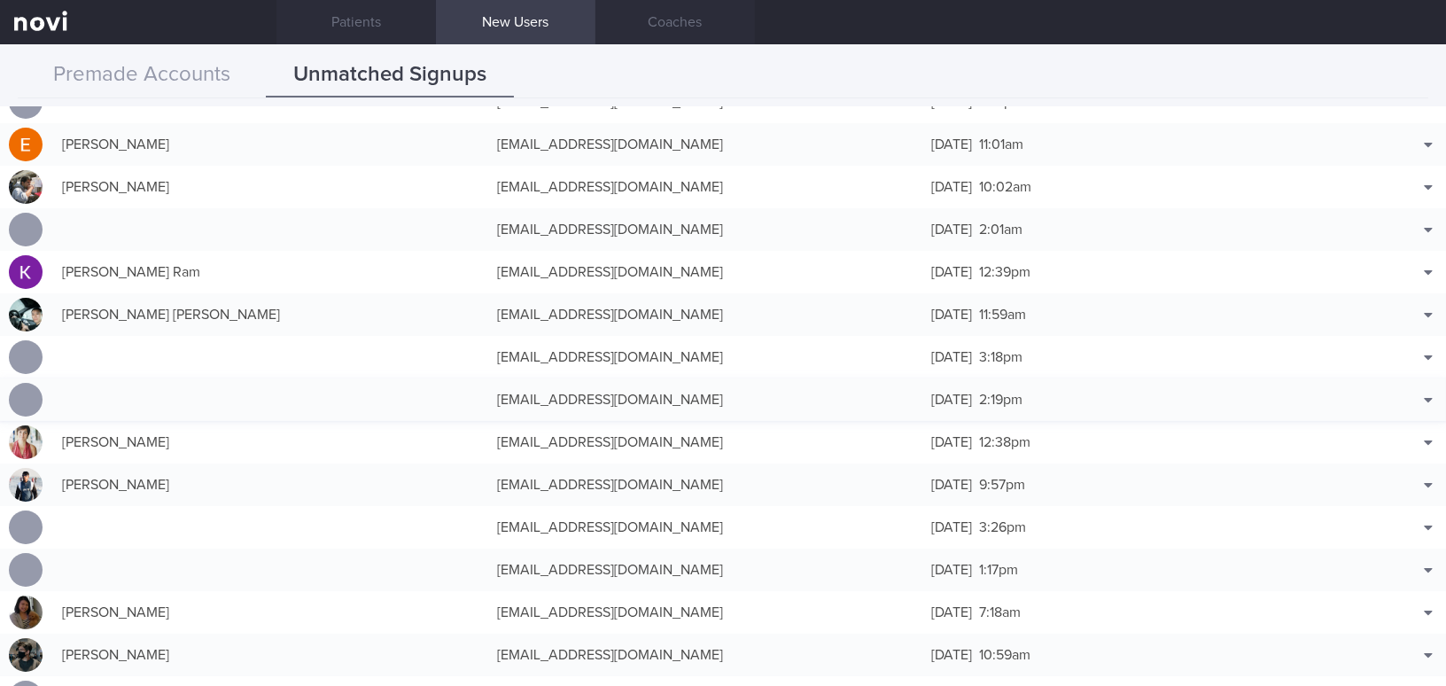
click at [658, 400] on div "[EMAIL_ADDRESS][DOMAIN_NAME]" at bounding box center [705, 399] width 435 height 35
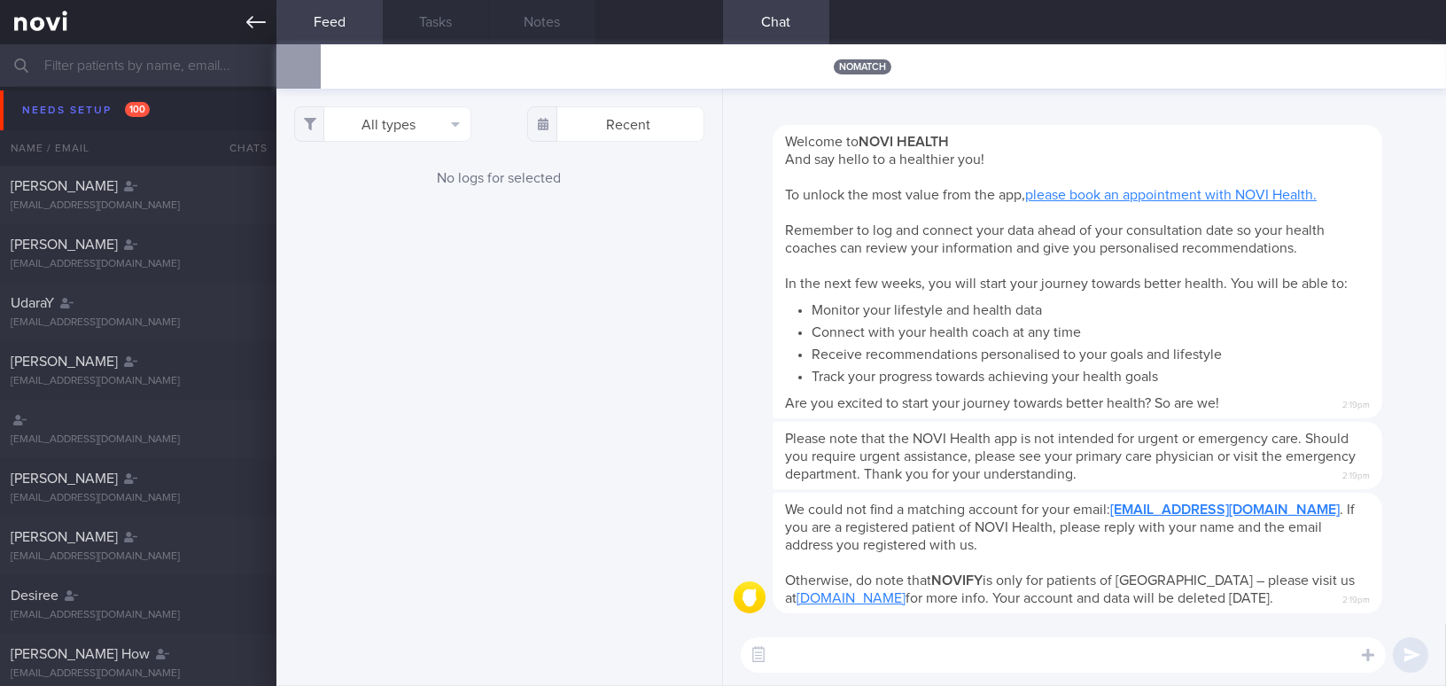
click at [255, 32] on link at bounding box center [138, 22] width 276 height 44
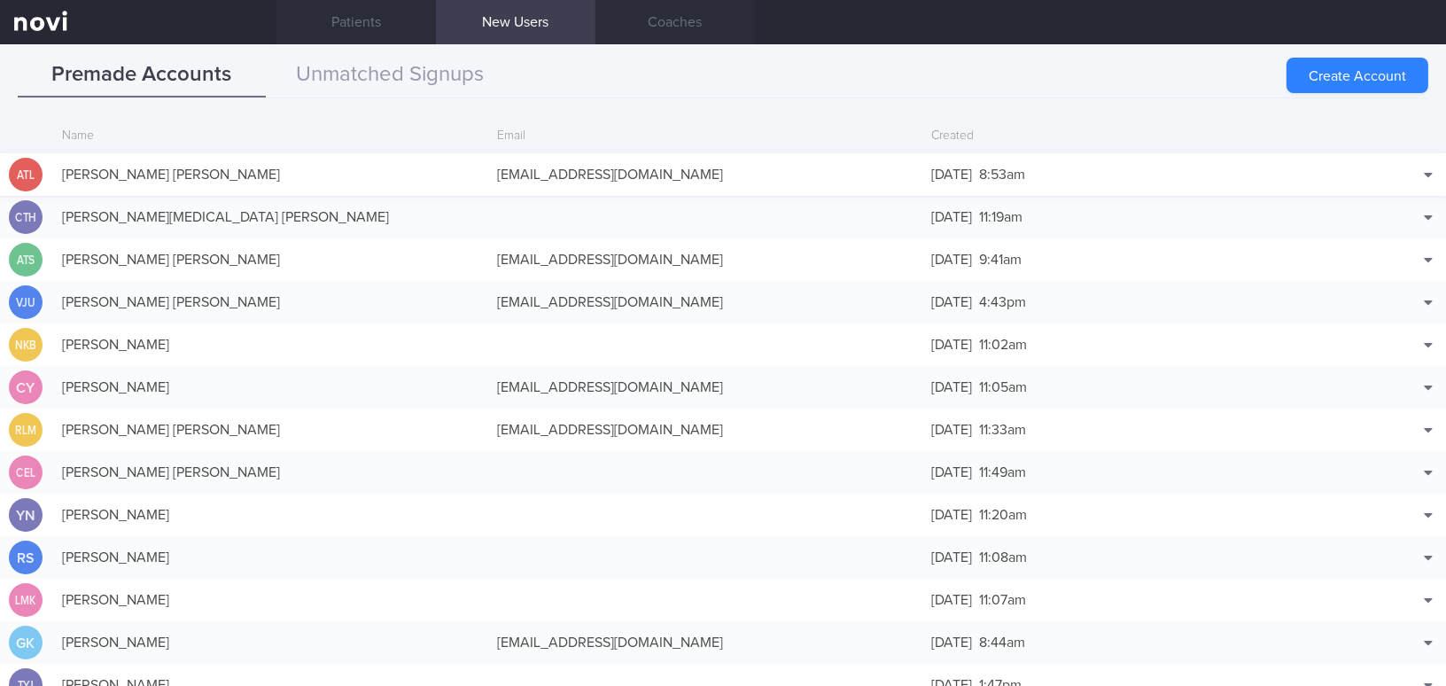
click at [205, 169] on div "[PERSON_NAME] [PERSON_NAME]" at bounding box center [270, 174] width 435 height 35
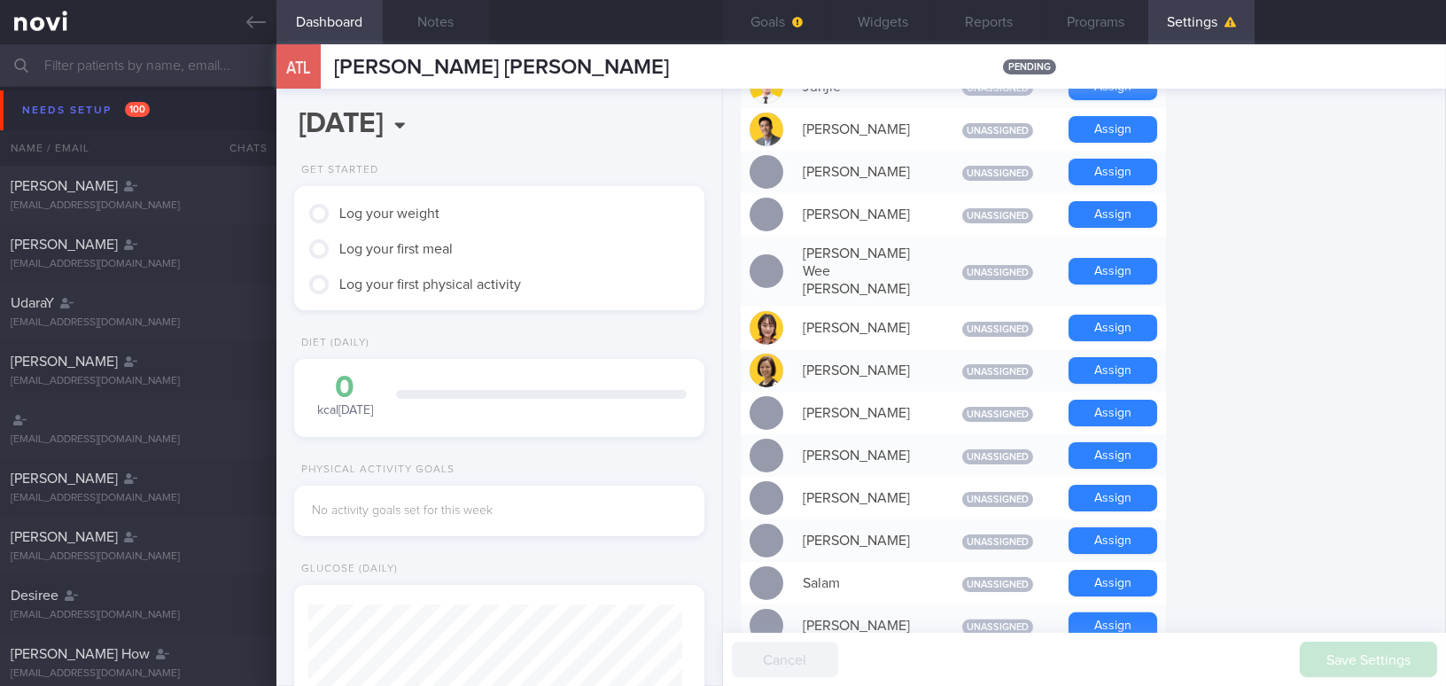
scroll to position [1046, 0]
click at [1126, 356] on button "Assign" at bounding box center [1112, 369] width 89 height 27
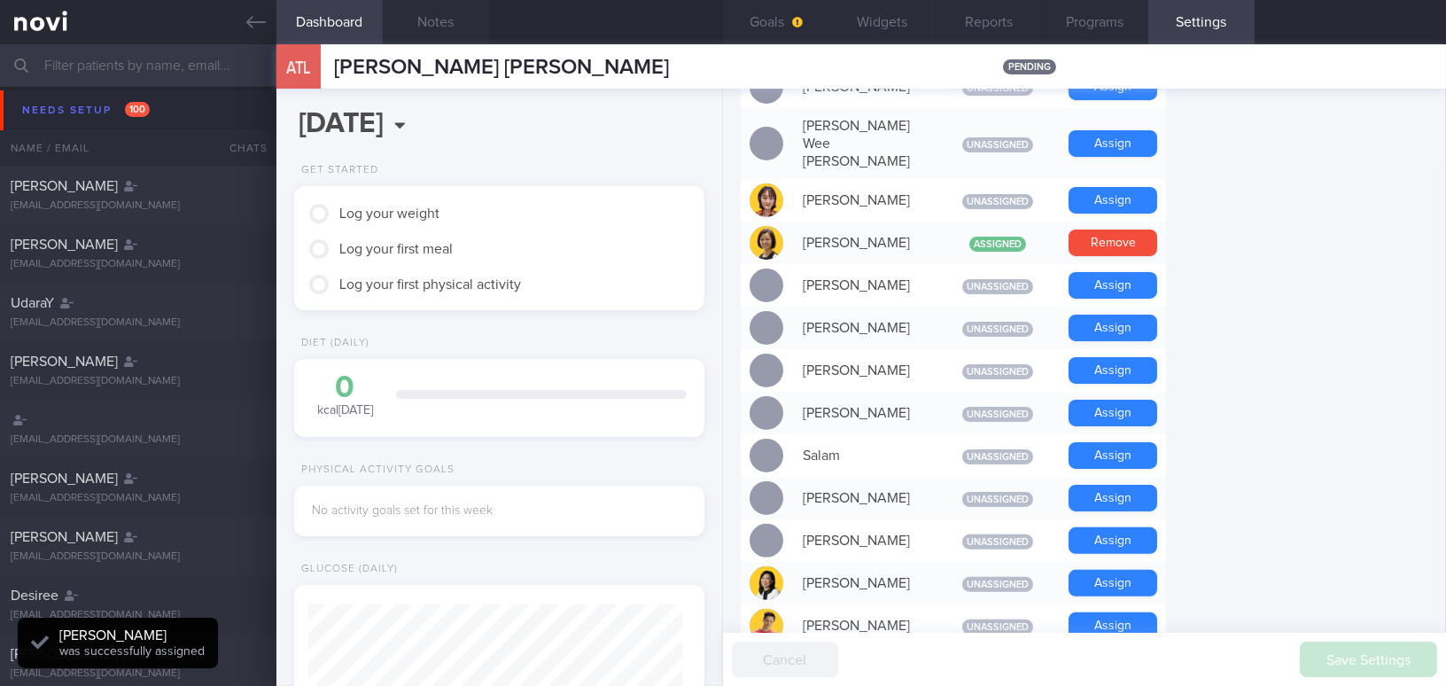
scroll to position [1251, 0]
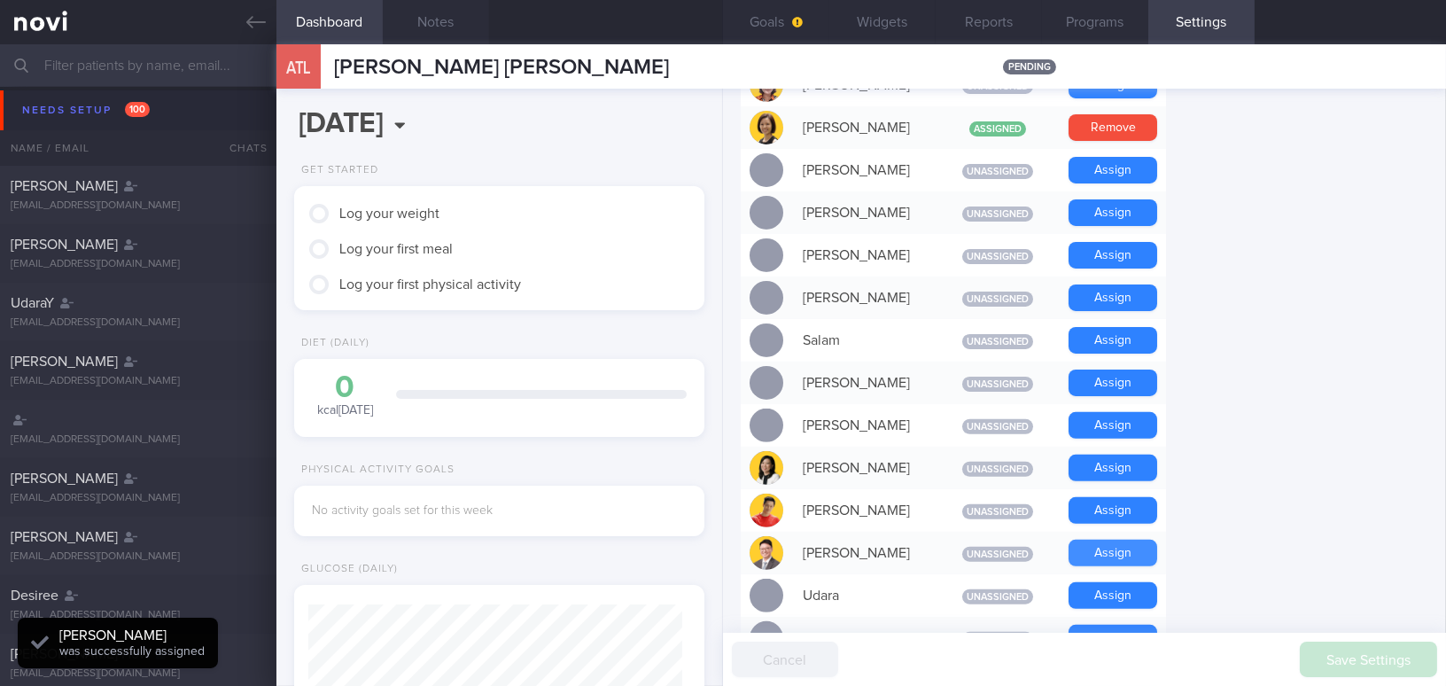
click at [1136, 539] on button "Assign" at bounding box center [1112, 552] width 89 height 27
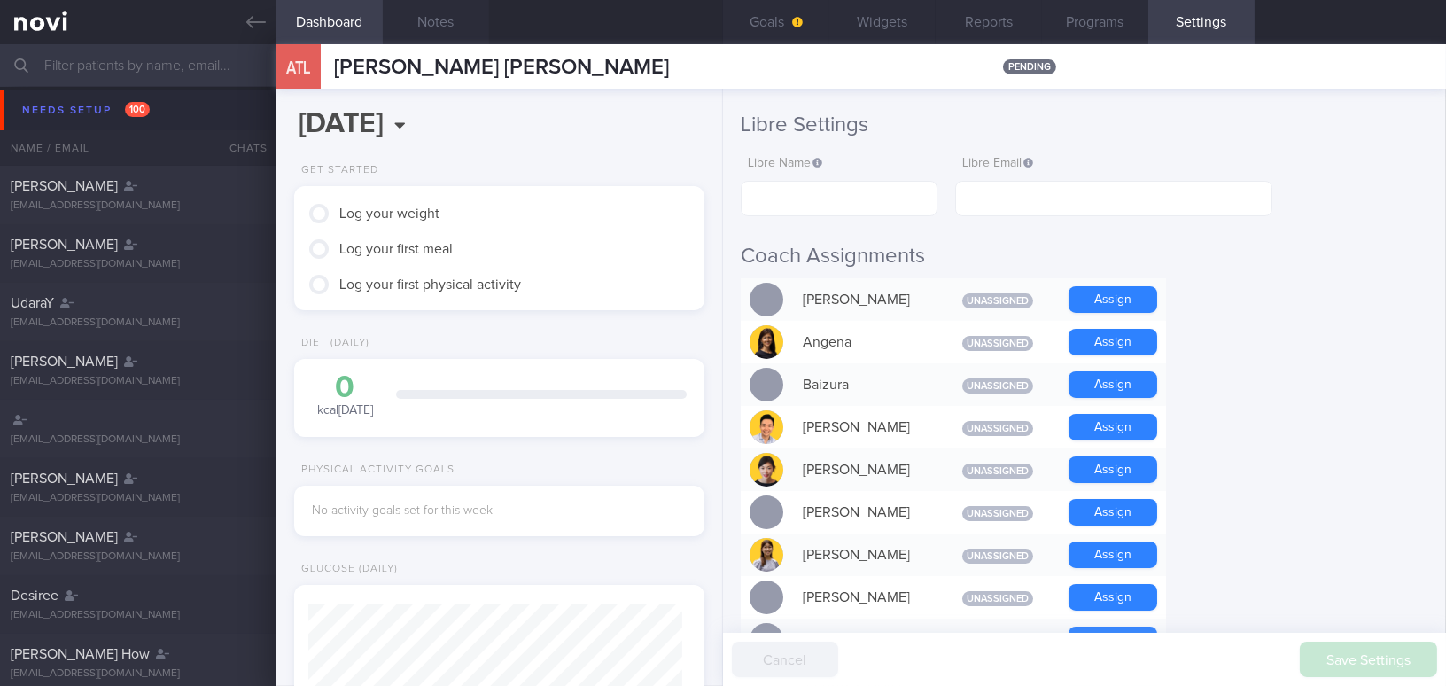
scroll to position [0, 0]
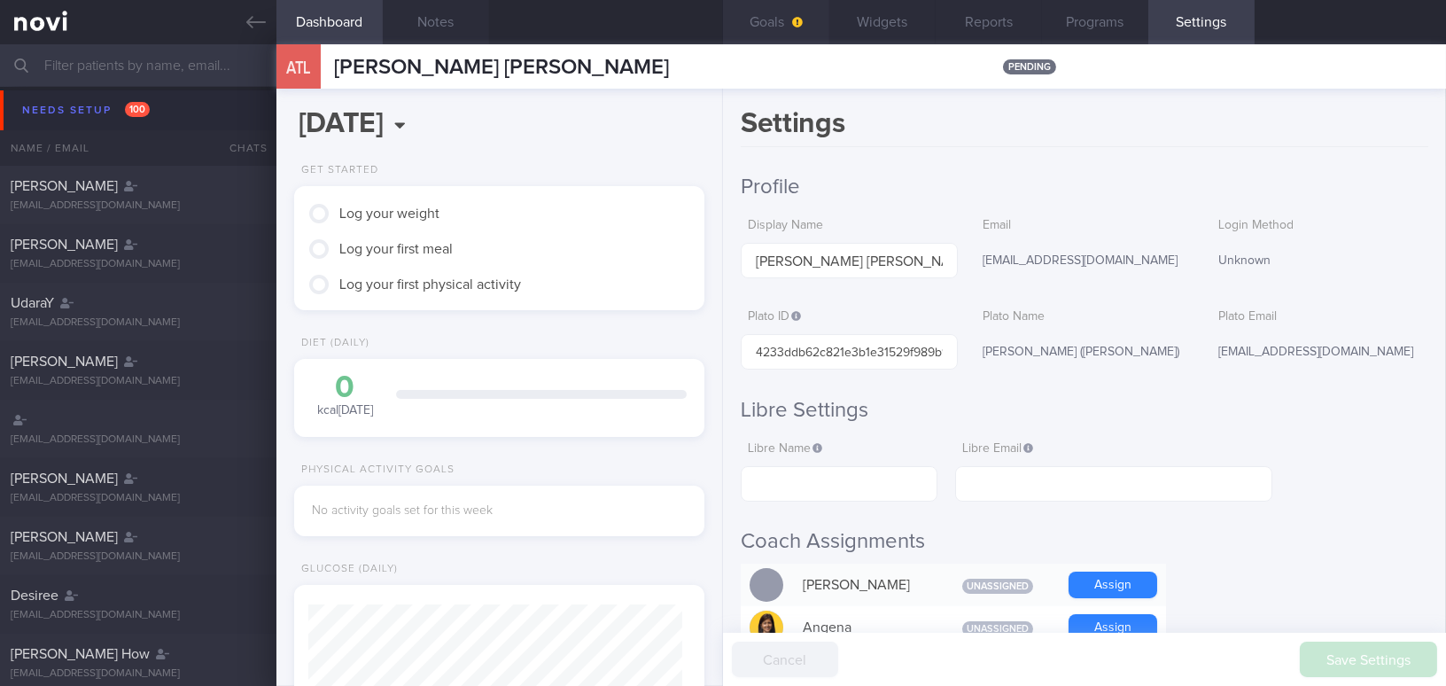
click at [779, 19] on button "Goals" at bounding box center [776, 22] width 106 height 44
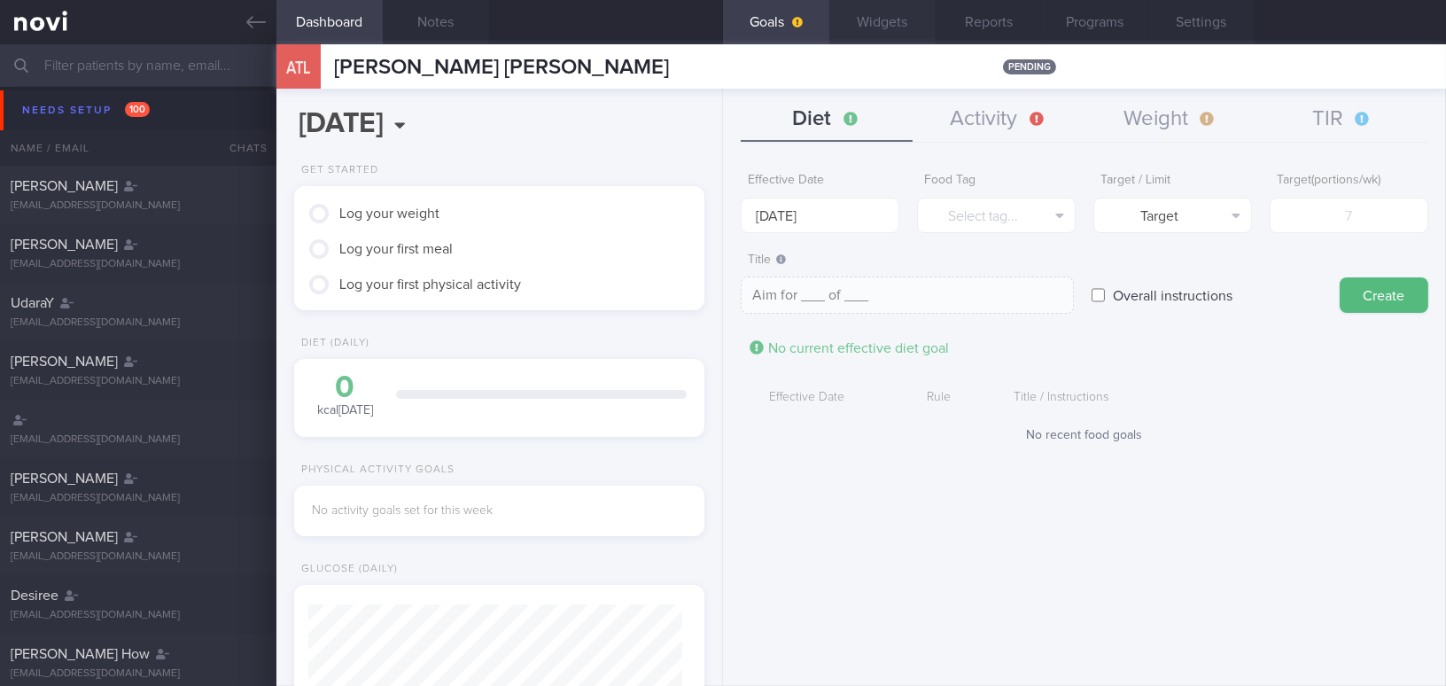
click at [881, 22] on button "Widgets" at bounding box center [882, 22] width 106 height 44
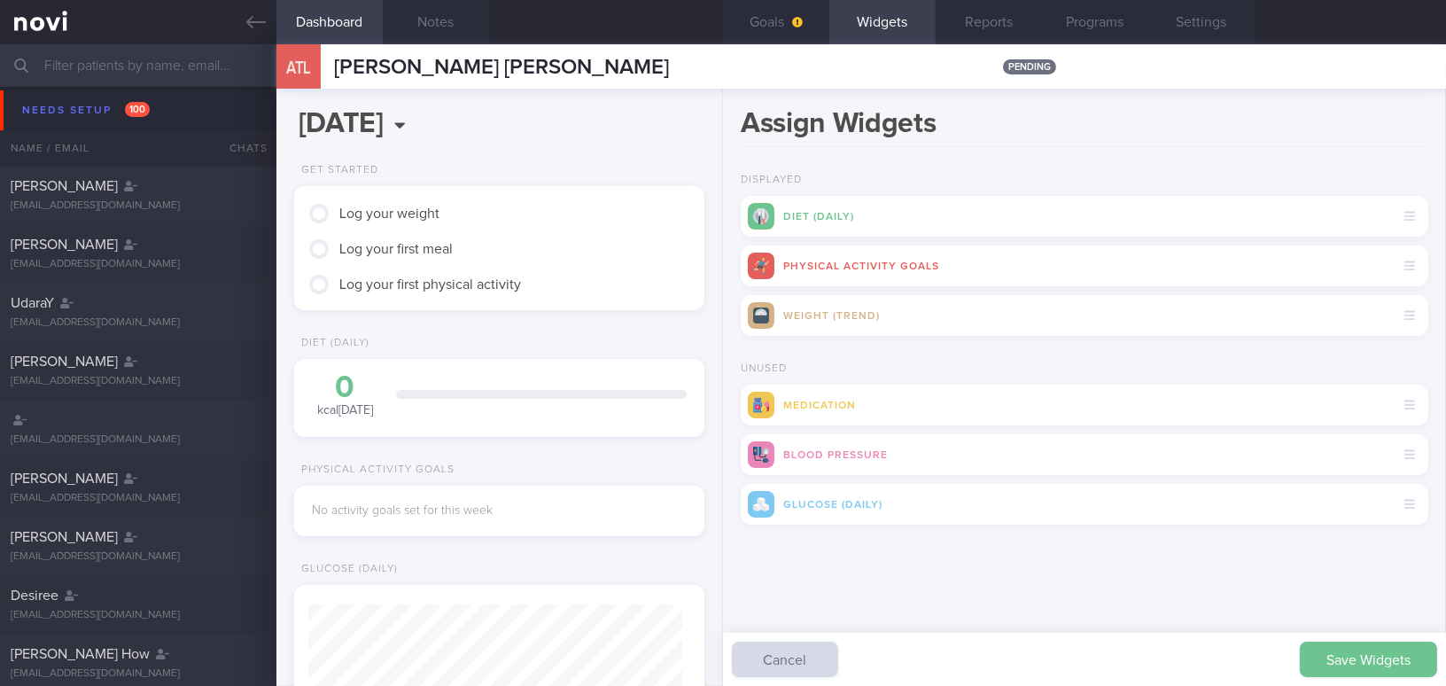
click at [1345, 656] on button "Save Widgets" at bounding box center [1368, 658] width 137 height 35
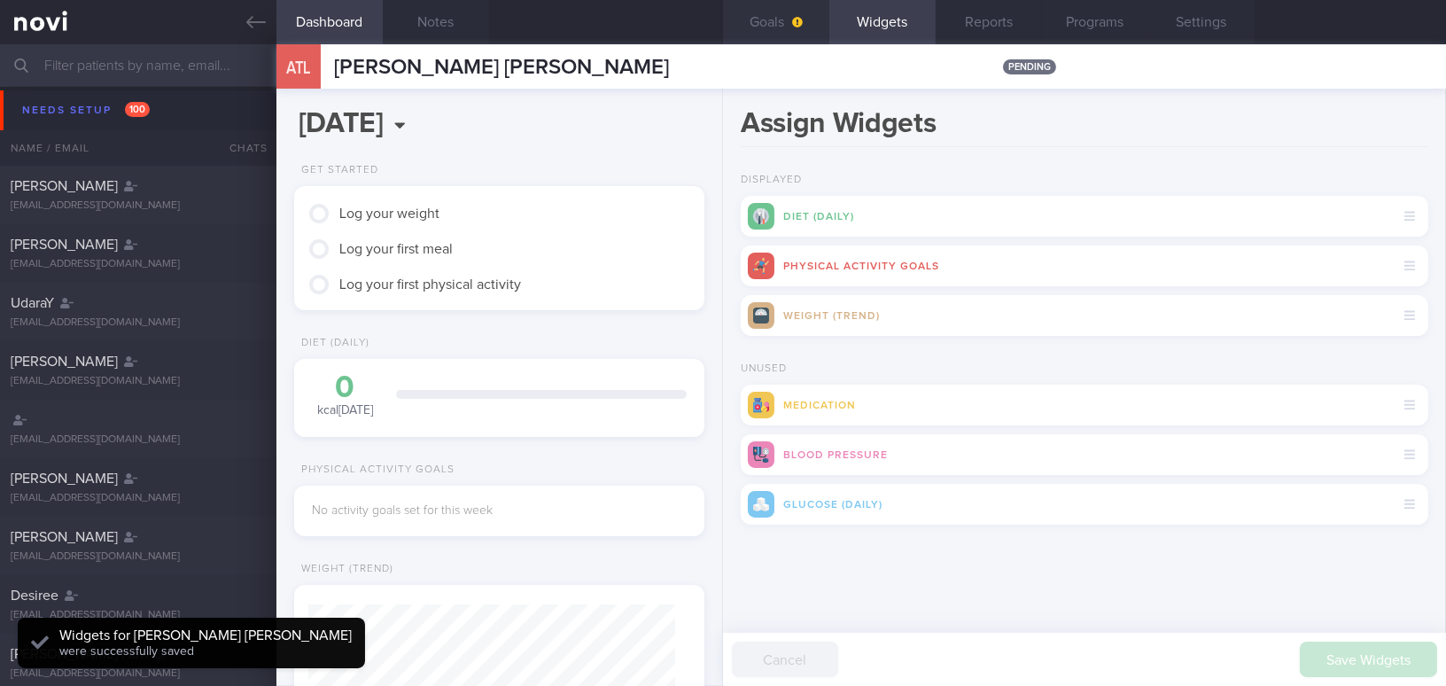
click at [770, 24] on button "Goals" at bounding box center [776, 22] width 106 height 44
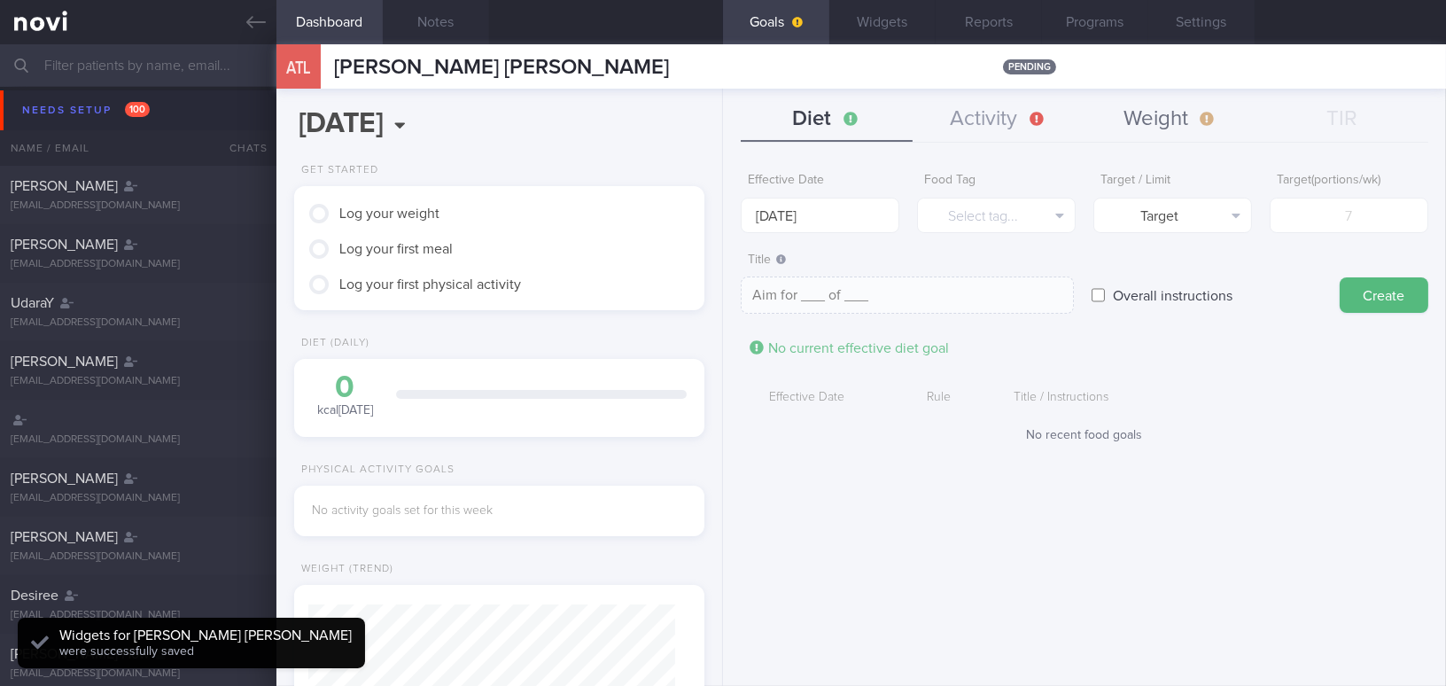
click at [1137, 107] on button "Weight" at bounding box center [1170, 119] width 172 height 44
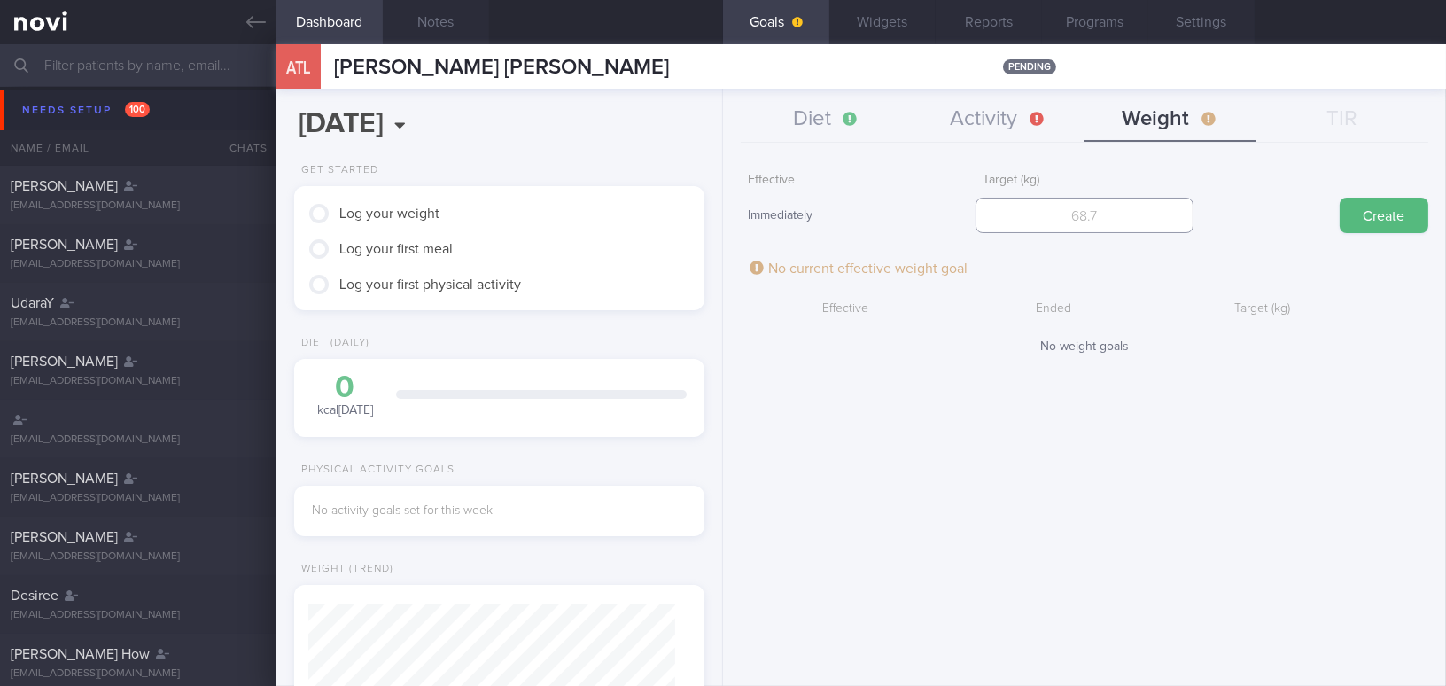
click at [1150, 221] on input "number" at bounding box center [1083, 215] width 217 height 35
type input "55"
click at [1385, 207] on button "Create" at bounding box center [1383, 215] width 89 height 35
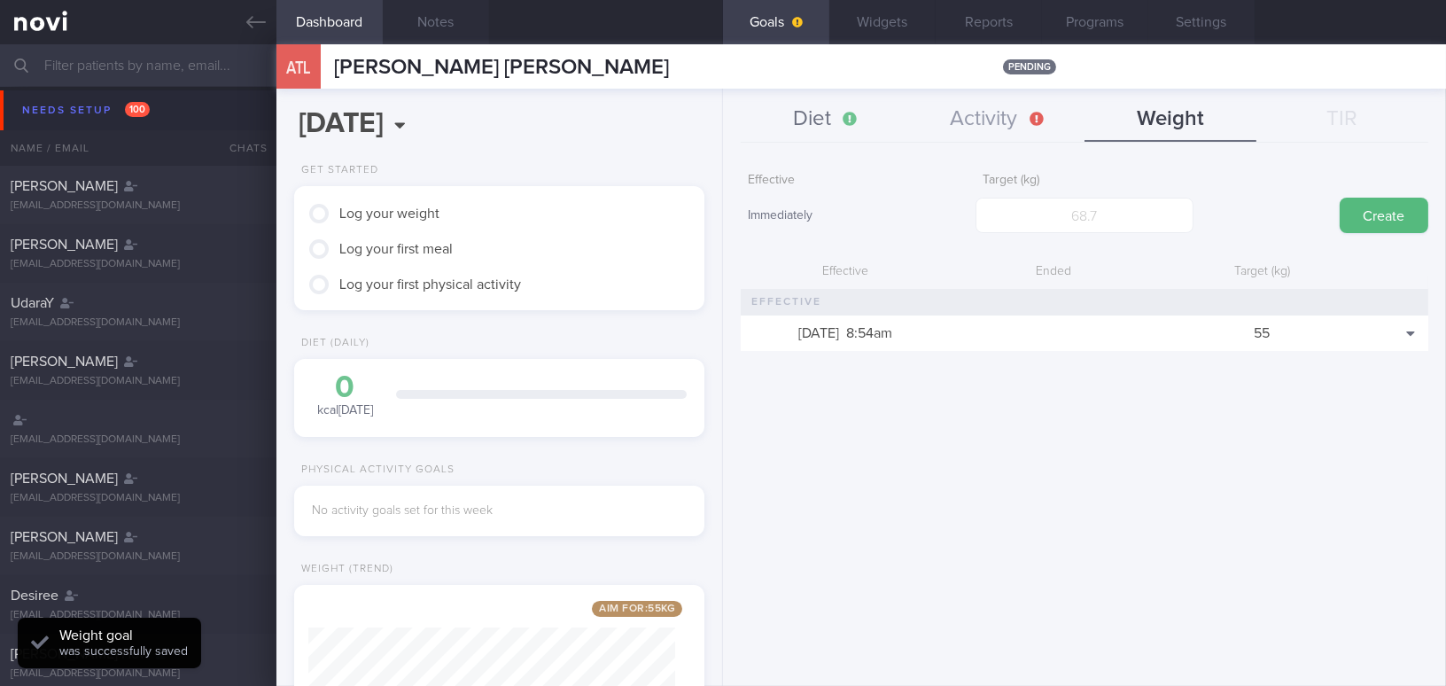
click at [838, 121] on button "Diet" at bounding box center [827, 119] width 172 height 44
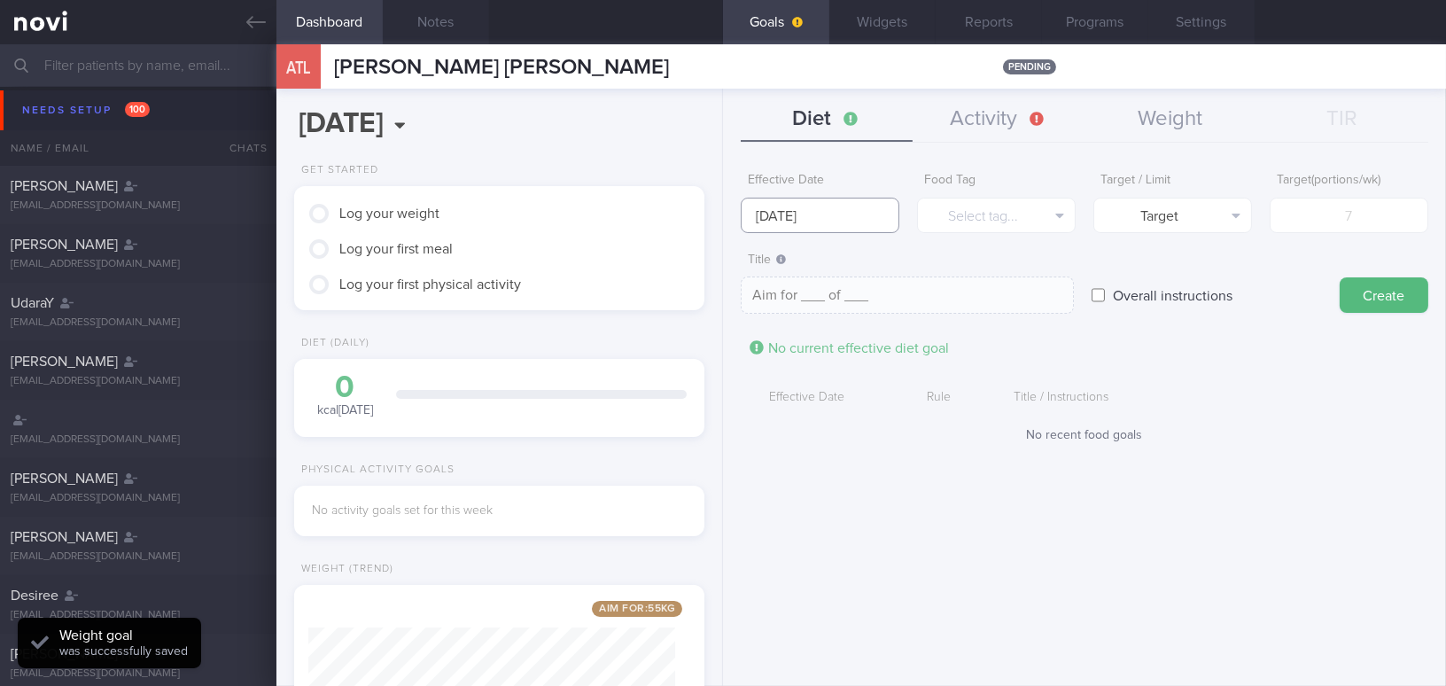
click at [800, 213] on input "[DATE]" at bounding box center [820, 215] width 159 height 35
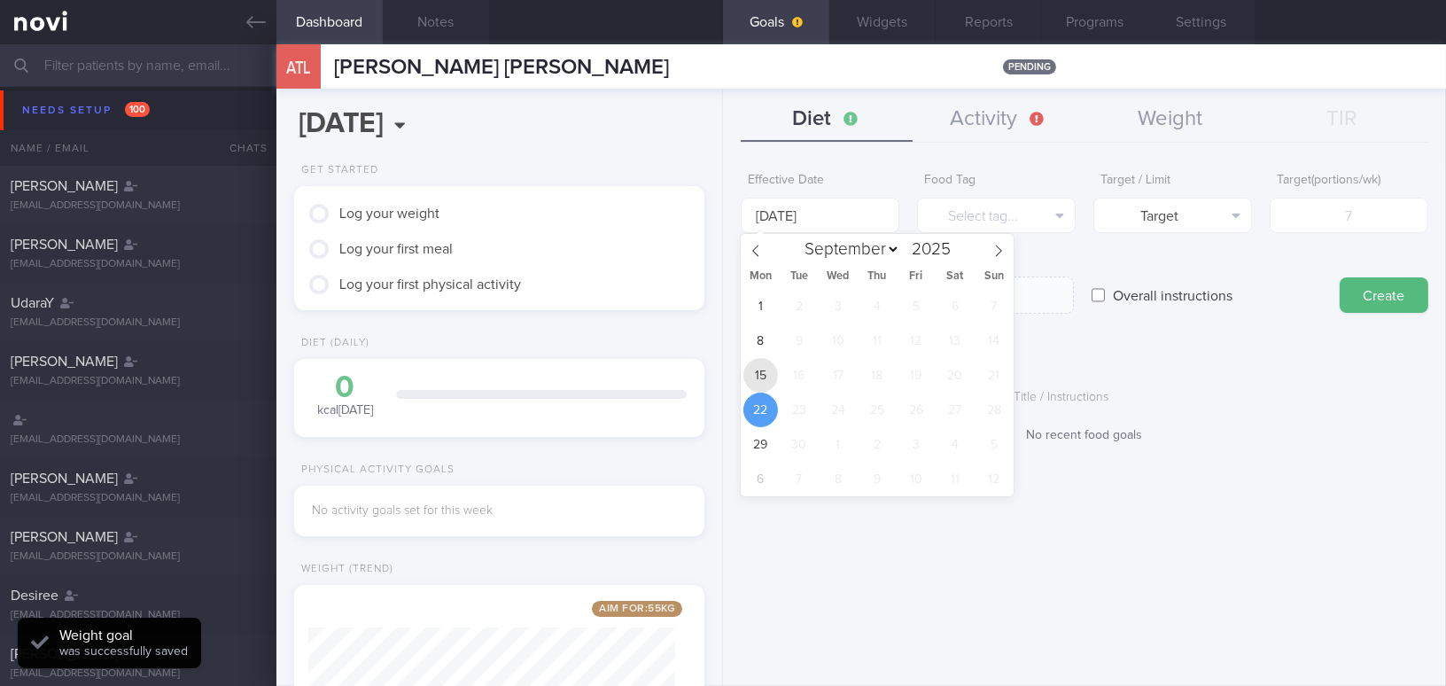
click at [756, 380] on span "15" at bounding box center [760, 375] width 35 height 35
type input "[DATE]"
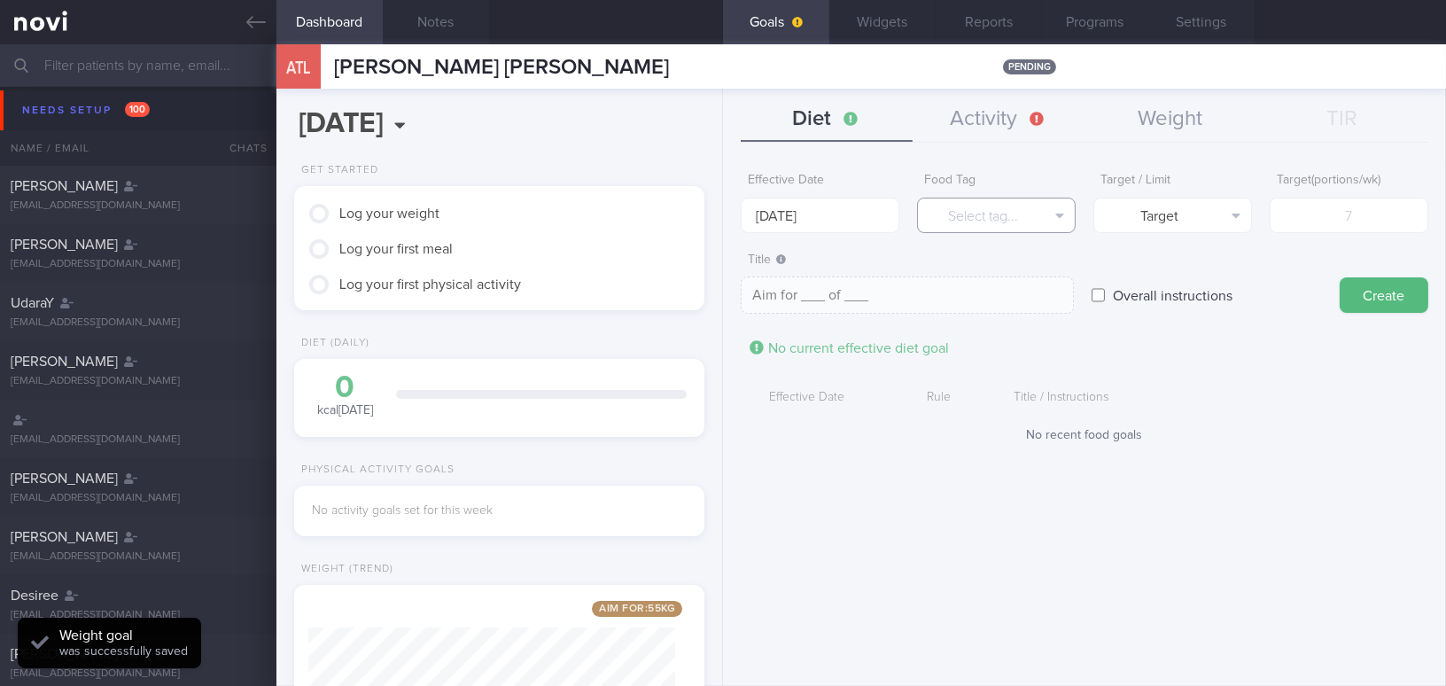
click at [951, 228] on button "Select tag..." at bounding box center [996, 215] width 159 height 35
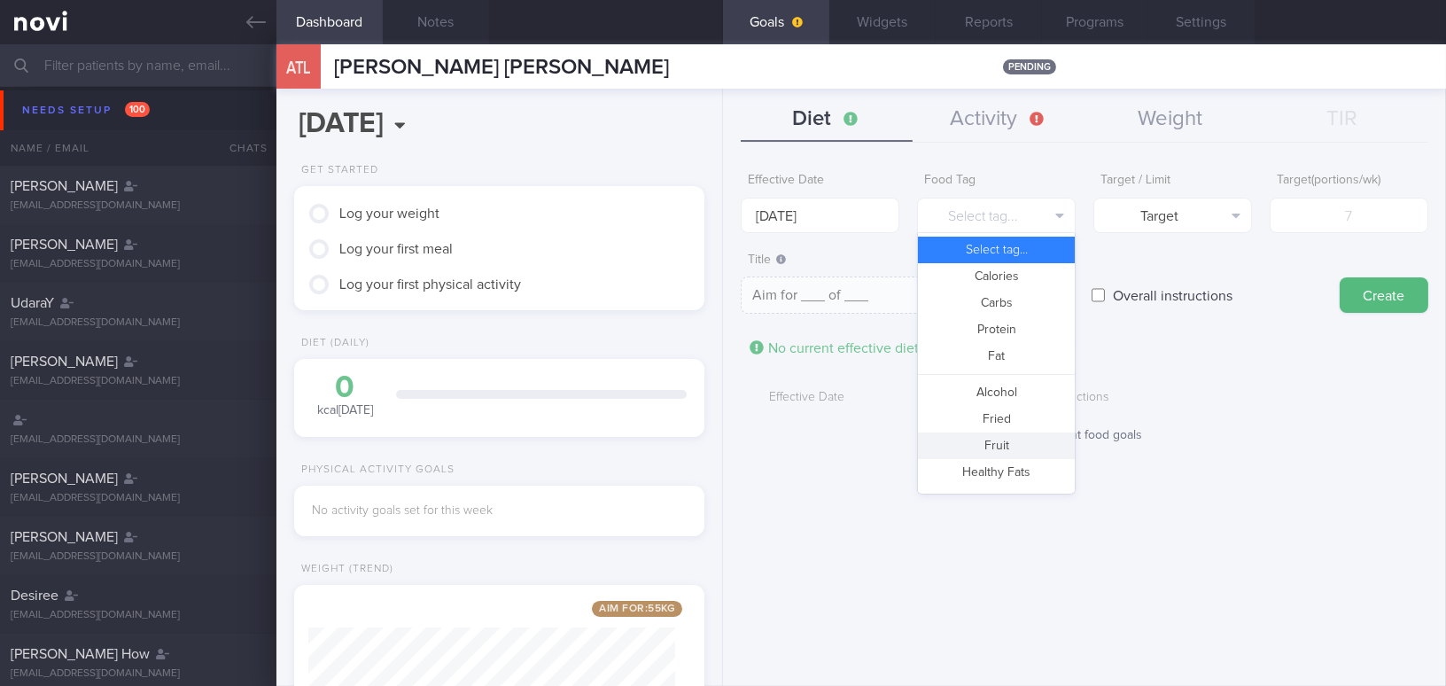
click at [962, 444] on button "Fruit" at bounding box center [996, 445] width 157 height 27
type textarea "Aim for __ portions of fruits per week"
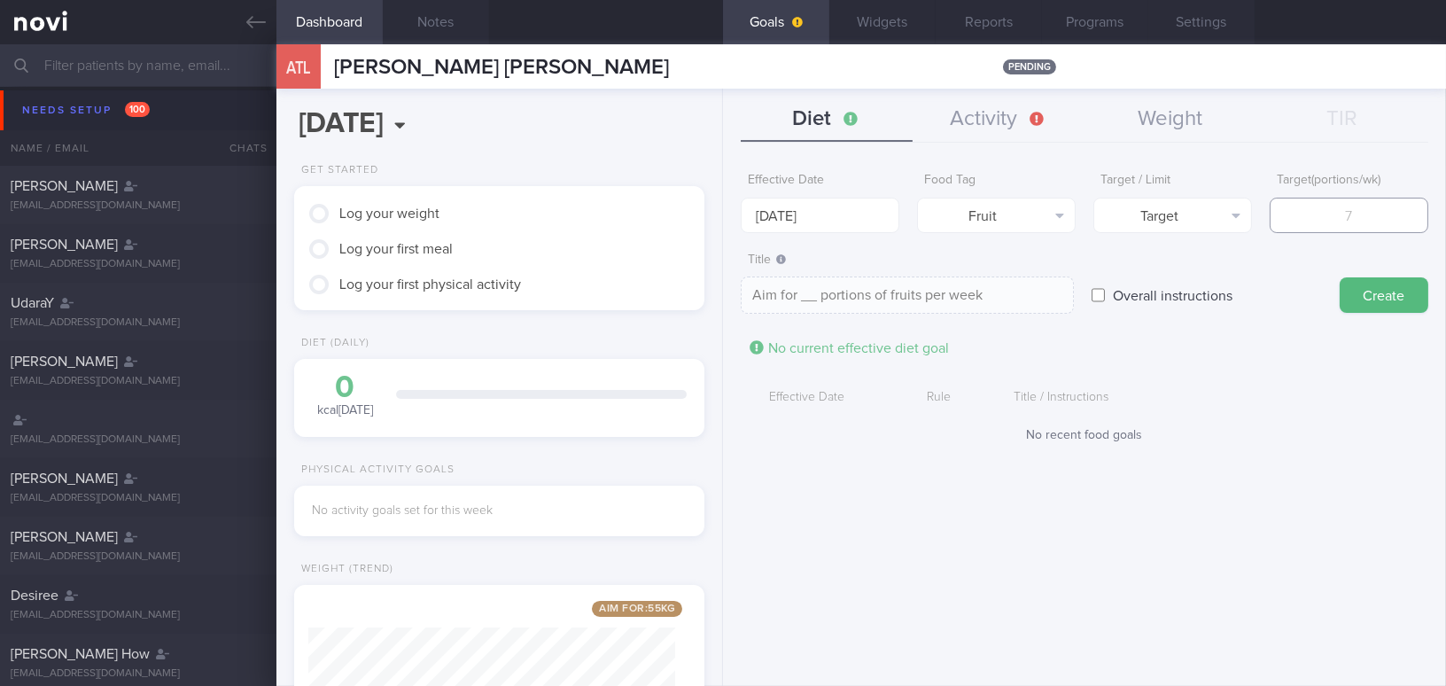
click at [1319, 224] on input "number" at bounding box center [1348, 215] width 159 height 35
type input "1"
type textarea "Aim for 1 portions of fruits per week"
type input "14"
type textarea "Aim for 14 portions of fruits per week"
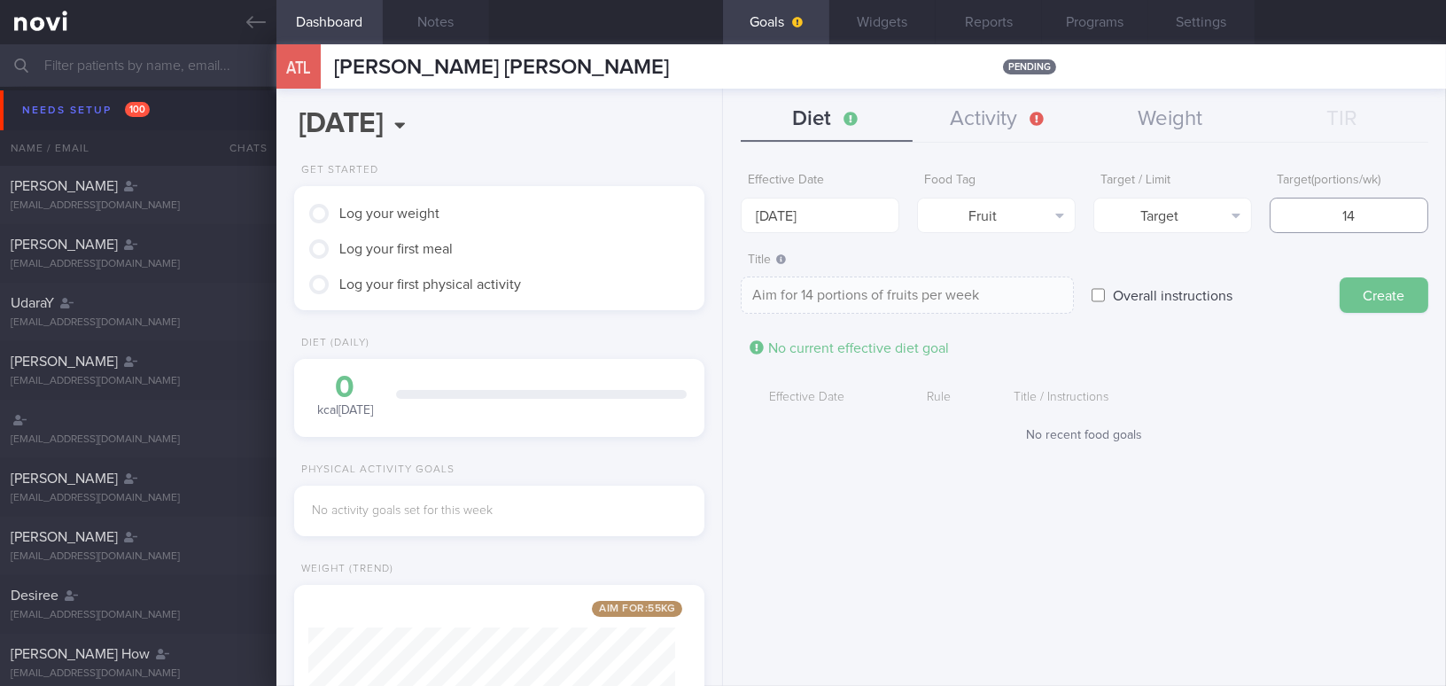
type input "14"
click at [1398, 295] on button "Create" at bounding box center [1383, 294] width 89 height 35
type input "[DATE]"
type textarea "Aim for ___ of ___"
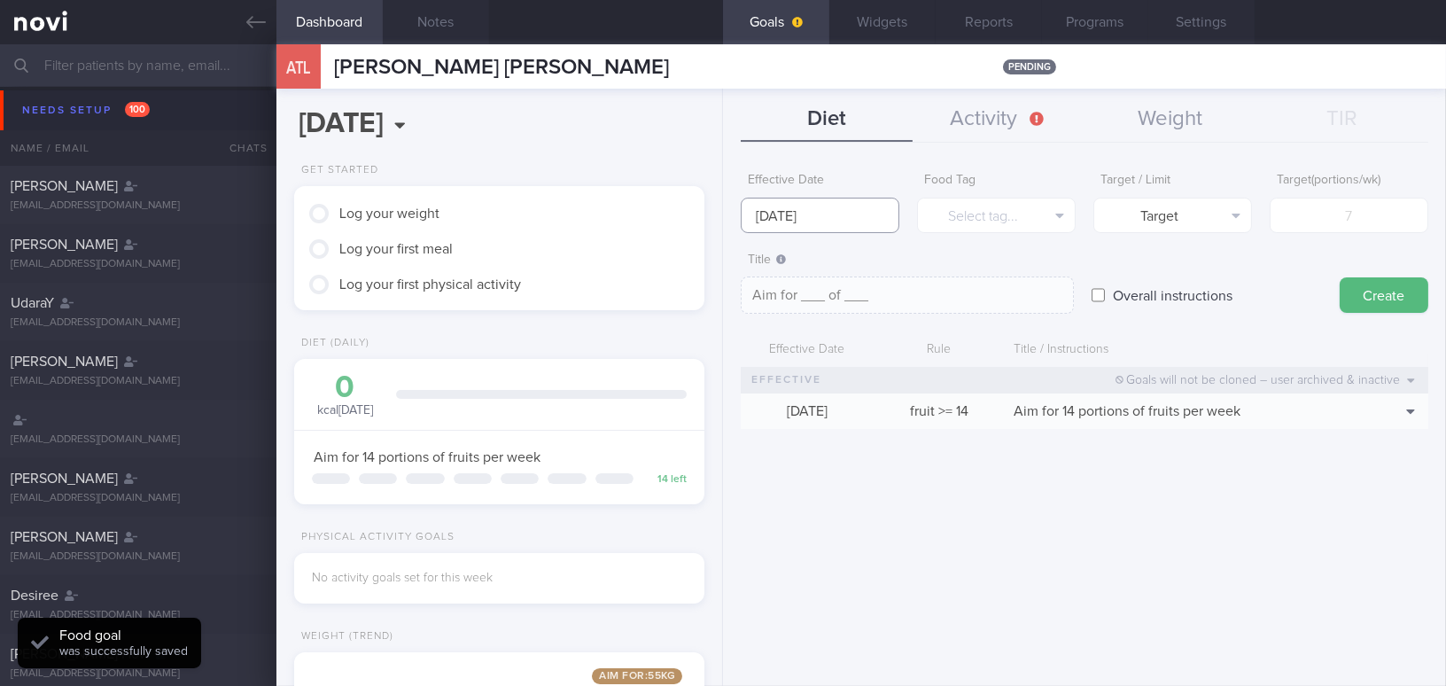
click at [814, 213] on input "[DATE]" at bounding box center [820, 215] width 159 height 35
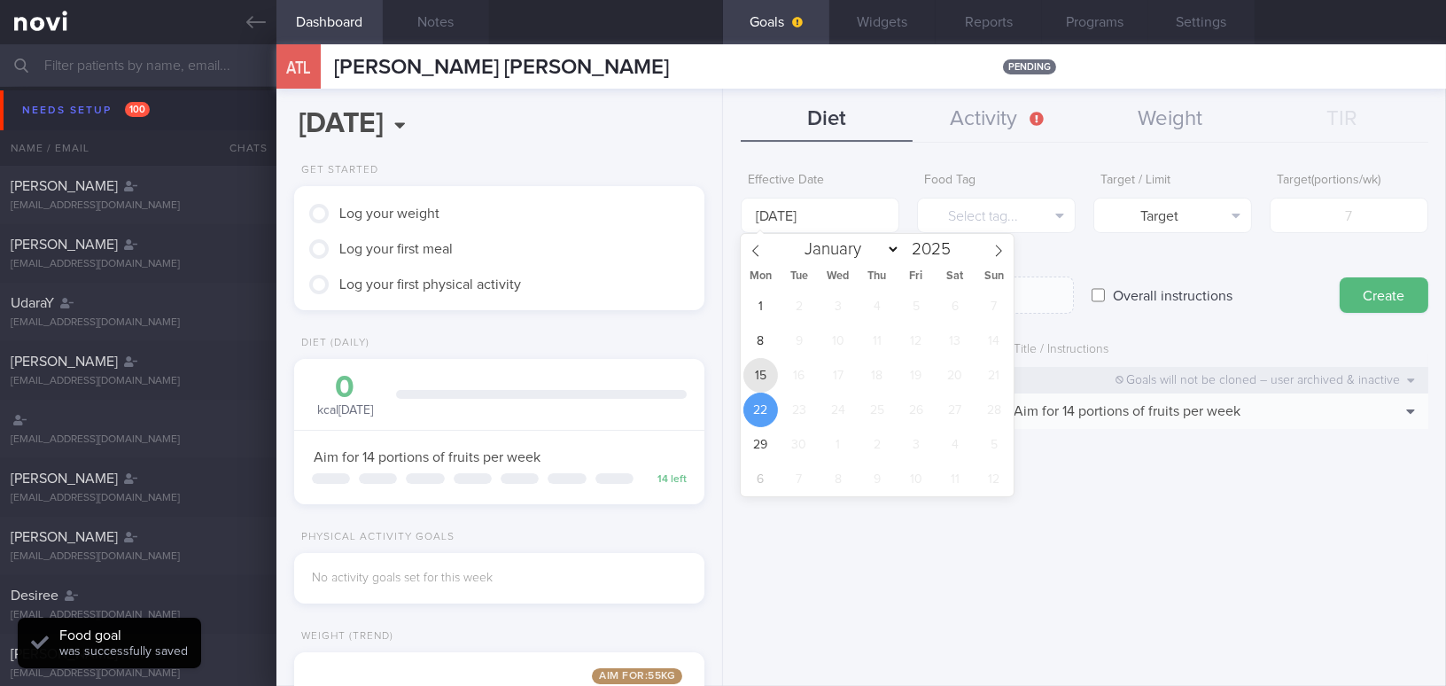
click at [756, 367] on span "15" at bounding box center [760, 375] width 35 height 35
type input "[DATE]"
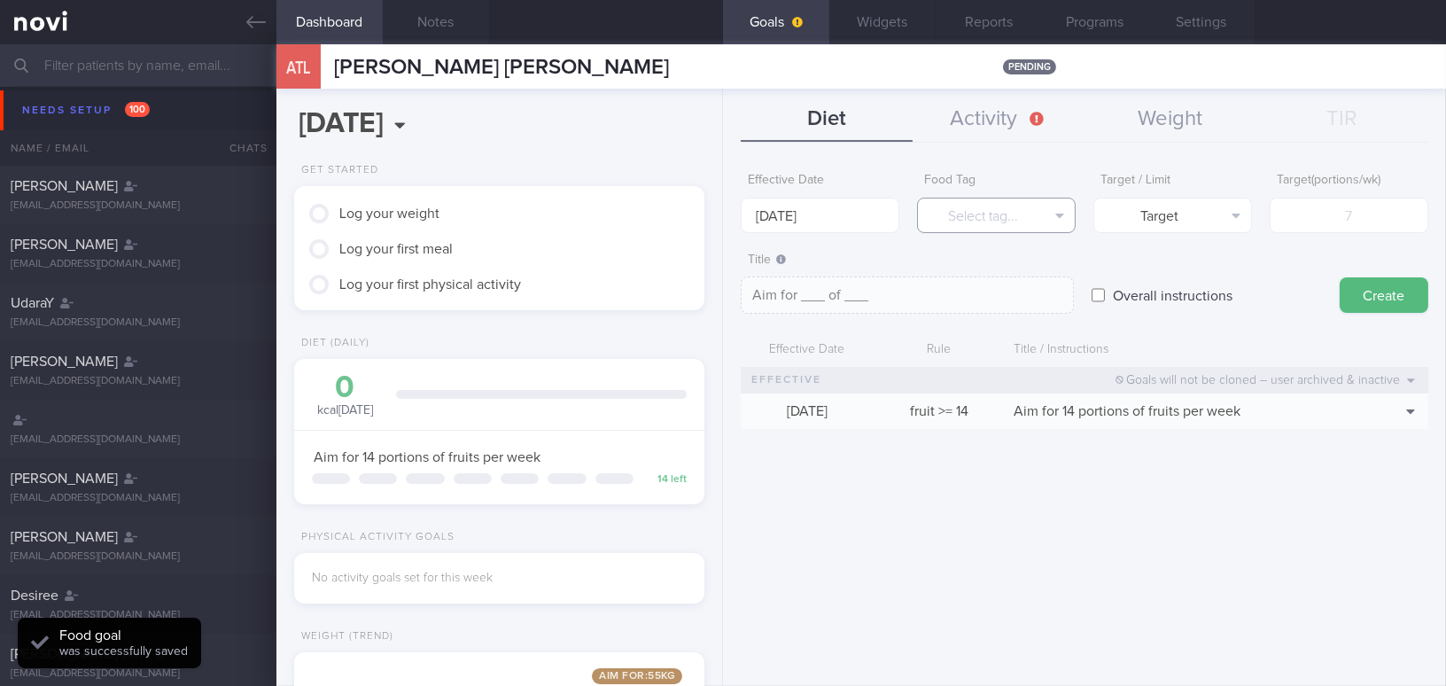
click at [971, 220] on button "Select tag..." at bounding box center [996, 215] width 159 height 35
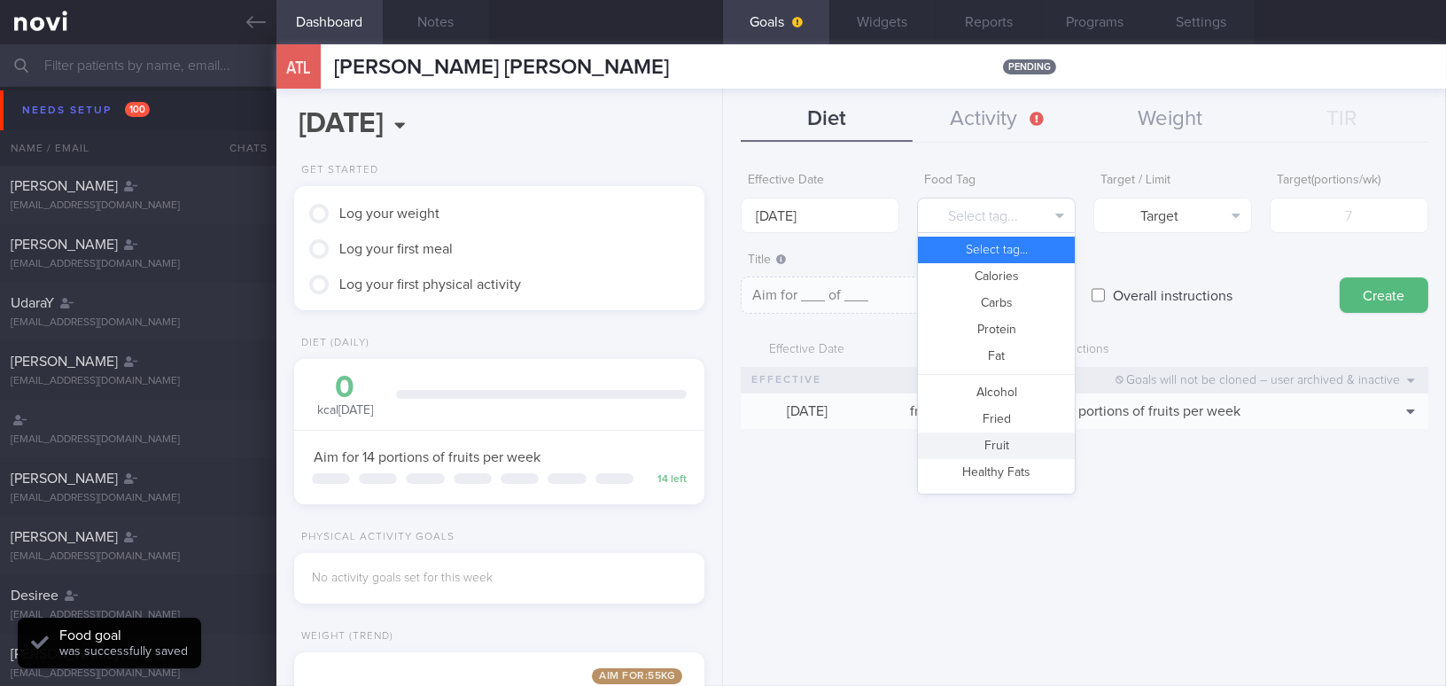
scroll to position [469, 0]
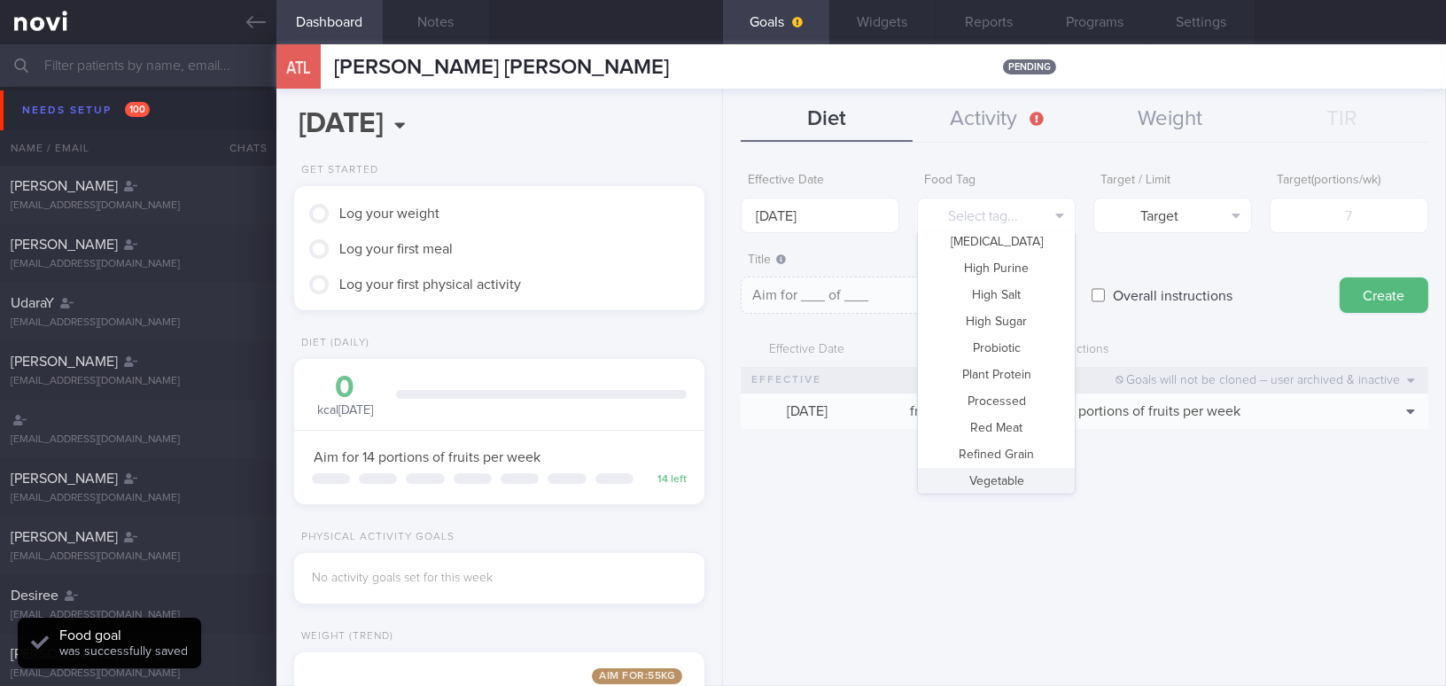
click at [1002, 483] on button "Vegetable" at bounding box center [996, 481] width 157 height 27
type textarea "Aim for __ portions of vegetables per week"
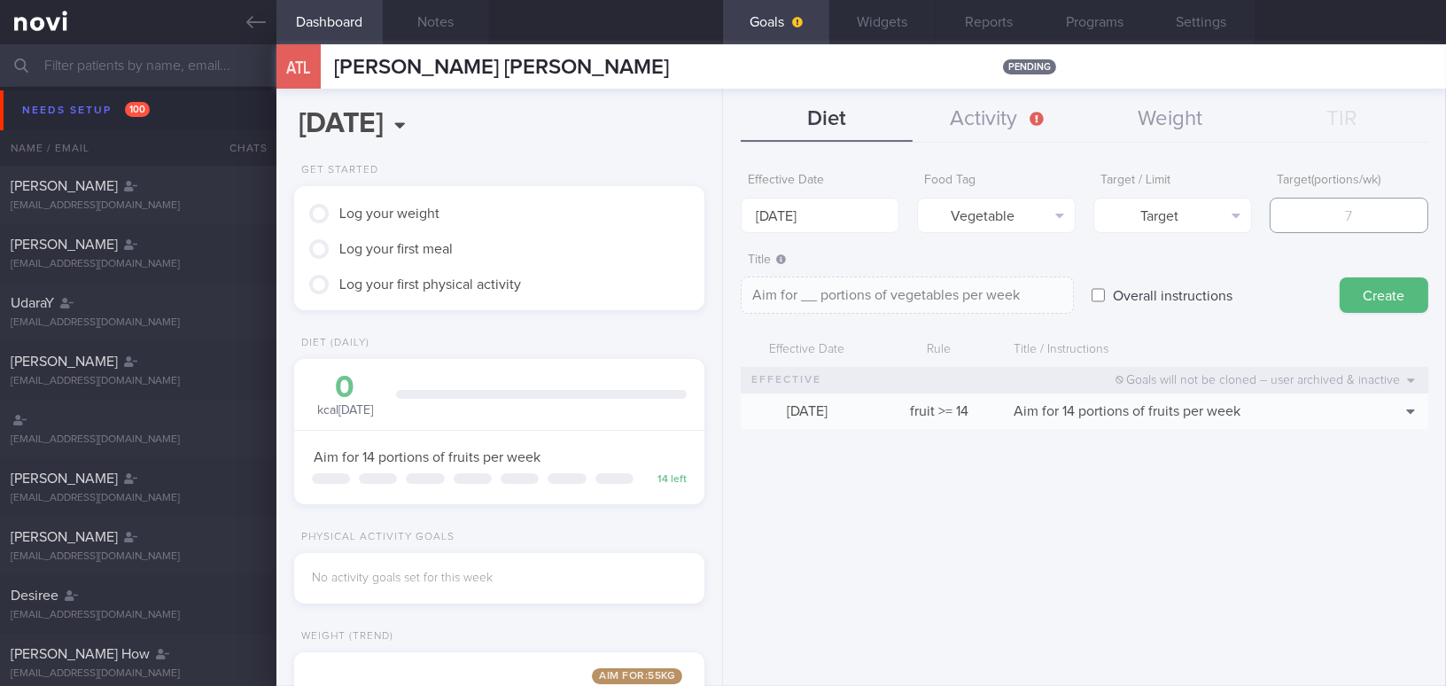
click at [1323, 229] on input "number" at bounding box center [1348, 215] width 159 height 35
type input "1"
type textarea "Aim for 1 portions of vegetables per week"
type input "14"
type textarea "Aim for 14 portions of vegetables per week"
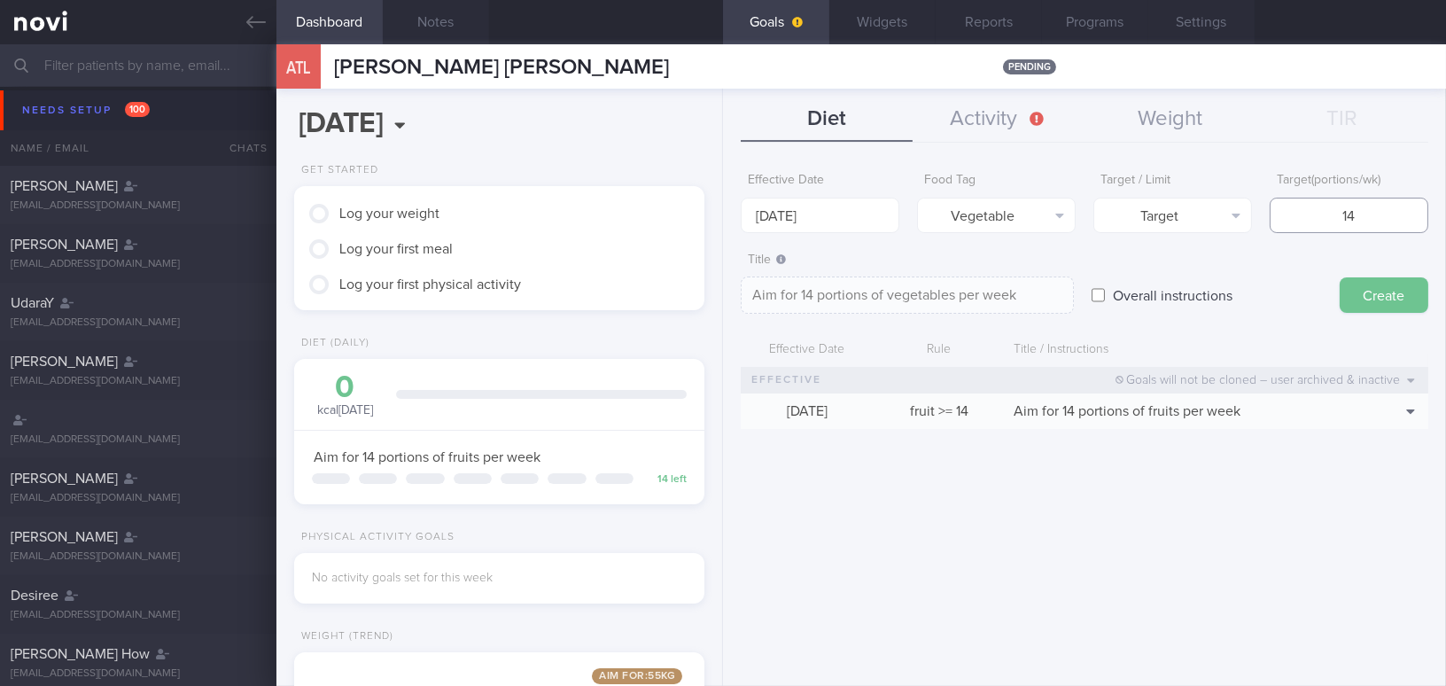
type input "14"
click at [1401, 302] on button "Create" at bounding box center [1383, 294] width 89 height 35
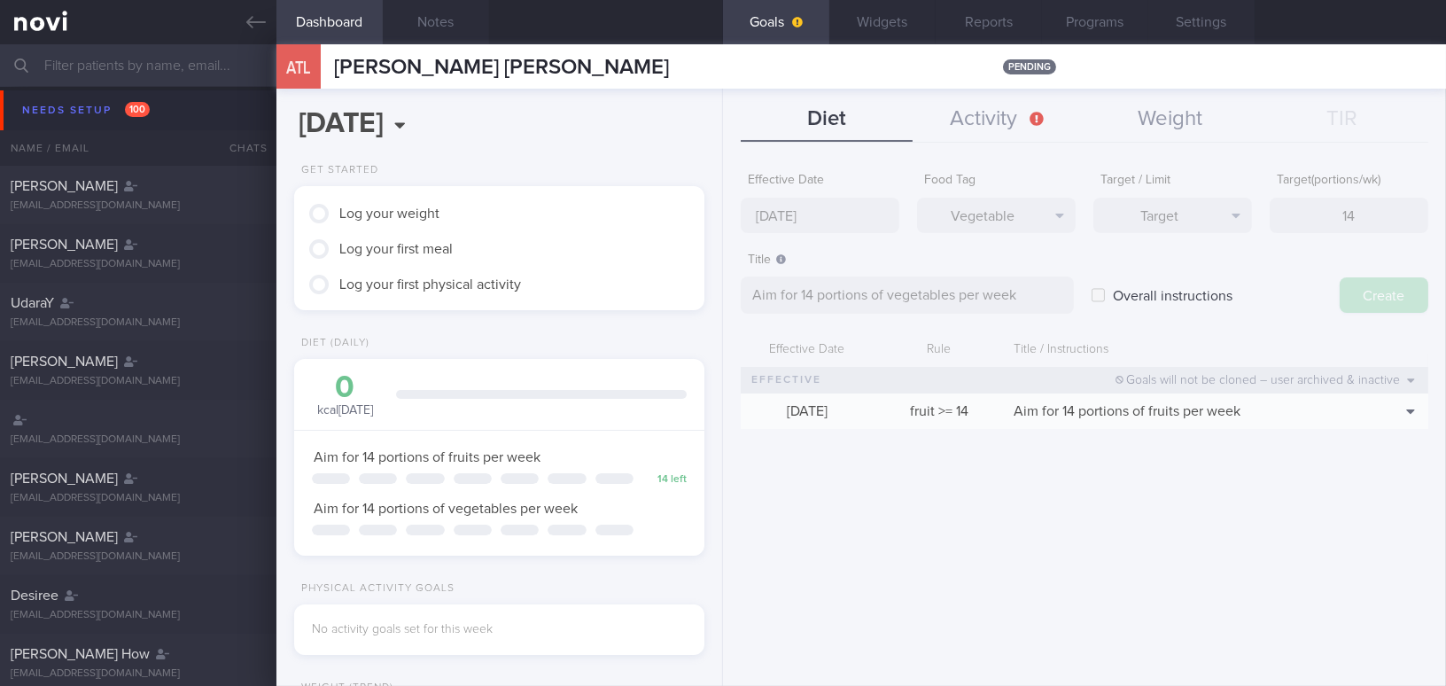
type input "[DATE]"
type textarea "Aim for ___ of ___"
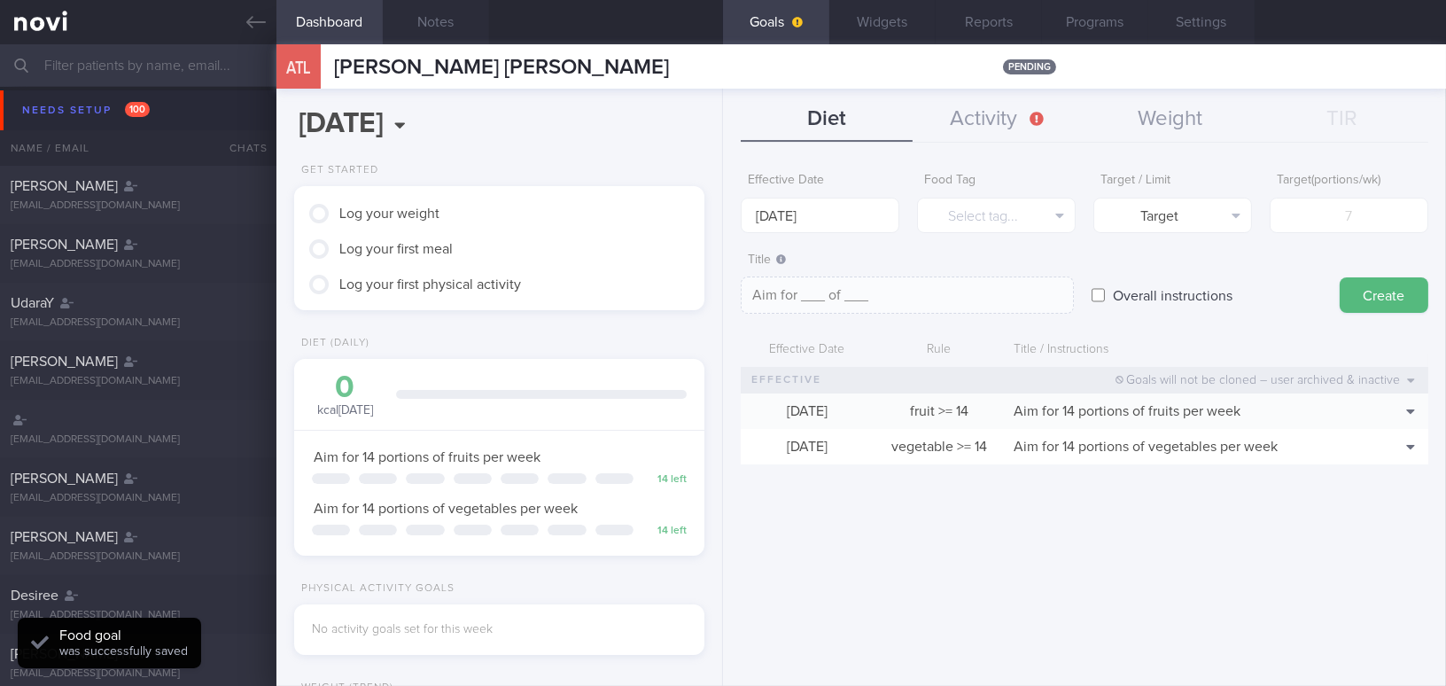
click at [778, 33] on button "Goals" at bounding box center [776, 22] width 106 height 44
click at [252, 9] on link at bounding box center [138, 22] width 276 height 44
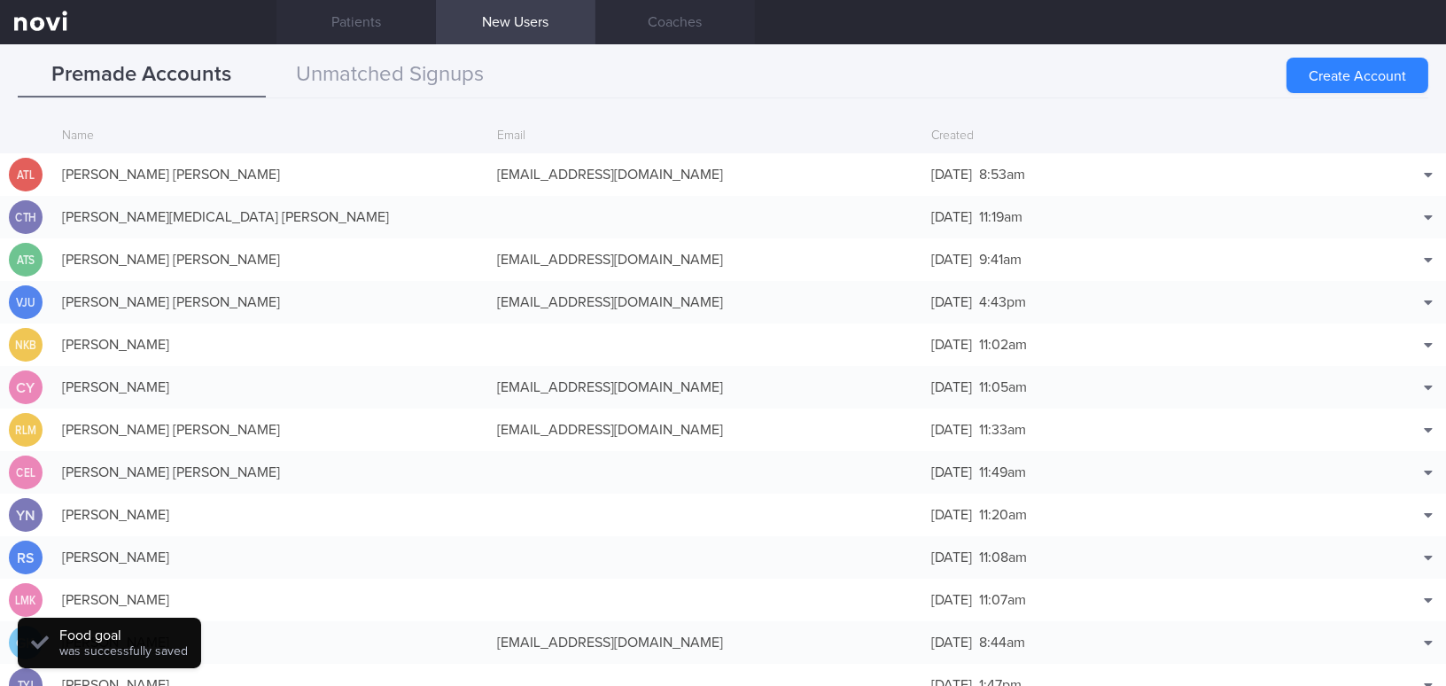
click at [257, 29] on icon at bounding box center [255, 21] width 19 height 19
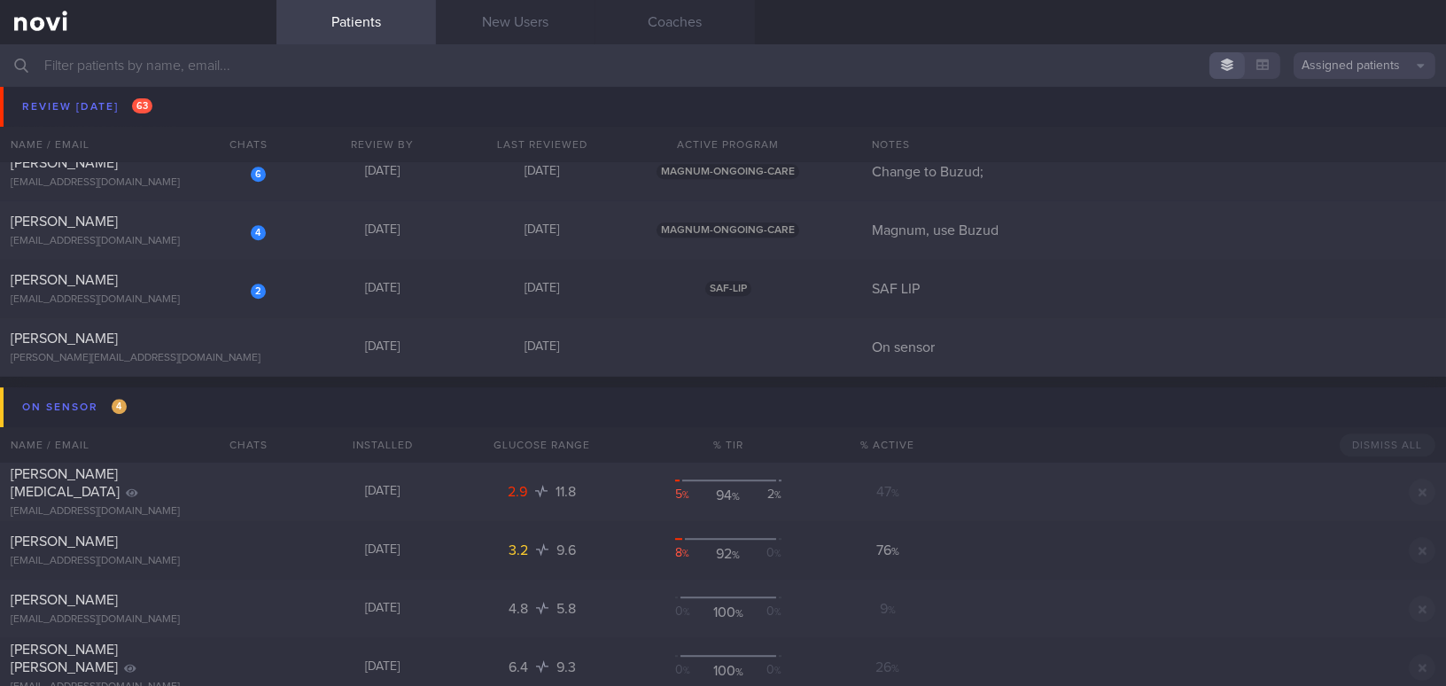
scroll to position [9430, 0]
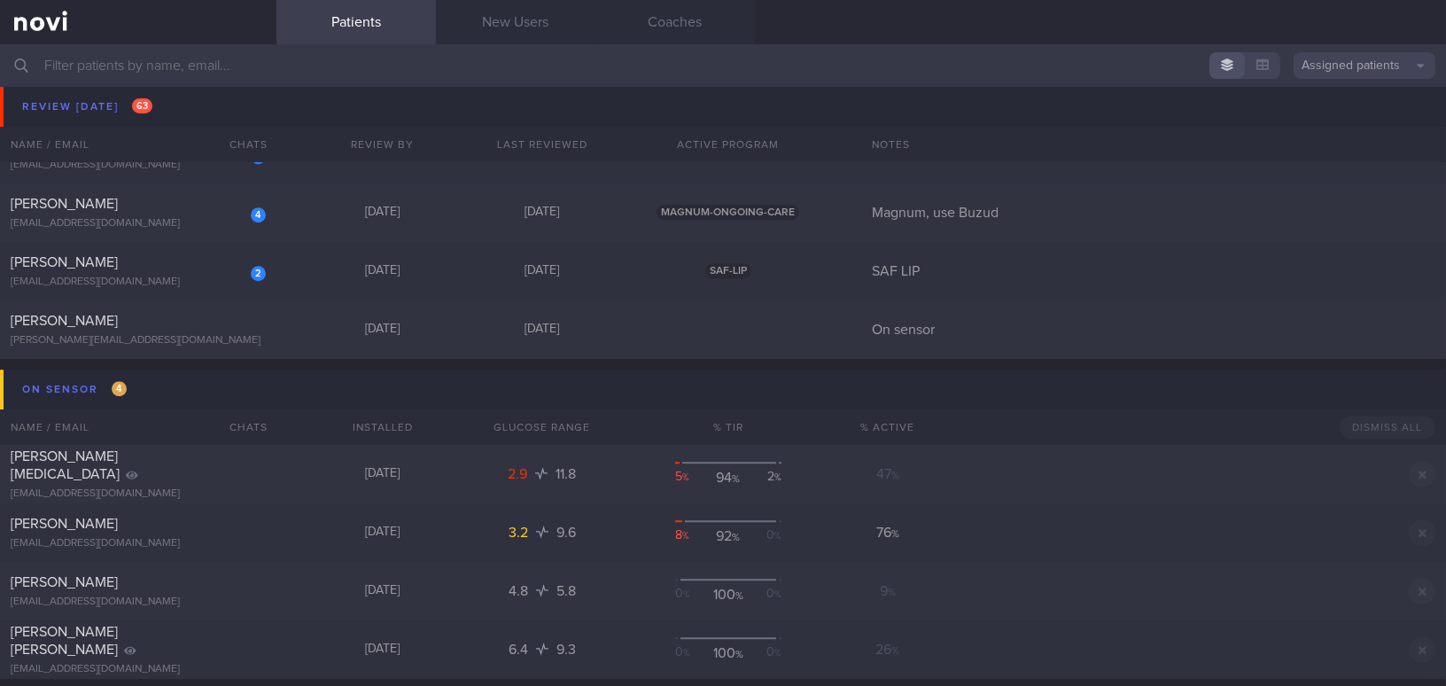
click at [285, 63] on input "text" at bounding box center [723, 65] width 1446 height 43
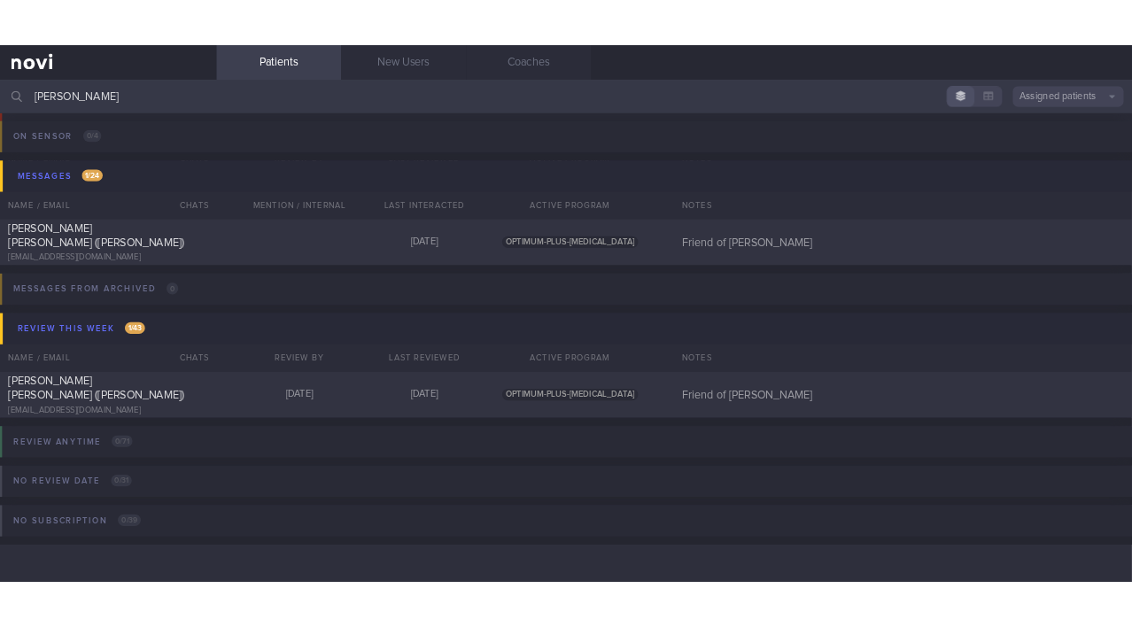
scroll to position [101, 0]
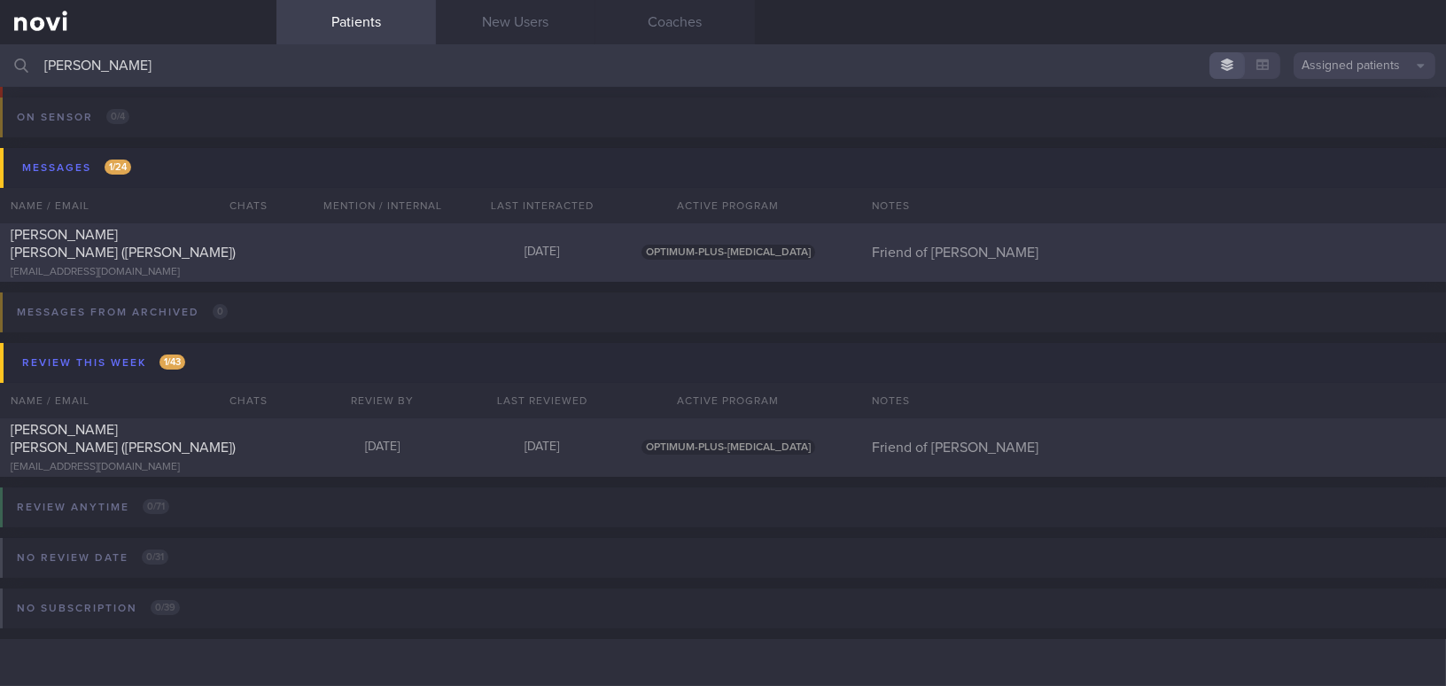
type input "[PERSON_NAME]"
click at [159, 237] on div "[PERSON_NAME] [PERSON_NAME] ([PERSON_NAME])" at bounding box center [136, 243] width 251 height 35
select select "8"
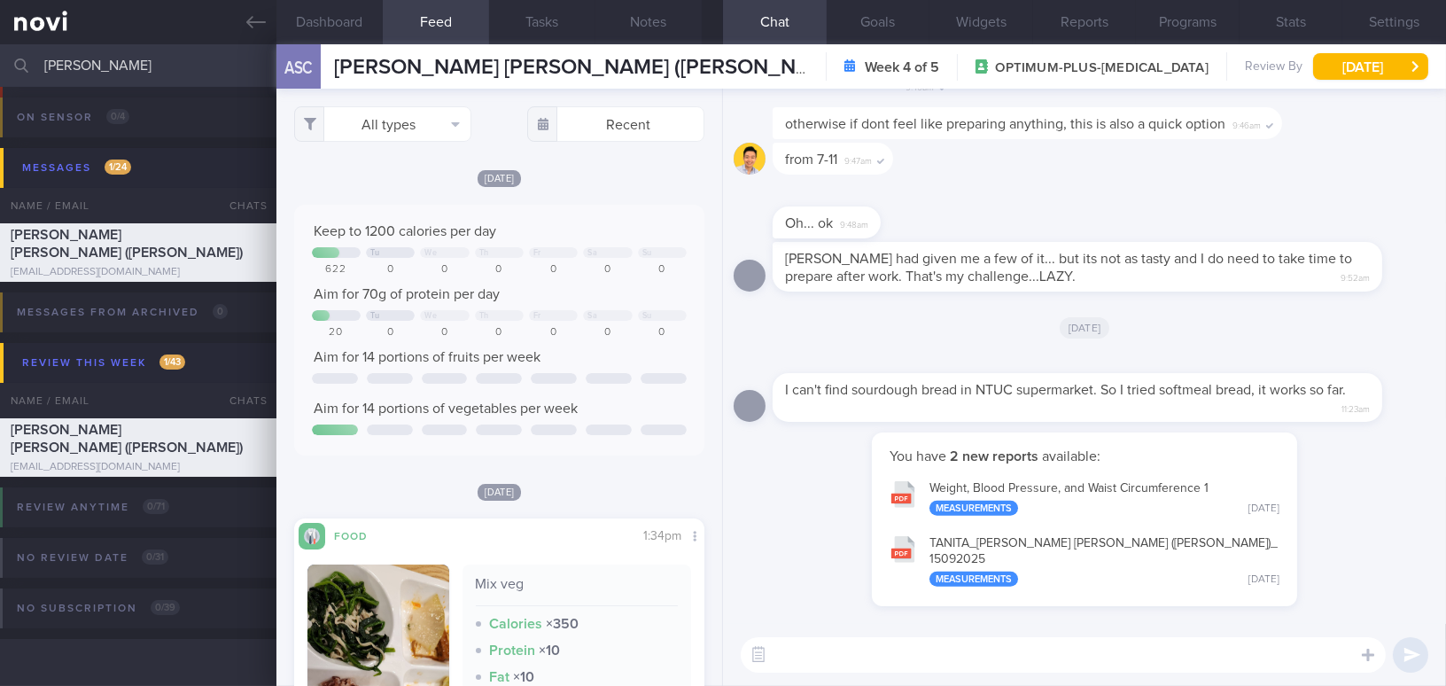
click at [989, 492] on button "Weight, Blood Pressure, and Waist Circumference 1 Measurements [DATE]" at bounding box center [1084, 497] width 407 height 56
click at [1203, 22] on button "Programs" at bounding box center [1188, 22] width 104 height 44
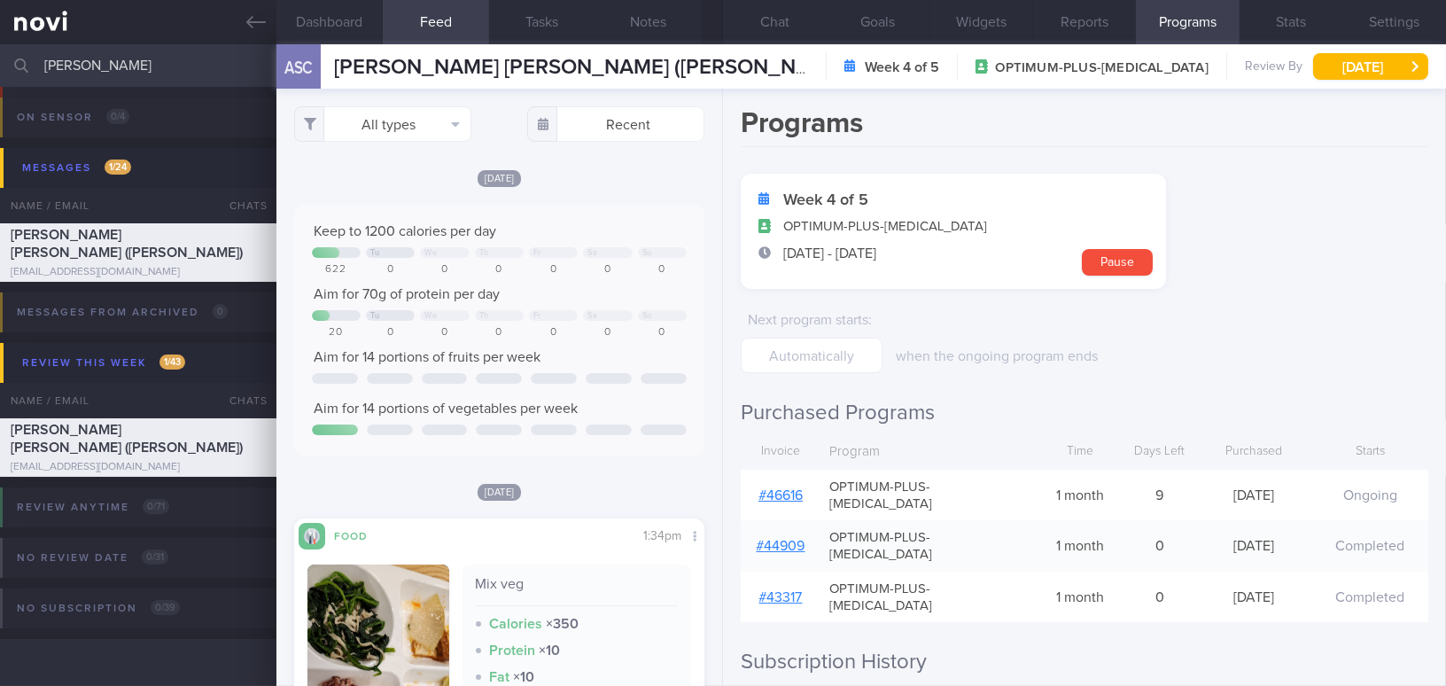
click at [772, 488] on link "# 46616" at bounding box center [780, 495] width 44 height 14
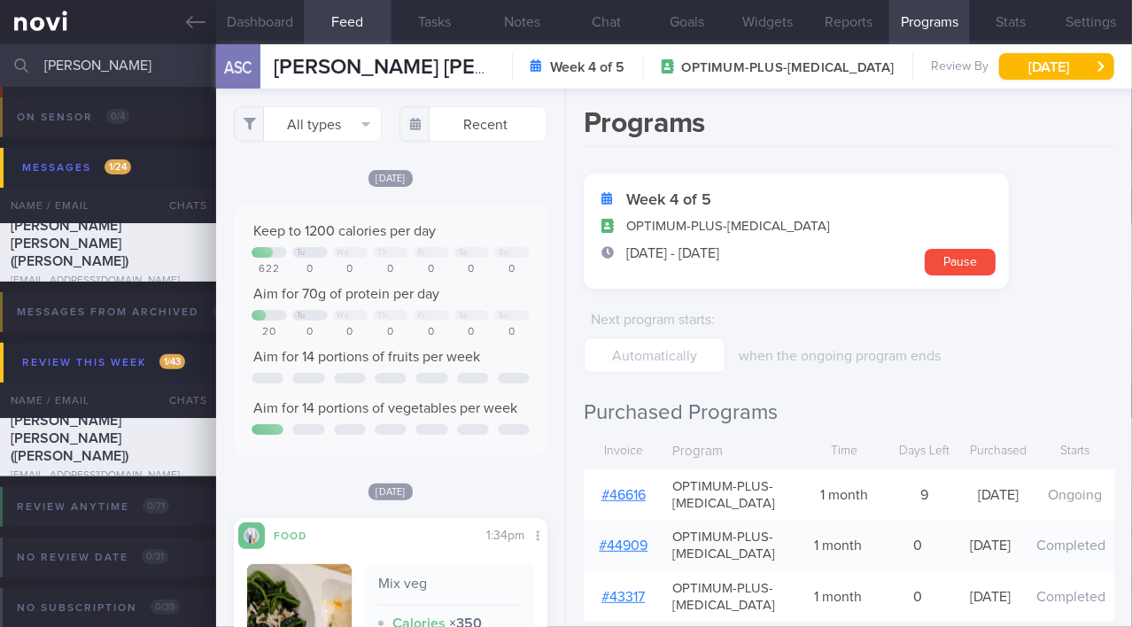
scroll to position [101, 0]
click at [191, 21] on icon at bounding box center [195, 22] width 19 height 12
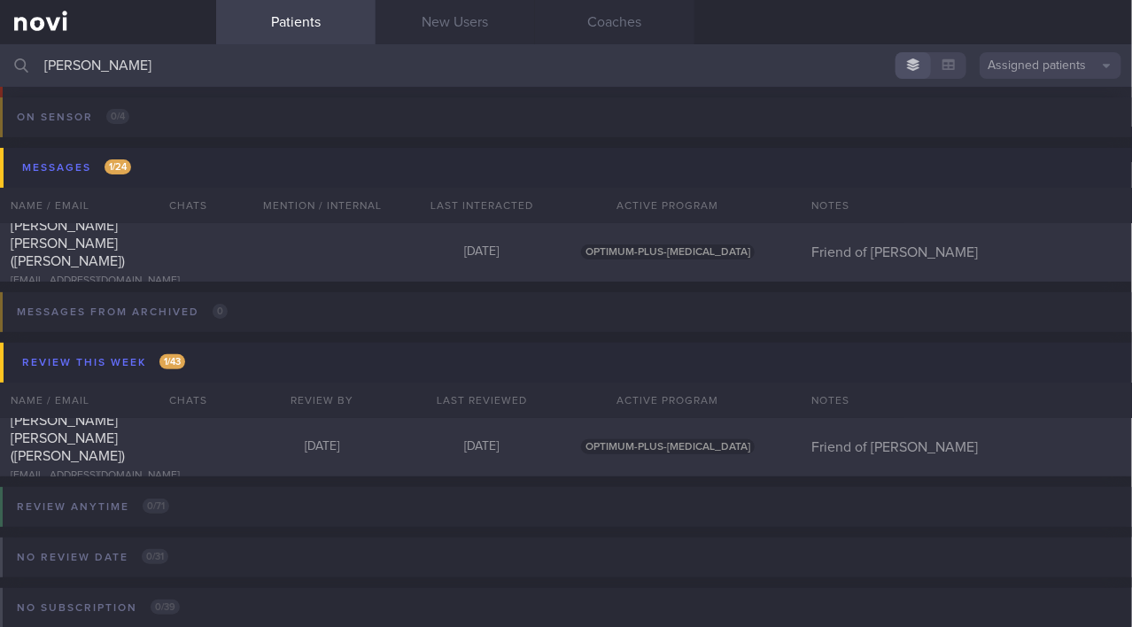
drag, startPoint x: 132, startPoint y: 61, endPoint x: -35, endPoint y: 64, distance: 167.4
click at [0, 64] on html "You are offline! Some functionality will be unavailable Patients New Users Coac…" at bounding box center [566, 313] width 1132 height 627
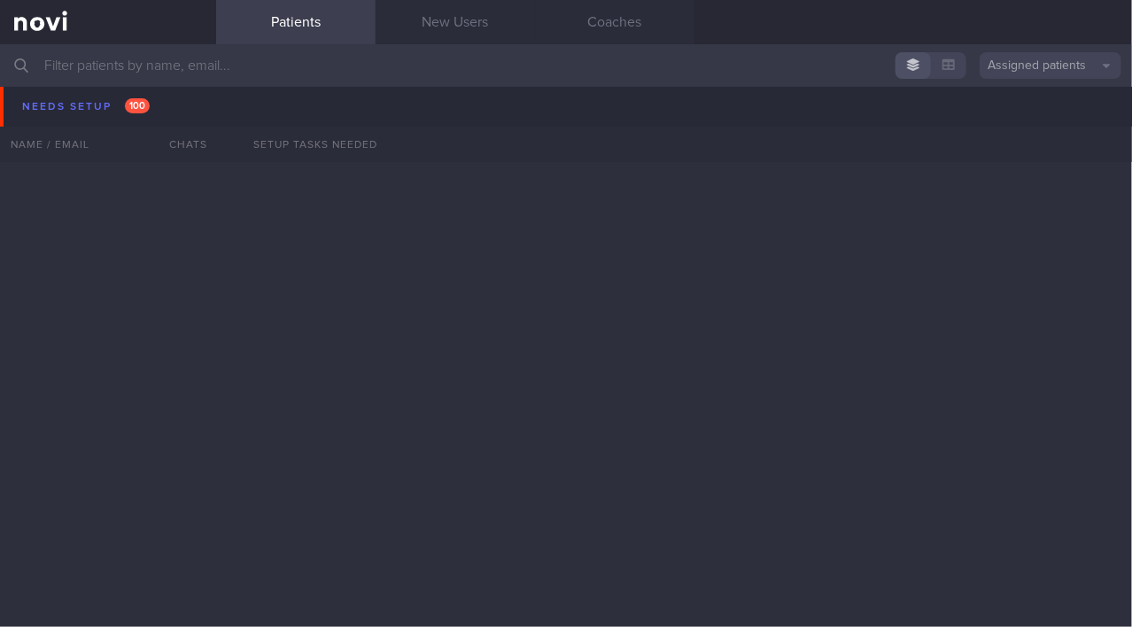
scroll to position [5071, 0]
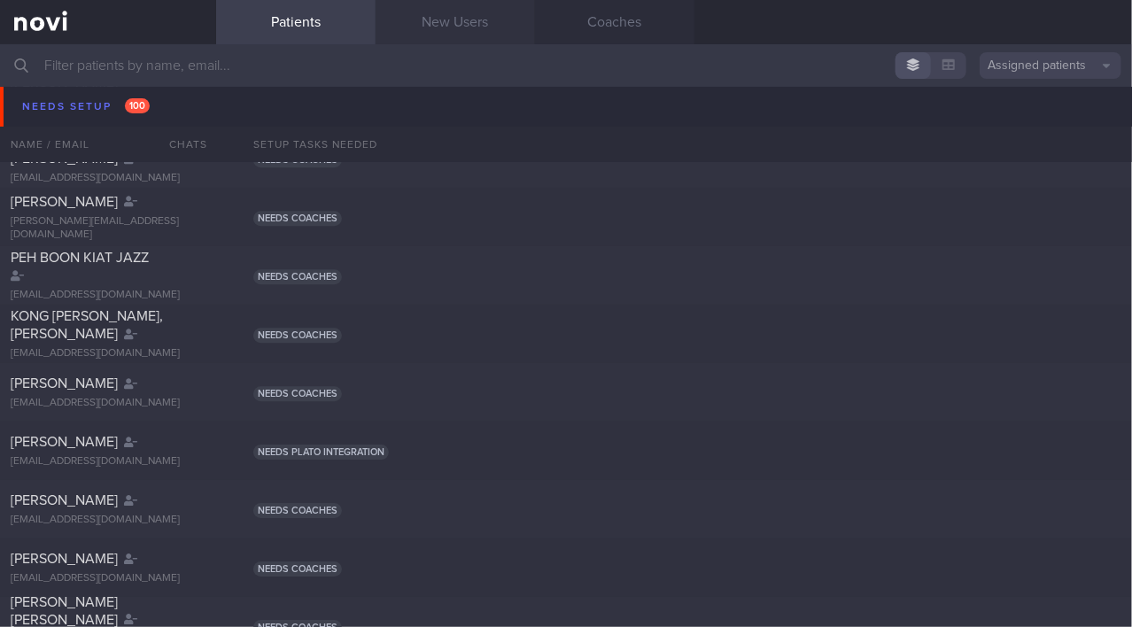
click at [431, 32] on link "New Users" at bounding box center [455, 22] width 159 height 44
